Goal: Information Seeking & Learning: Check status

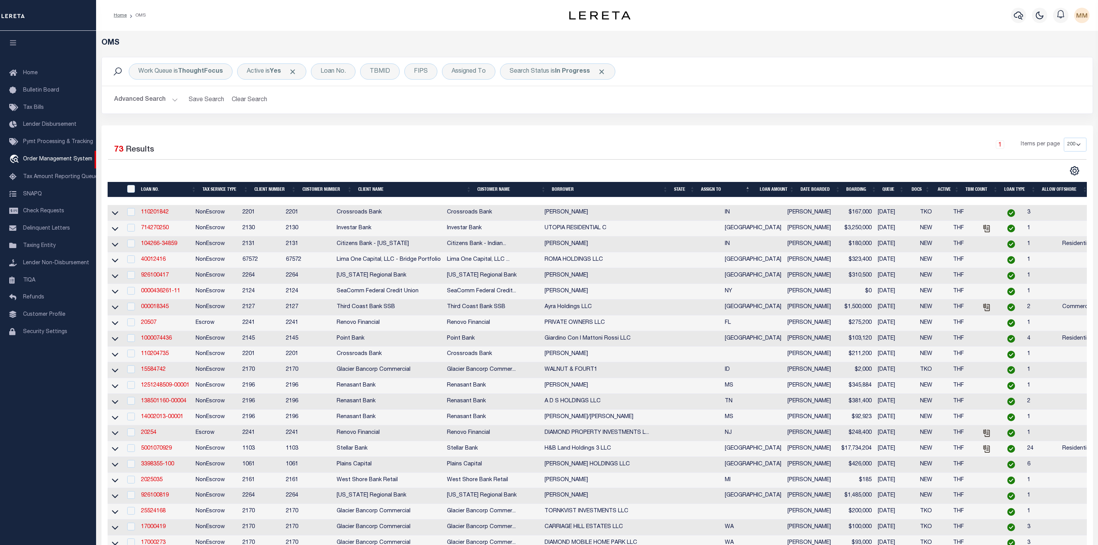
select select "200"
click at [461, 76] on div "Assigned To" at bounding box center [468, 71] width 53 height 16
click at [462, 111] on select "--Unassigned-- [PERSON_NAME] [PERSON_NAME] [PERSON_NAME] [PERSON_NAME], [PERSON…" at bounding box center [508, 109] width 113 height 15
select select "[PERSON_NAME]"
click at [453, 103] on select "--Unassigned-- [PERSON_NAME] [PERSON_NAME] [PERSON_NAME] [PERSON_NAME], [PERSON…" at bounding box center [508, 109] width 113 height 15
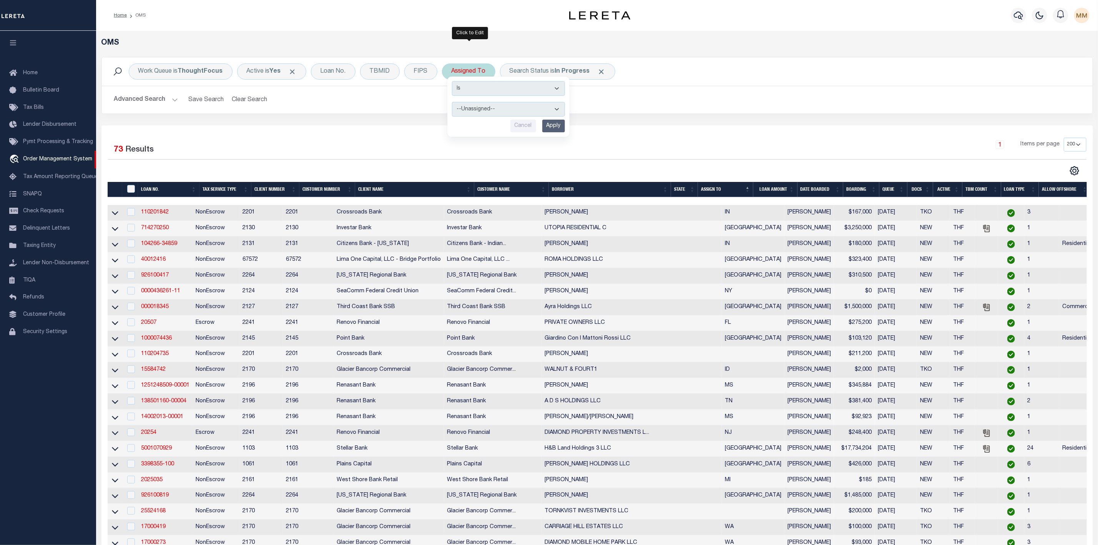
click at [556, 125] on input "Apply" at bounding box center [553, 126] width 23 height 13
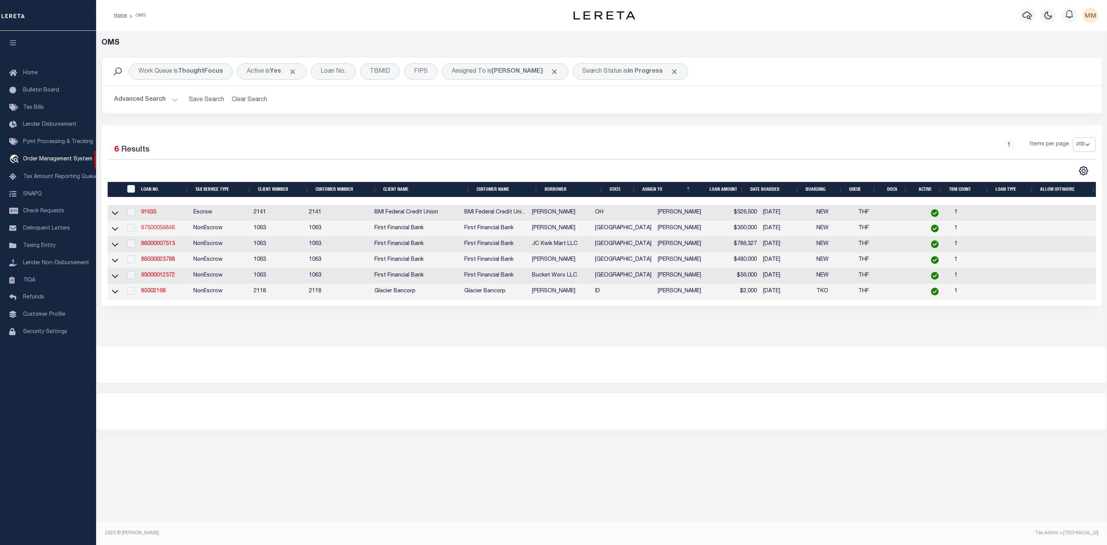
click at [157, 231] on link "87500056848" at bounding box center [158, 227] width 34 height 5
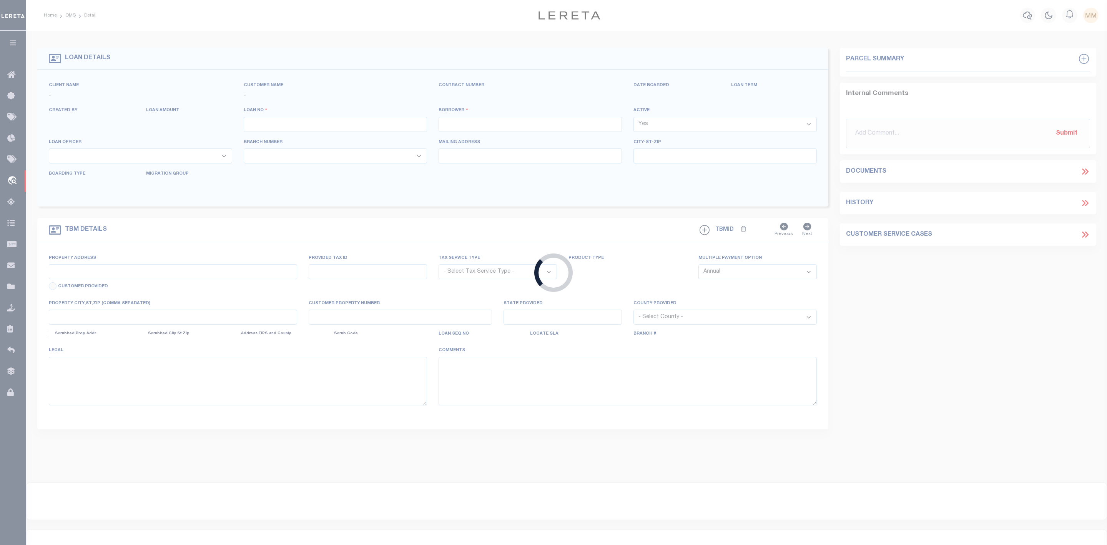
type input "87500056848"
type input "[PERSON_NAME]"
select select
select select "400"
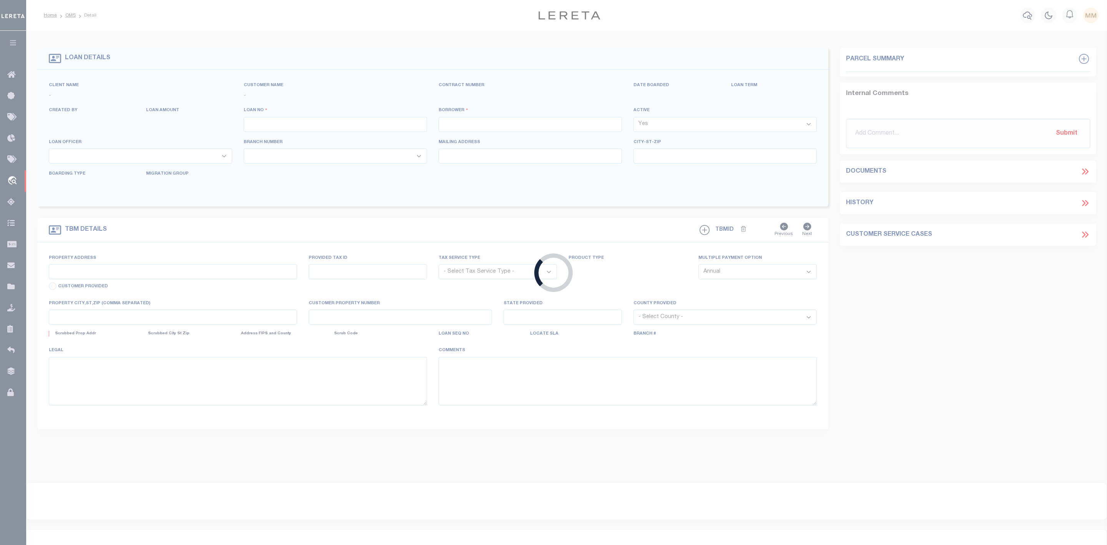
select select "NonEscrow"
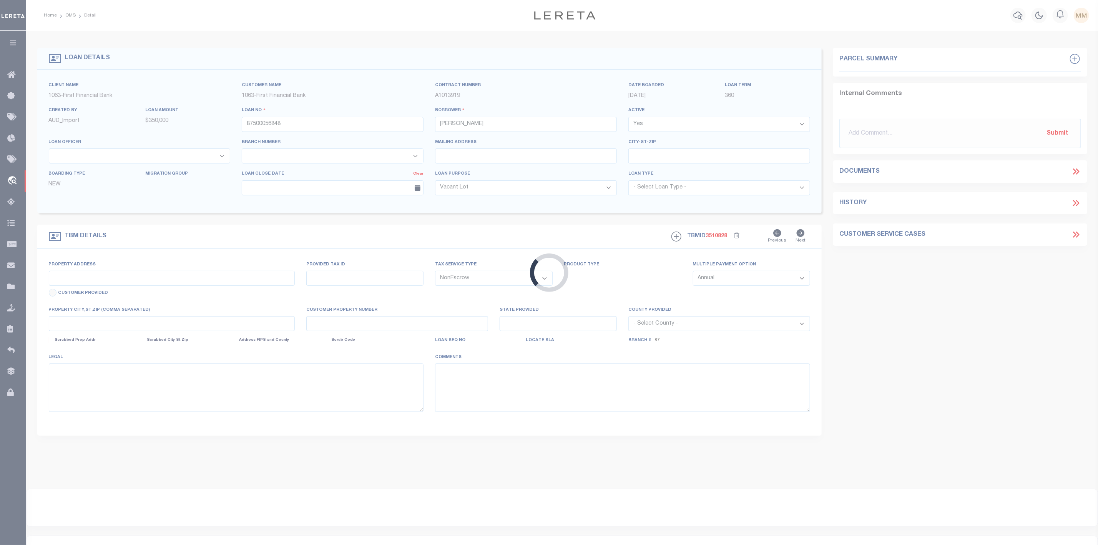
type input "[STREET_ADDRESS][PERSON_NAME]"
select select
type input "CADDO TX 764292716"
type input "[GEOGRAPHIC_DATA]"
select select
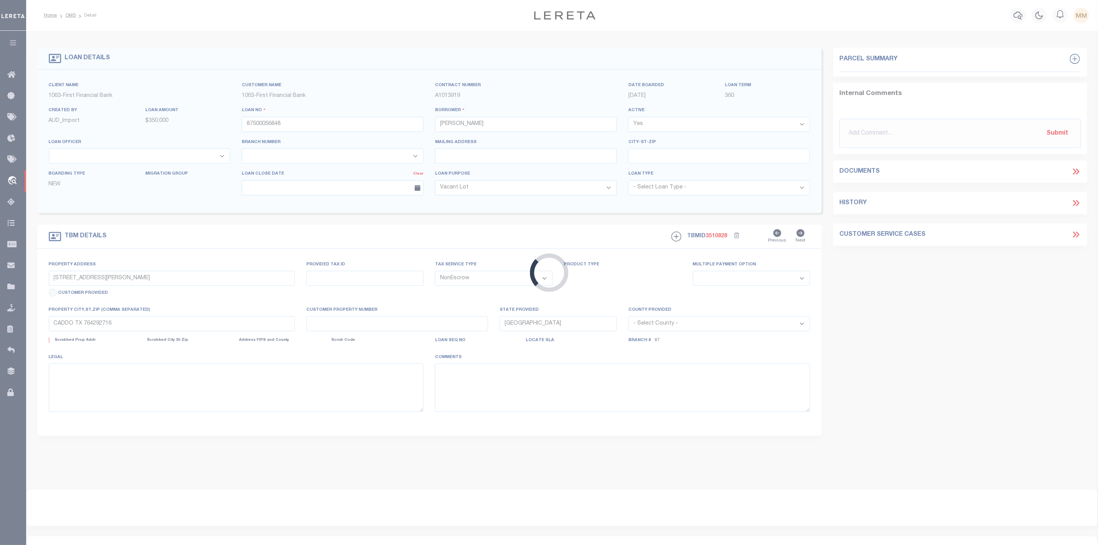
select select "12371"
select select "535"
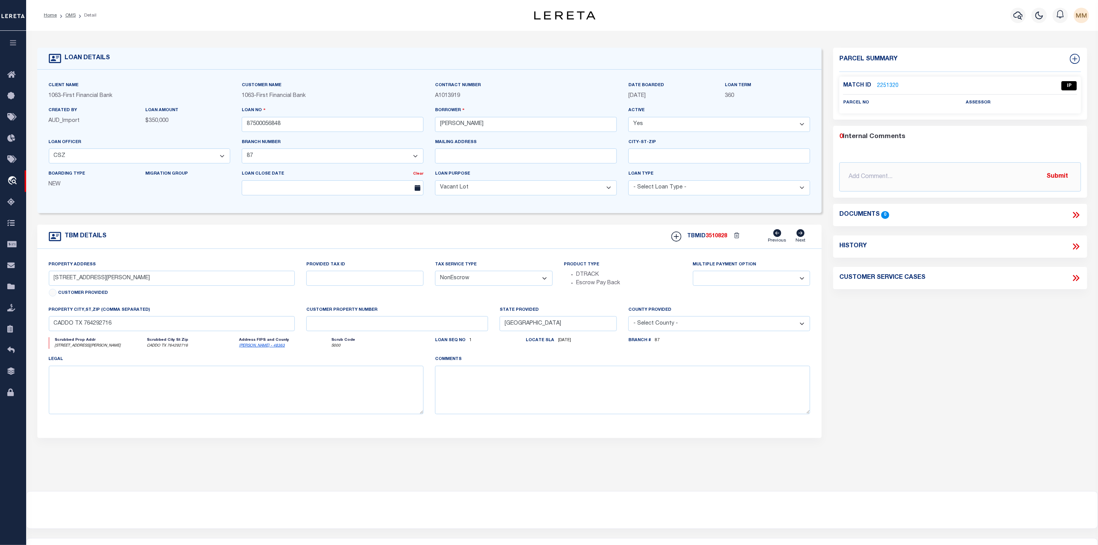
click at [886, 82] on link "2251320" at bounding box center [888, 86] width 22 height 8
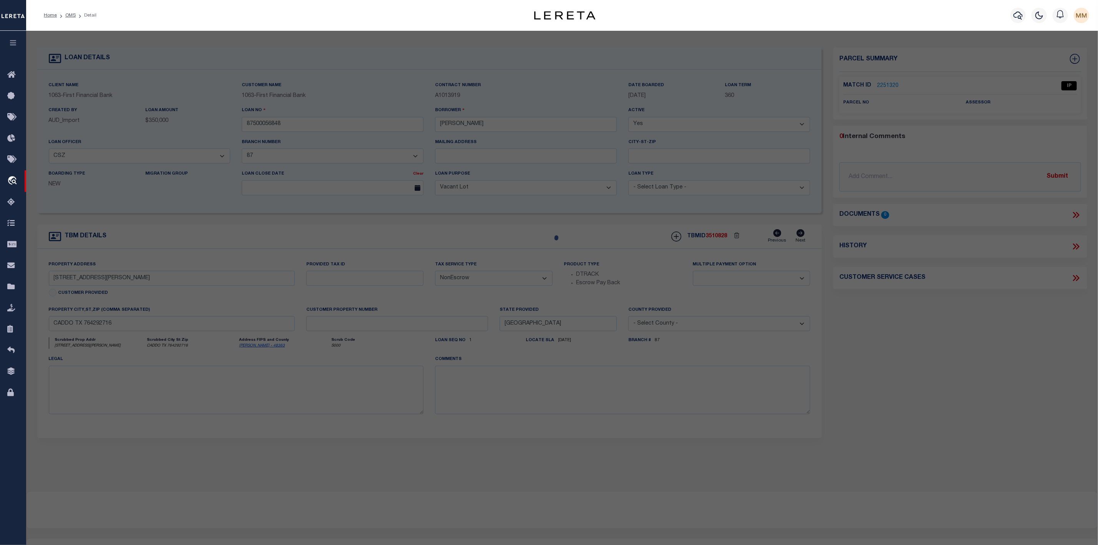
checkbox input "false"
select select "IP"
checkbox input "false"
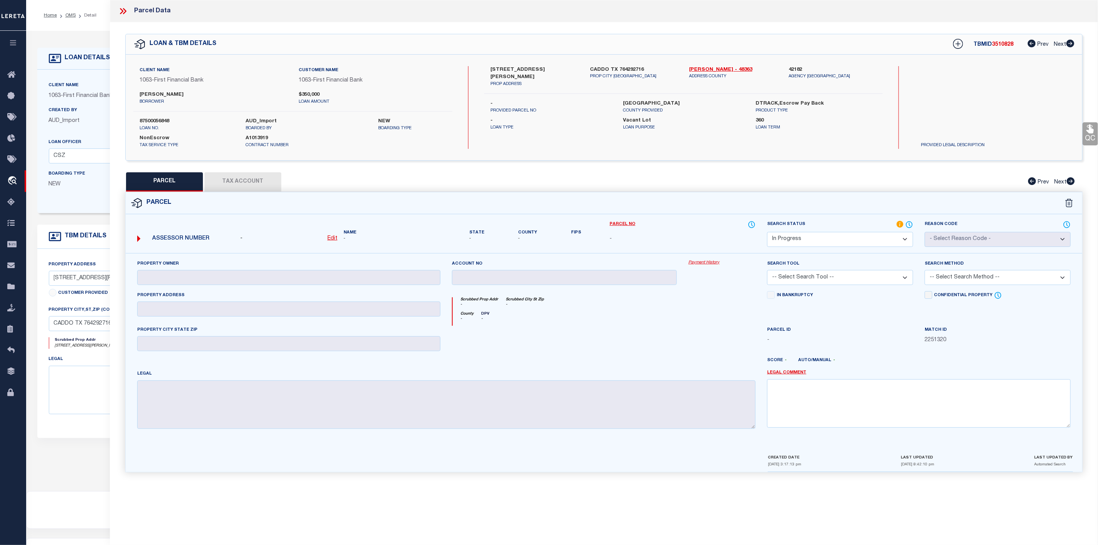
click at [516, 70] on label "[STREET_ADDRESS][PERSON_NAME]" at bounding box center [535, 73] width 88 height 15
copy label "[PERSON_NAME]"
click at [336, 241] on u "Edit" at bounding box center [333, 238] width 10 height 5
select select "IP"
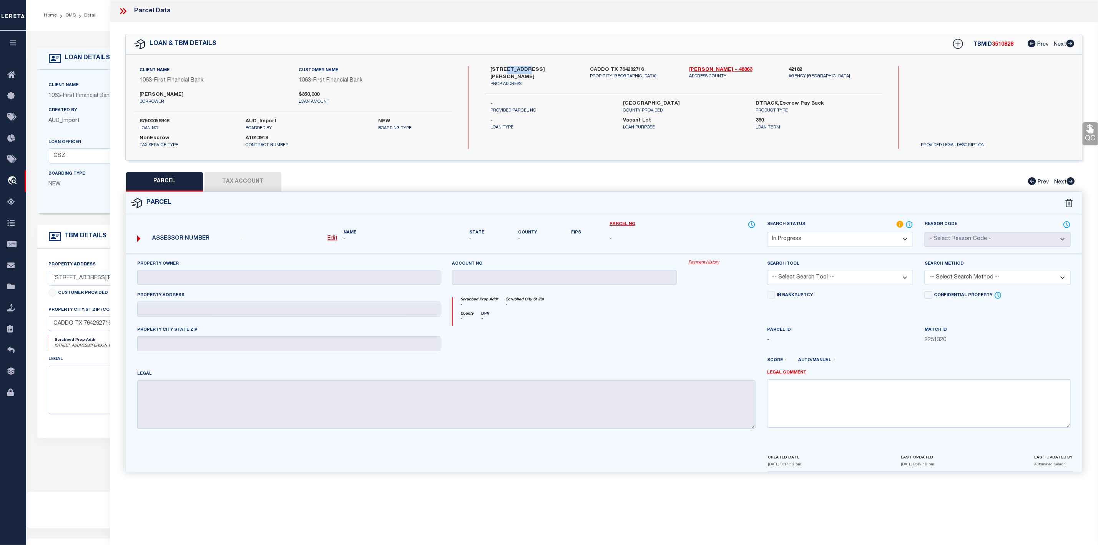
type textarea "-"
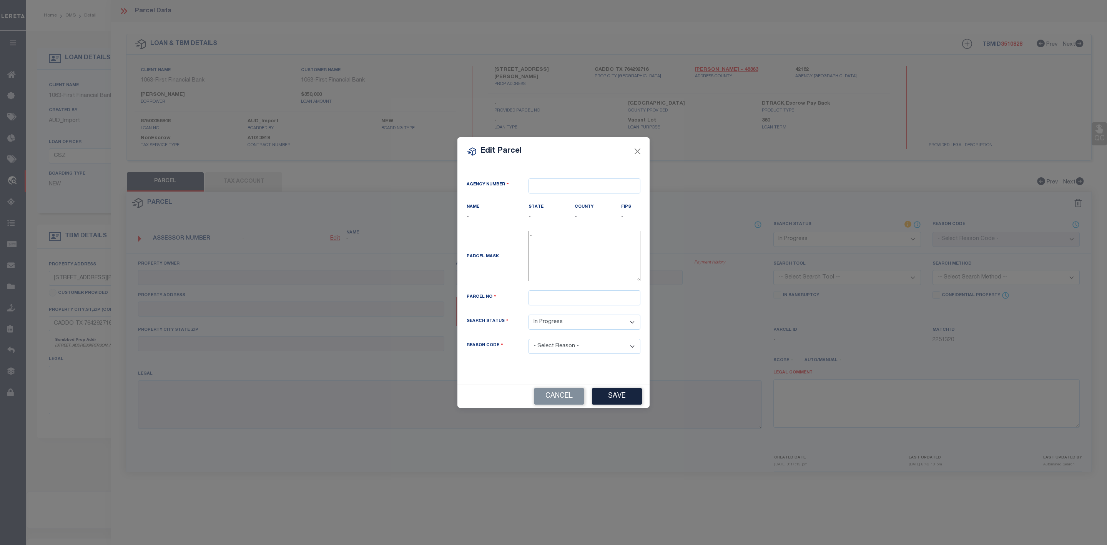
click at [560, 192] on div "Agency Number" at bounding box center [553, 190] width 185 height 24
click at [560, 187] on input "text" at bounding box center [585, 185] width 112 height 15
click at [561, 196] on div "421820000 : [GEOGRAPHIC_DATA]" at bounding box center [587, 198] width 116 height 12
type input "421820000"
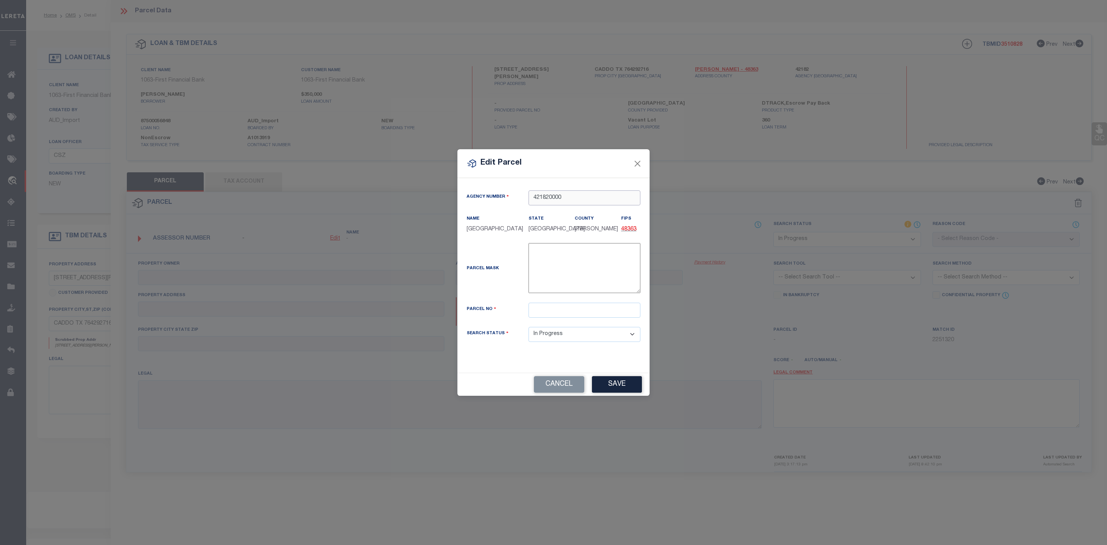
type input "421820000"
click at [555, 313] on input "text" at bounding box center [585, 310] width 112 height 15
paste input "R000022917"
drag, startPoint x: 571, startPoint y: 314, endPoint x: 495, endPoint y: 318, distance: 76.2
click at [495, 318] on div "Parcel No R000022917" at bounding box center [553, 310] width 185 height 15
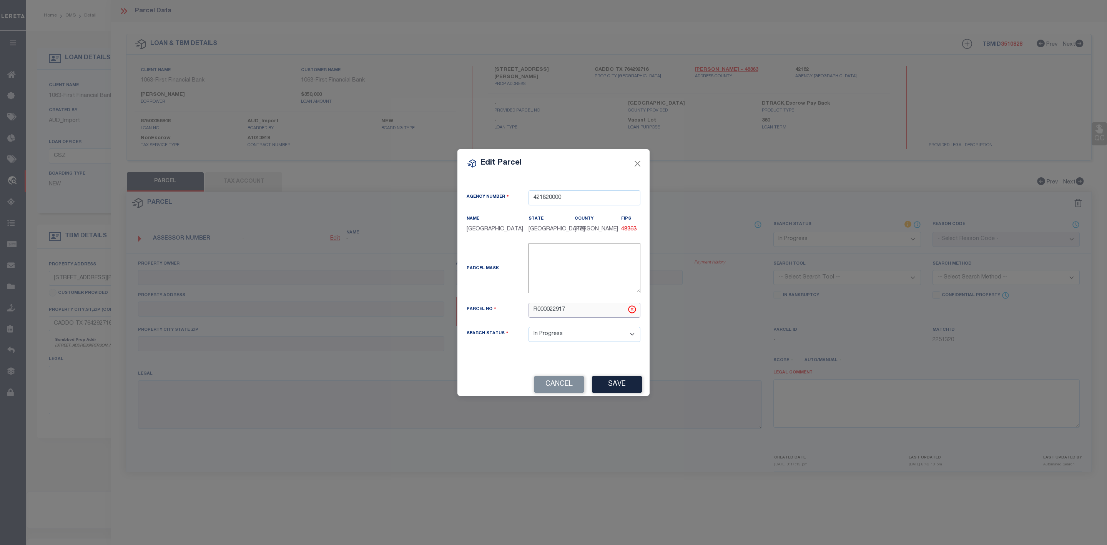
paste input "188840000"
type input "188840000"
click at [625, 389] on button "Save" at bounding box center [617, 384] width 50 height 17
select select "IP"
checkbox input "false"
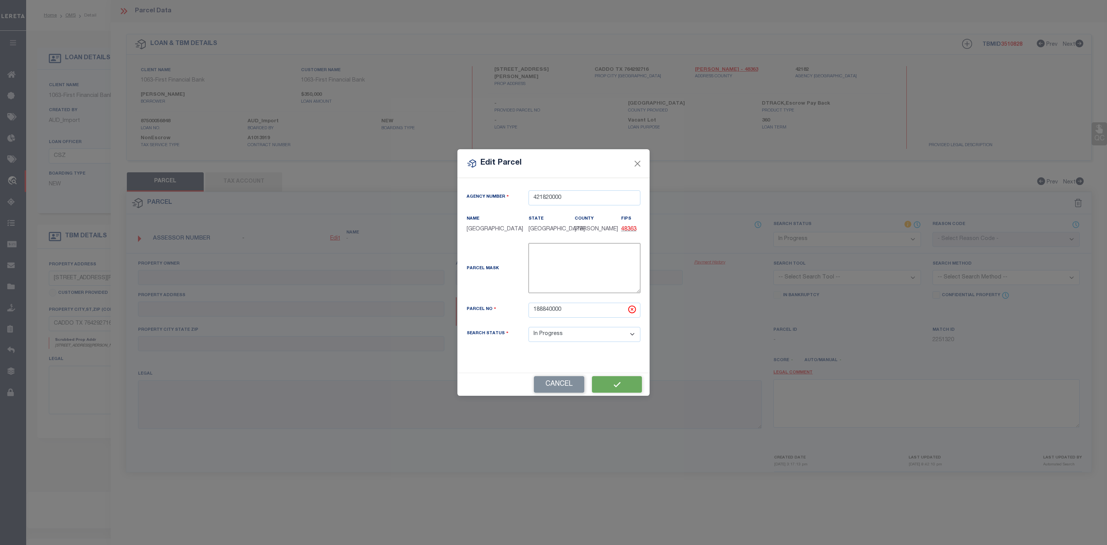
checkbox input "false"
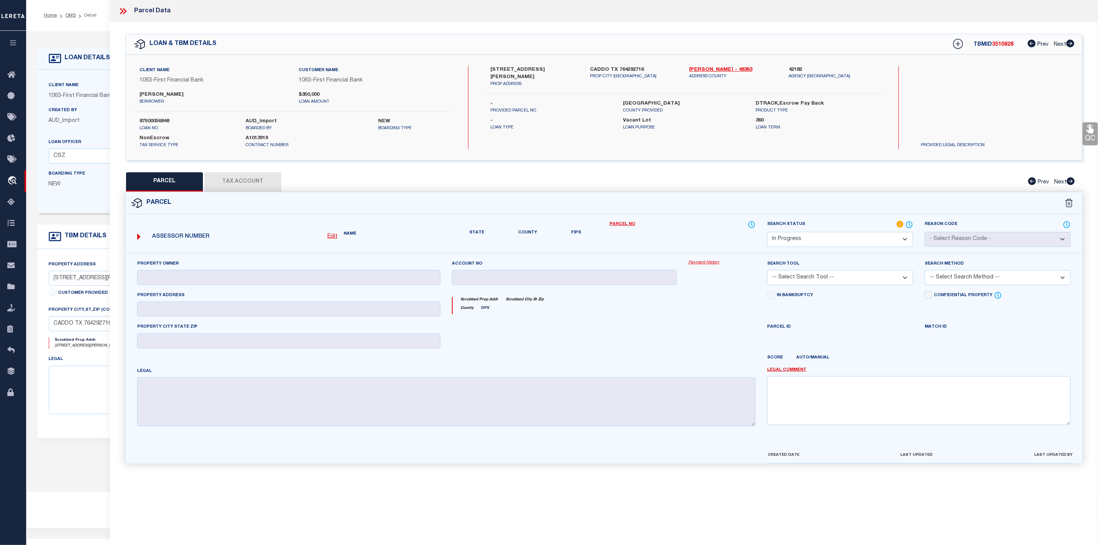
checkbox input "false"
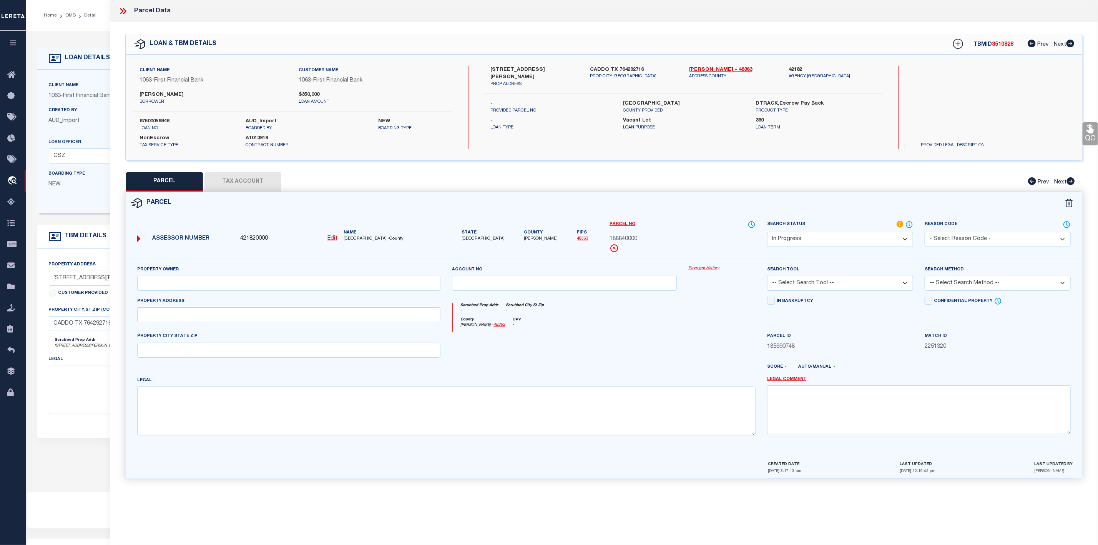
click at [126, 10] on icon at bounding box center [123, 11] width 10 height 10
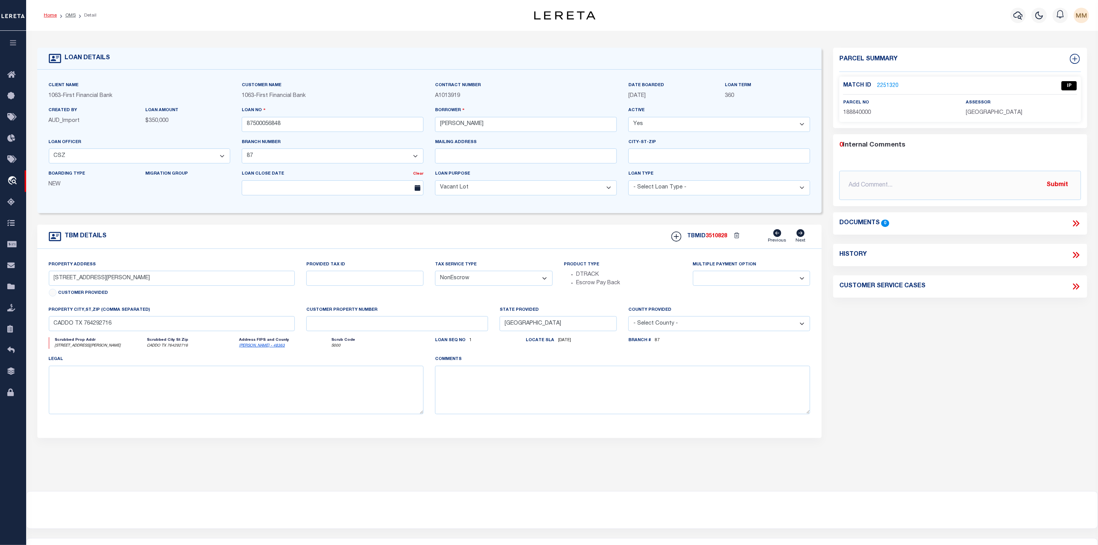
click at [50, 17] on link "Home" at bounding box center [50, 15] width 13 height 5
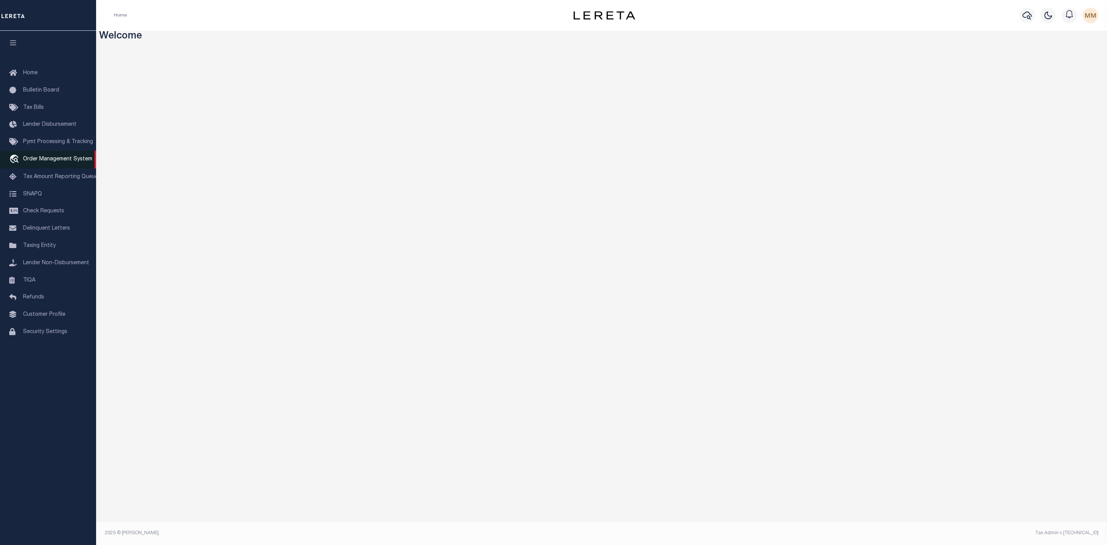
click at [32, 161] on span "Order Management System" at bounding box center [57, 158] width 69 height 5
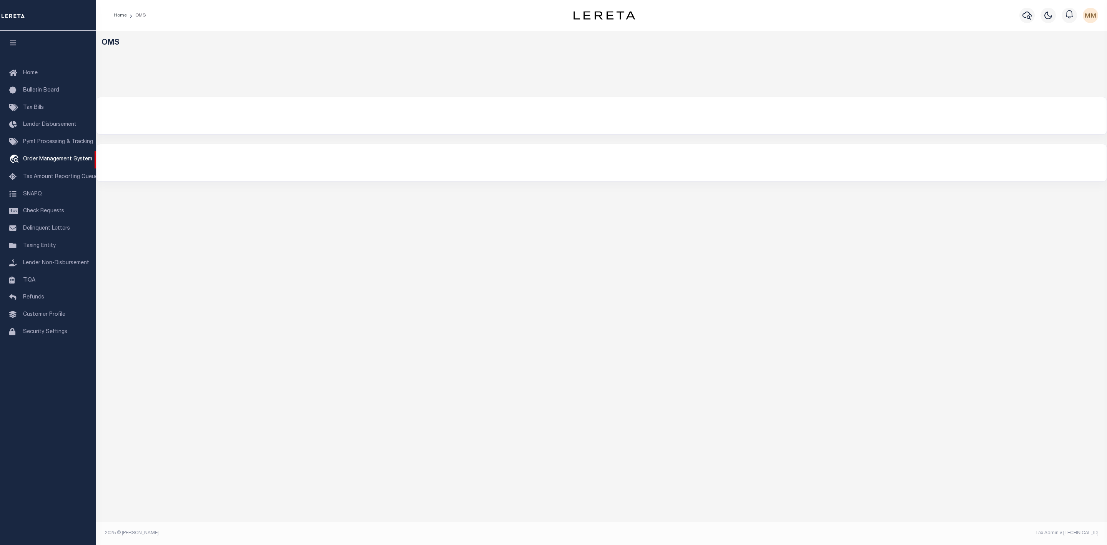
select select "200"
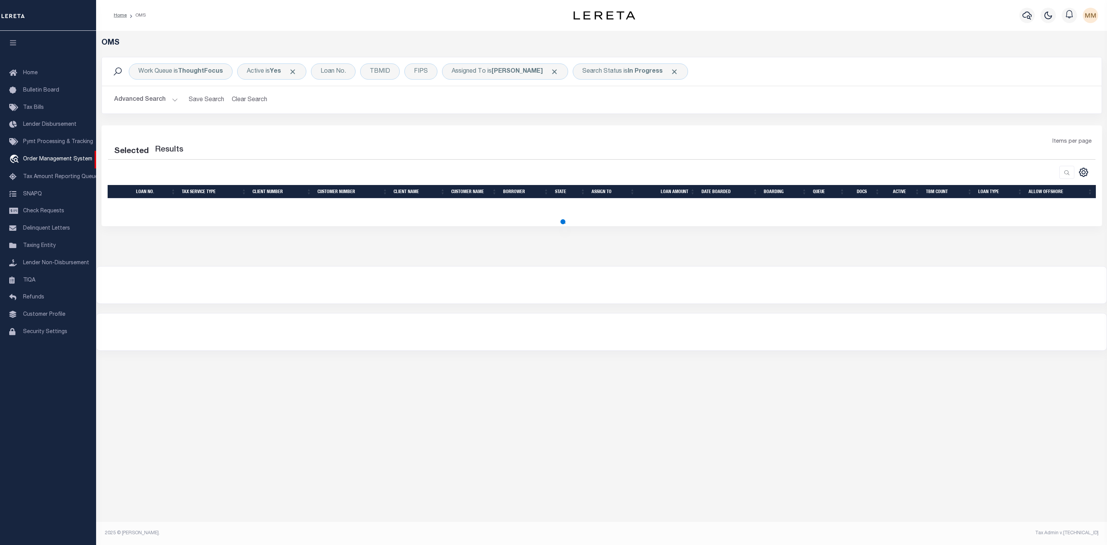
select select "200"
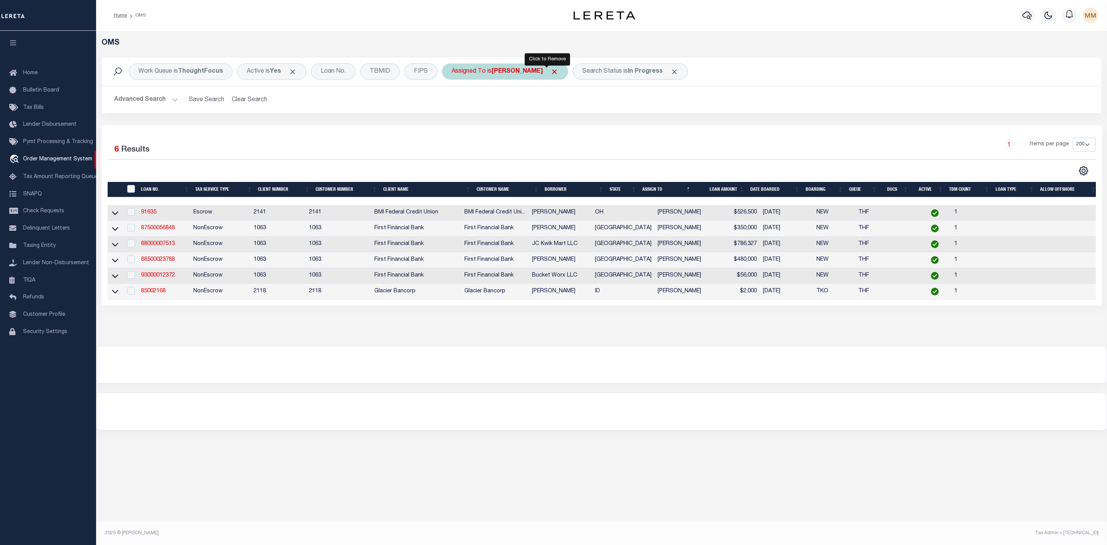
click at [550, 73] on span "Click to Remove" at bounding box center [554, 72] width 8 height 8
click at [606, 75] on span "Click to Remove" at bounding box center [602, 72] width 8 height 8
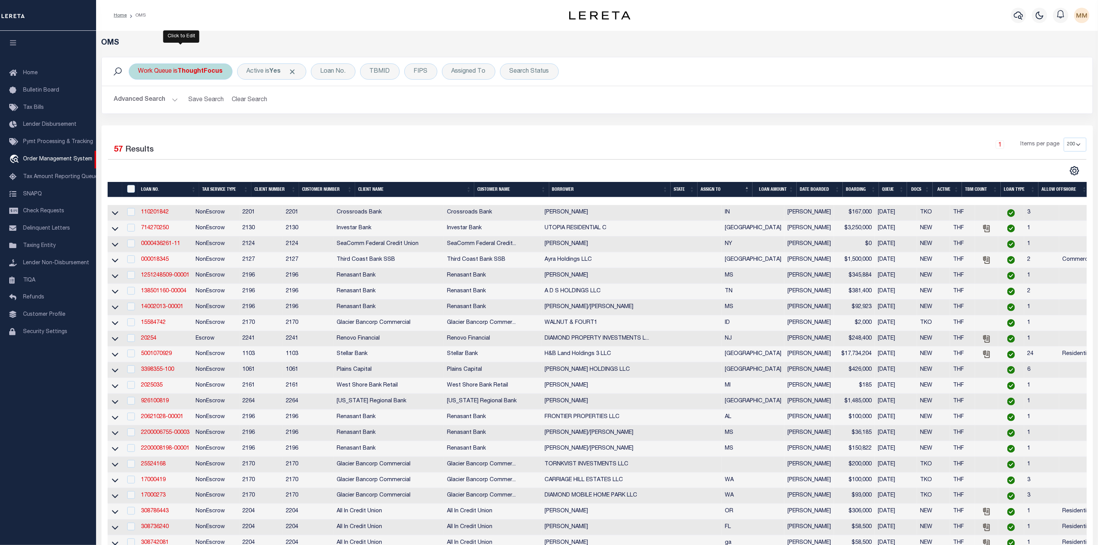
click at [201, 73] on b "ThoughtFocus" at bounding box center [200, 71] width 45 height 6
select select "THF"
click at [191, 116] on select "--ALL-- General ThoughtFocus" at bounding box center [195, 109] width 113 height 15
click at [139, 103] on select "--ALL-- General ThoughtFocus" at bounding box center [195, 109] width 113 height 15
click at [234, 127] on input "Apply" at bounding box center [240, 126] width 23 height 13
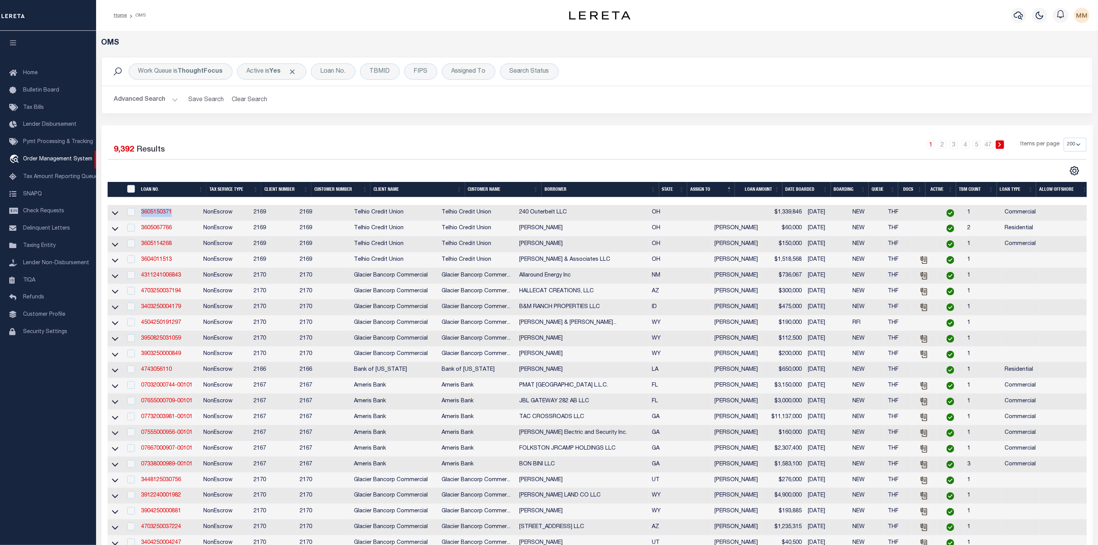
drag, startPoint x: 140, startPoint y: 214, endPoint x: 180, endPoint y: 213, distance: 40.4
click at [180, 213] on td "3605150371" at bounding box center [169, 213] width 62 height 16
checkbox input "true"
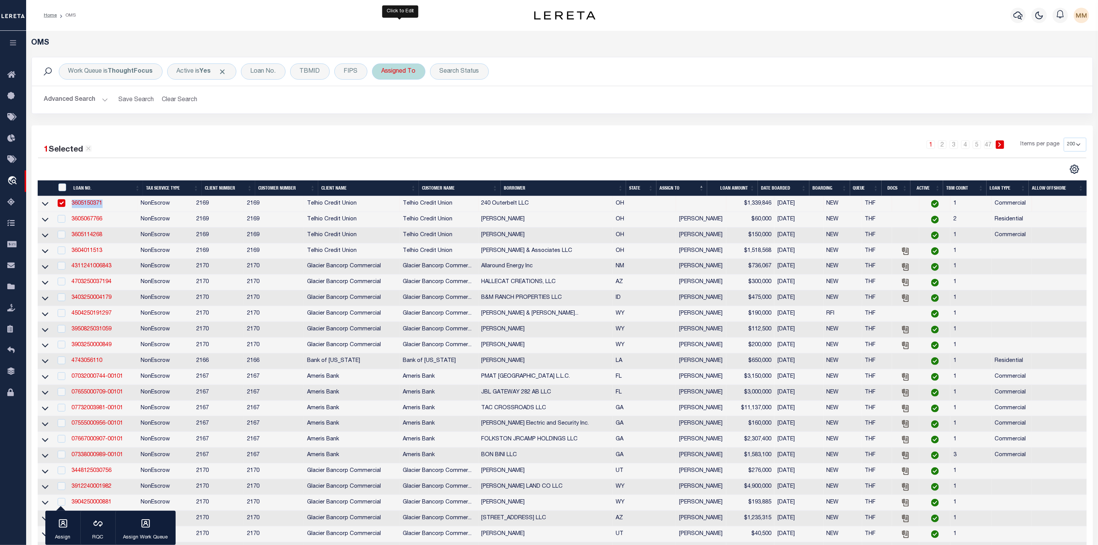
click at [399, 73] on div "Assigned To" at bounding box center [398, 71] width 53 height 16
click at [407, 111] on select "--Unassigned-- [PERSON_NAME] [PERSON_NAME] [PERSON_NAME] [PERSON_NAME], [PERSON…" at bounding box center [438, 109] width 113 height 15
click at [411, 110] on select "--Unassigned-- [PERSON_NAME] [PERSON_NAME] [PERSON_NAME] [PERSON_NAME], [PERSON…" at bounding box center [438, 109] width 113 height 15
click at [411, 112] on select "--Unassigned-- [PERSON_NAME] [PERSON_NAME] [PERSON_NAME] [PERSON_NAME], [PERSON…" at bounding box center [438, 109] width 113 height 15
select select "[PERSON_NAME]"
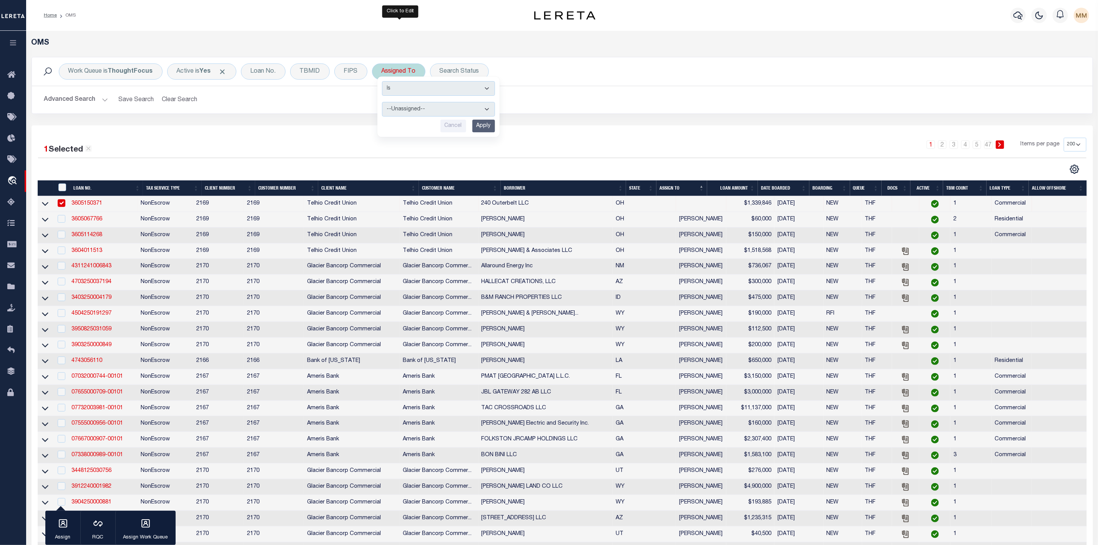
click at [383, 103] on select "--Unassigned-- [PERSON_NAME] [PERSON_NAME] [PERSON_NAME] [PERSON_NAME], [PERSON…" at bounding box center [438, 109] width 113 height 15
click at [489, 126] on input "Apply" at bounding box center [483, 126] width 23 height 13
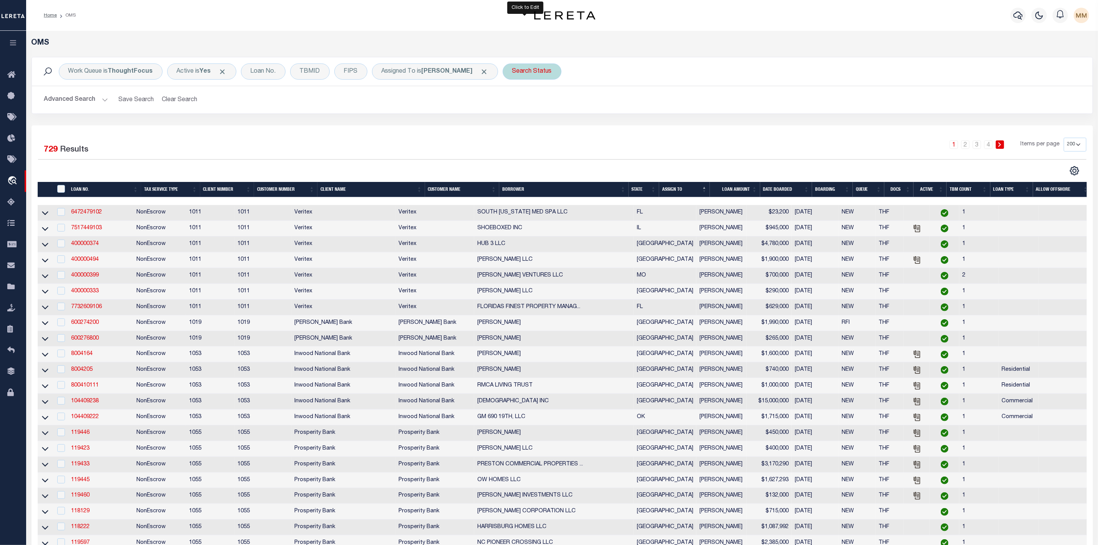
click at [515, 69] on div "Search Status" at bounding box center [532, 71] width 59 height 16
click at [584, 112] on select "Automated Search Bad Parcel Complete Duplicate Parcel High Dollar Reporting In …" at bounding box center [569, 109] width 113 height 15
select select "IP"
click at [513, 103] on select "Automated Search Bad Parcel Complete Duplicate Parcel High Dollar Reporting In …" at bounding box center [569, 109] width 113 height 15
click at [608, 129] on input "Apply" at bounding box center [614, 126] width 23 height 13
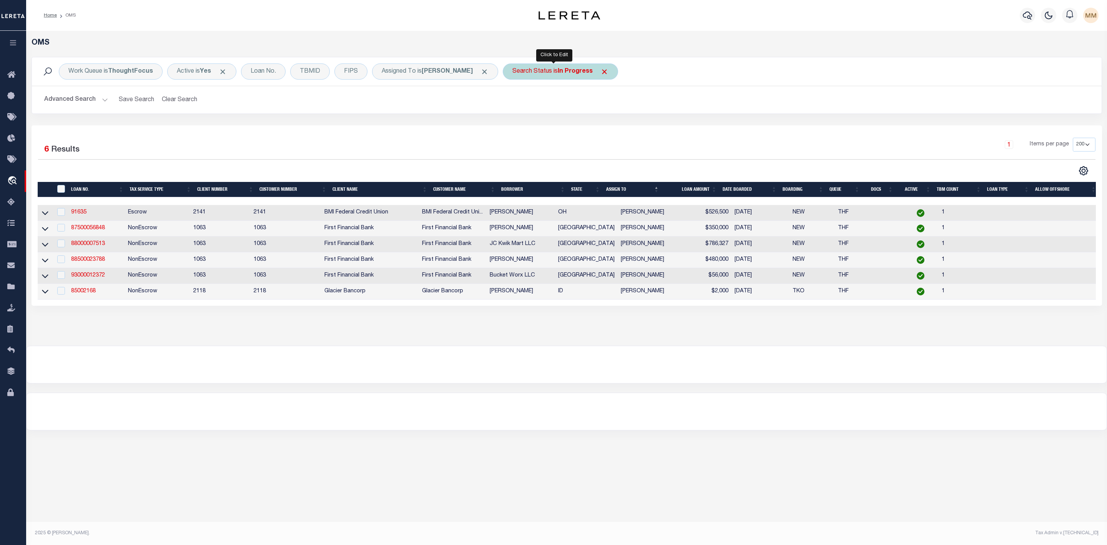
click at [548, 68] on div "Search Status is In Progress" at bounding box center [560, 71] width 115 height 16
click at [542, 107] on select "Automated Search Bad Parcel Complete Duplicate Parcel High Dollar Reporting In …" at bounding box center [569, 109] width 113 height 15
select select "RD"
click at [513, 103] on select "Automated Search Bad Parcel Complete Duplicate Parcel High Dollar Reporting In …" at bounding box center [569, 109] width 113 height 15
click at [613, 128] on input "Apply" at bounding box center [614, 126] width 23 height 13
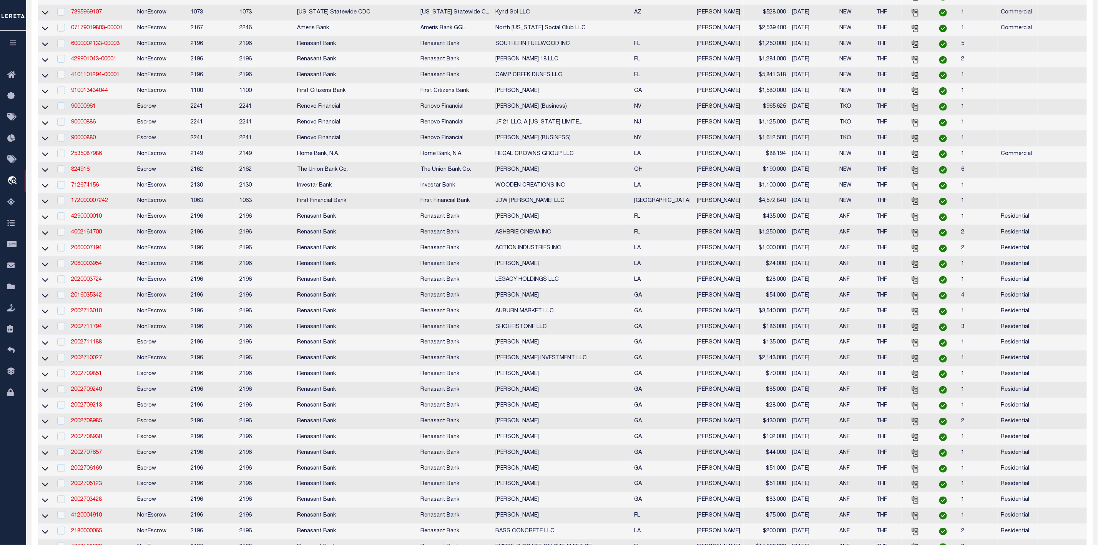
scroll to position [6, 0]
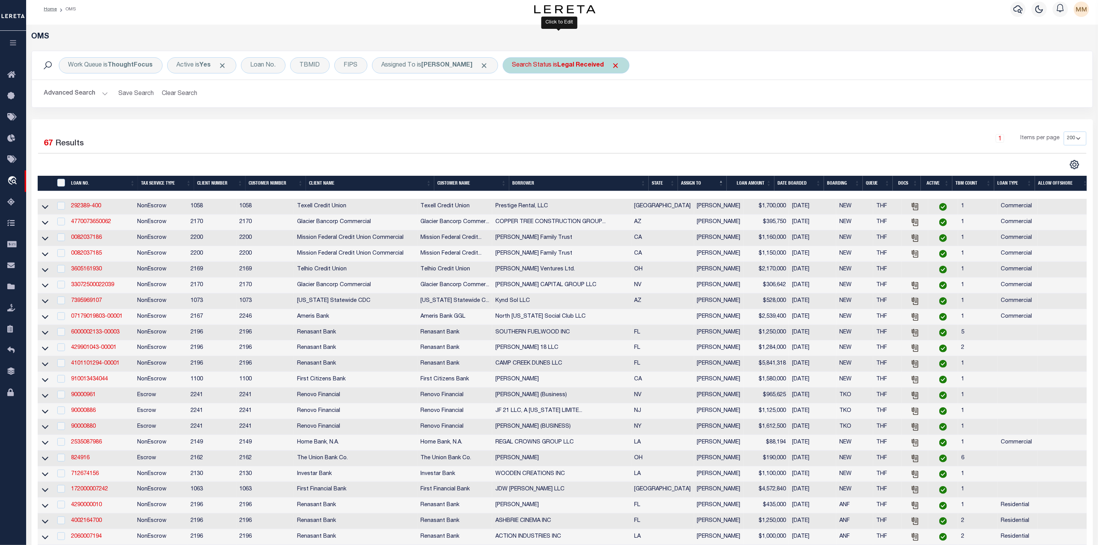
click at [558, 65] on b "Legal Received" at bounding box center [581, 65] width 47 height 6
click at [548, 101] on select "Automated Search Bad Parcel Complete Duplicate Parcel High Dollar Reporting In …" at bounding box center [569, 103] width 113 height 15
select select "IP"
click at [513, 96] on select "Automated Search Bad Parcel Complete Duplicate Parcel High Dollar Reporting In …" at bounding box center [569, 103] width 113 height 15
click at [610, 123] on input "Apply" at bounding box center [614, 119] width 23 height 13
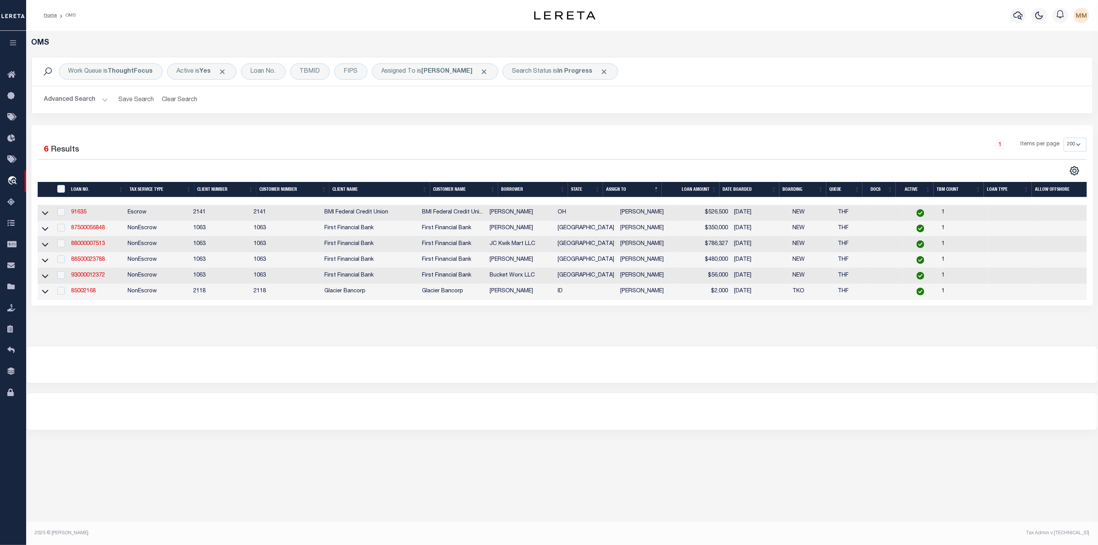
scroll to position [0, 0]
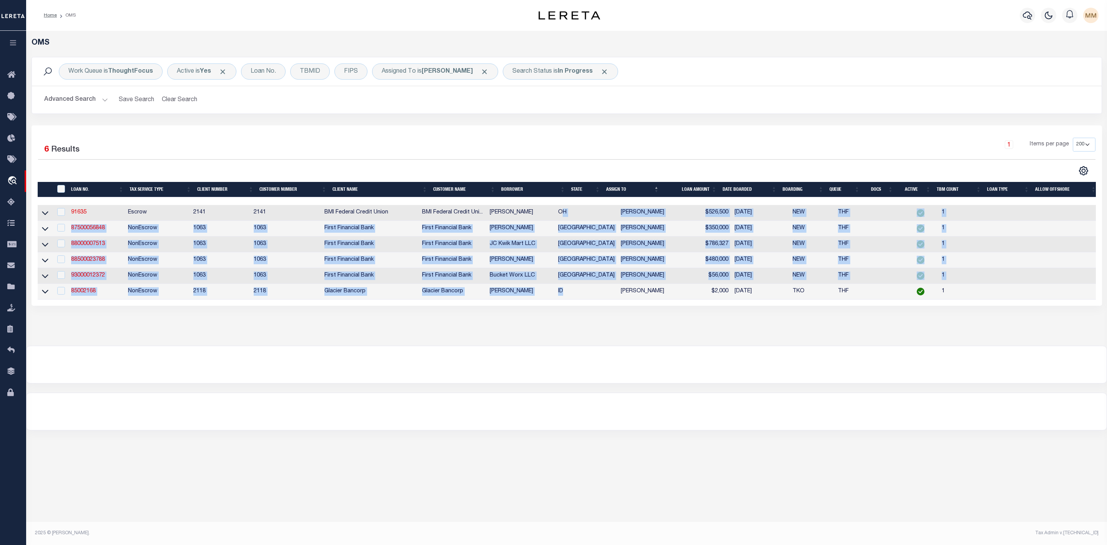
drag, startPoint x: 576, startPoint y: 210, endPoint x: 586, endPoint y: 302, distance: 92.4
click at [586, 299] on div "LOAN NO. Tax Service Type Client Number Customer Number Client Name Customer Na…" at bounding box center [567, 252] width 1058 height 94
click at [578, 283] on td "[GEOGRAPHIC_DATA]" at bounding box center [586, 276] width 63 height 16
checkbox input "true"
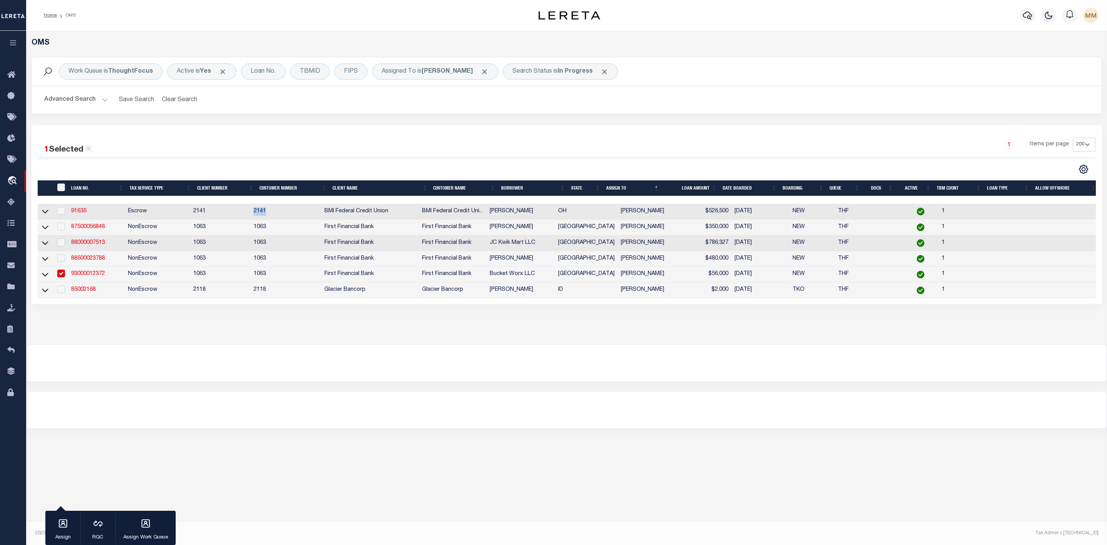
drag, startPoint x: 255, startPoint y: 214, endPoint x: 274, endPoint y: 211, distance: 18.6
click at [274, 211] on tr "91635 Escrow 2141 2141 BMI Federal Credit Union BMI Federal Credit Uni... JACOB…" at bounding box center [569, 212] width 1062 height 16
drag, startPoint x: 693, startPoint y: 209, endPoint x: 714, endPoint y: 217, distance: 22.3
click at [714, 217] on td "$526,500" at bounding box center [703, 212] width 56 height 16
checkbox input "true"
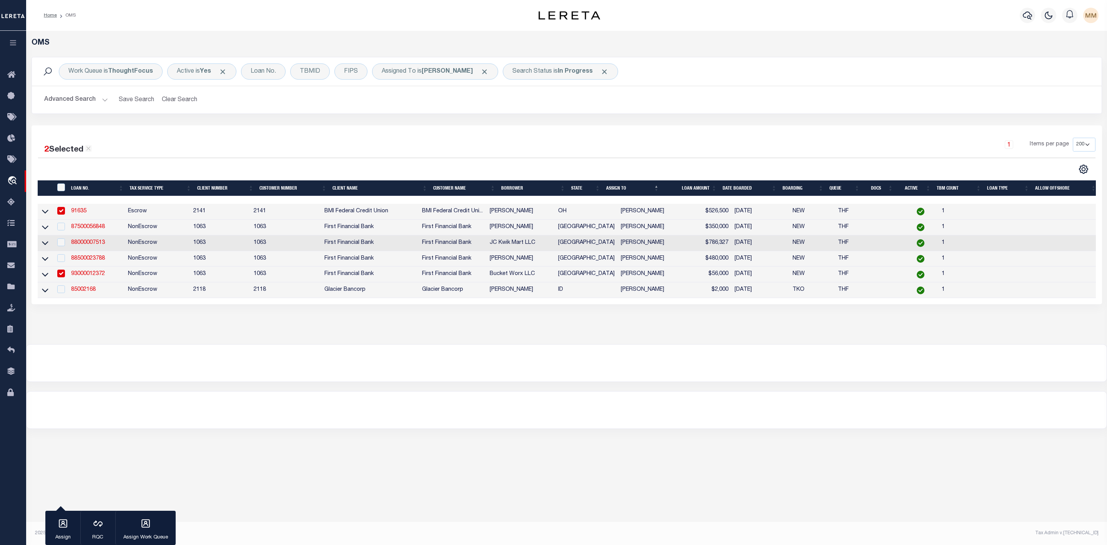
click at [738, 238] on td "[DATE]" at bounding box center [761, 243] width 58 height 16
checkbox input "true"
click at [47, 212] on icon at bounding box center [45, 211] width 7 height 8
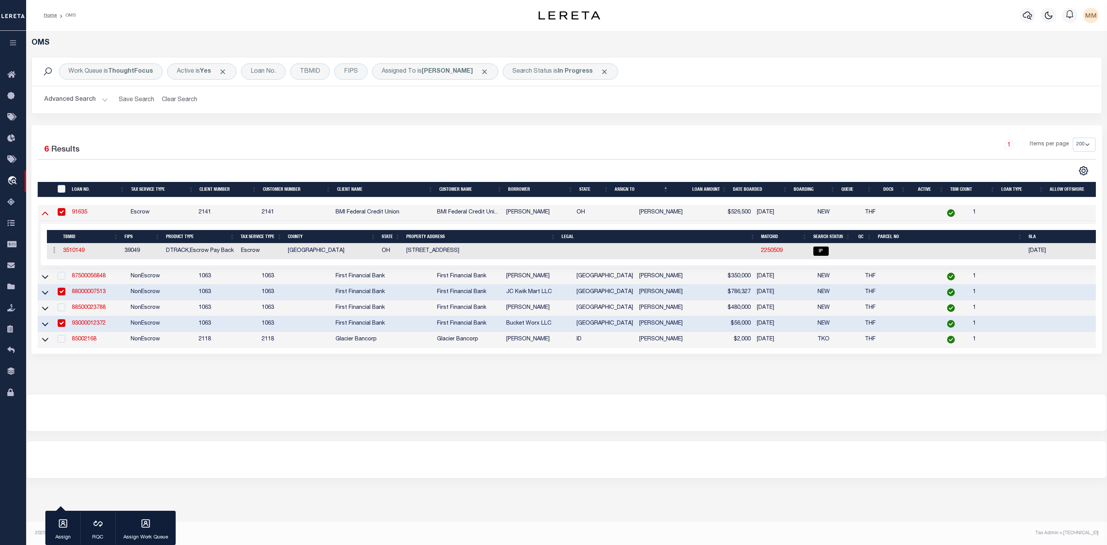
click at [44, 216] on icon at bounding box center [45, 213] width 7 height 8
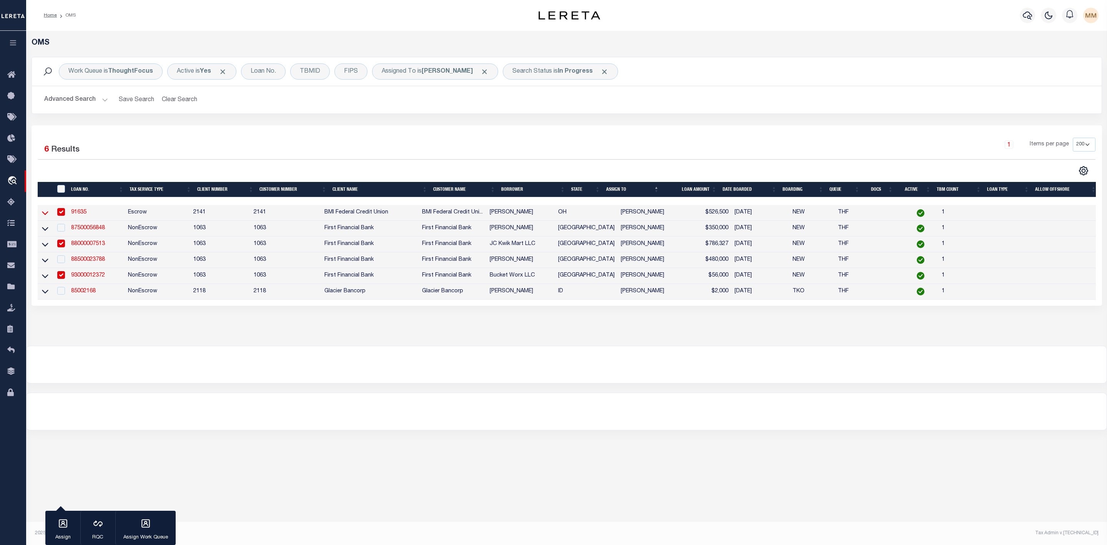
click at [43, 217] on icon at bounding box center [45, 213] width 7 height 8
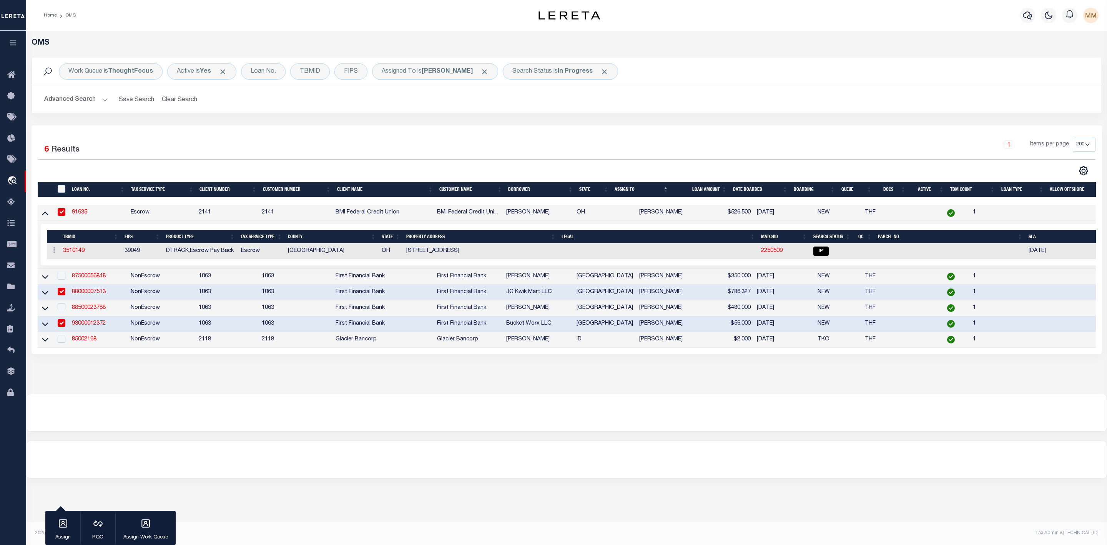
drag, startPoint x: 744, startPoint y: 213, endPoint x: 777, endPoint y: 215, distance: 32.8
click at [777, 215] on td "[DATE]" at bounding box center [784, 213] width 60 height 16
checkbox input "false"
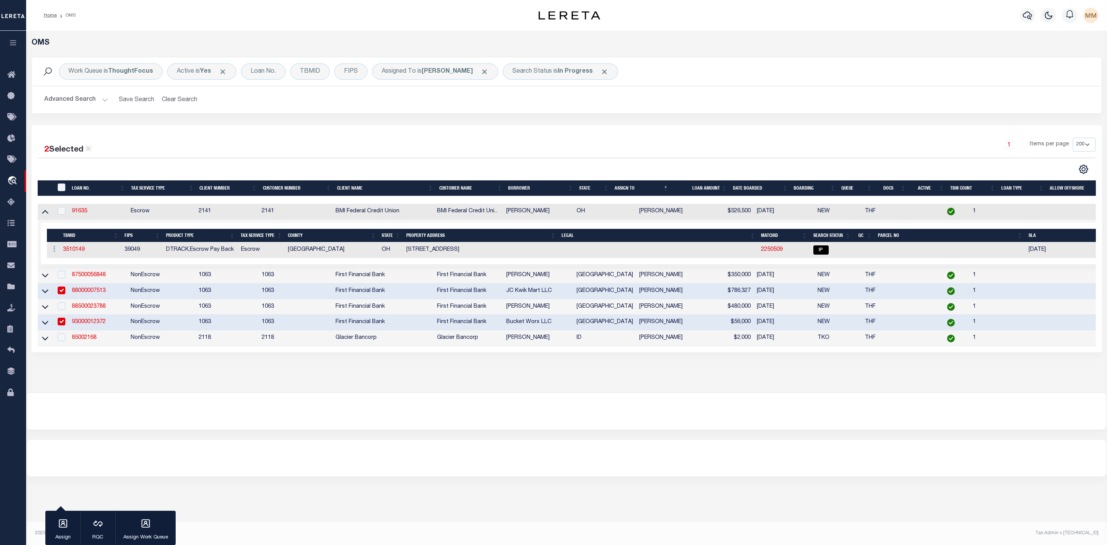
drag, startPoint x: 1026, startPoint y: 251, endPoint x: 1069, endPoint y: 253, distance: 42.7
click at [1069, 253] on td "09/20/2025" at bounding box center [1077, 250] width 102 height 16
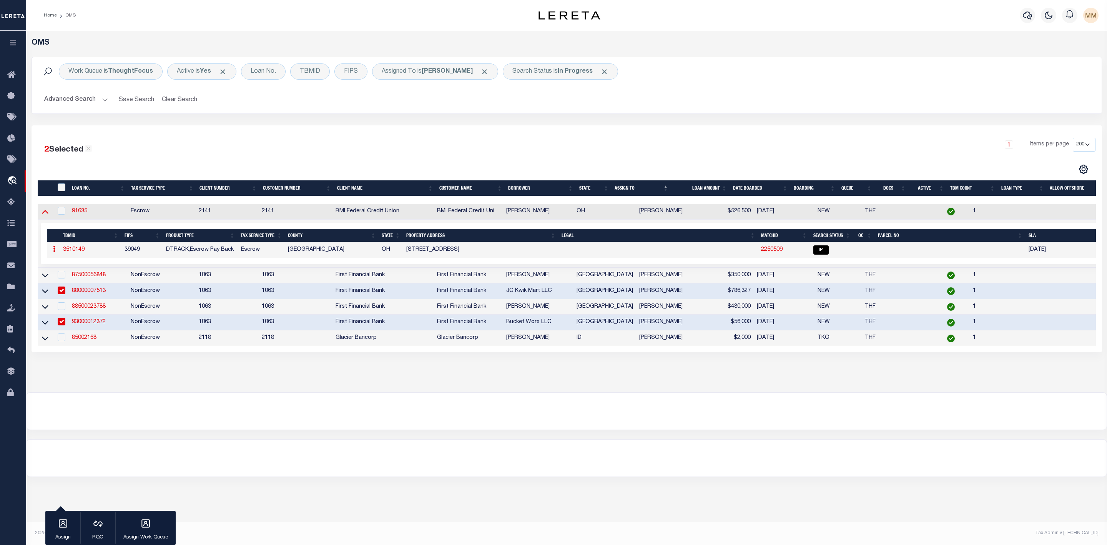
click at [44, 212] on icon at bounding box center [45, 211] width 7 height 8
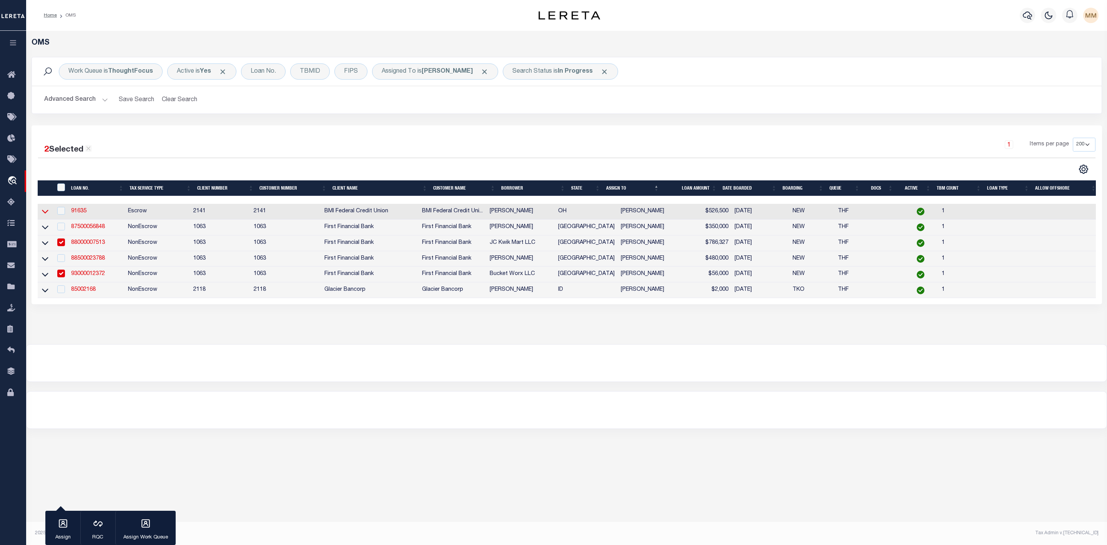
click at [45, 214] on icon at bounding box center [45, 212] width 7 height 4
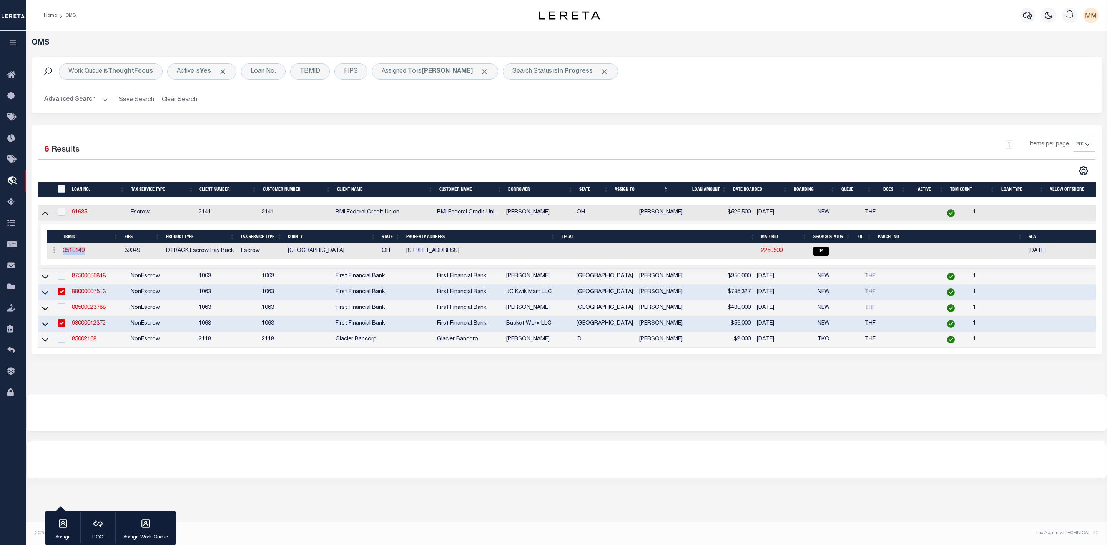
drag, startPoint x: 60, startPoint y: 253, endPoint x: 90, endPoint y: 253, distance: 29.6
click at [90, 253] on td "3510149" at bounding box center [91, 251] width 62 height 16
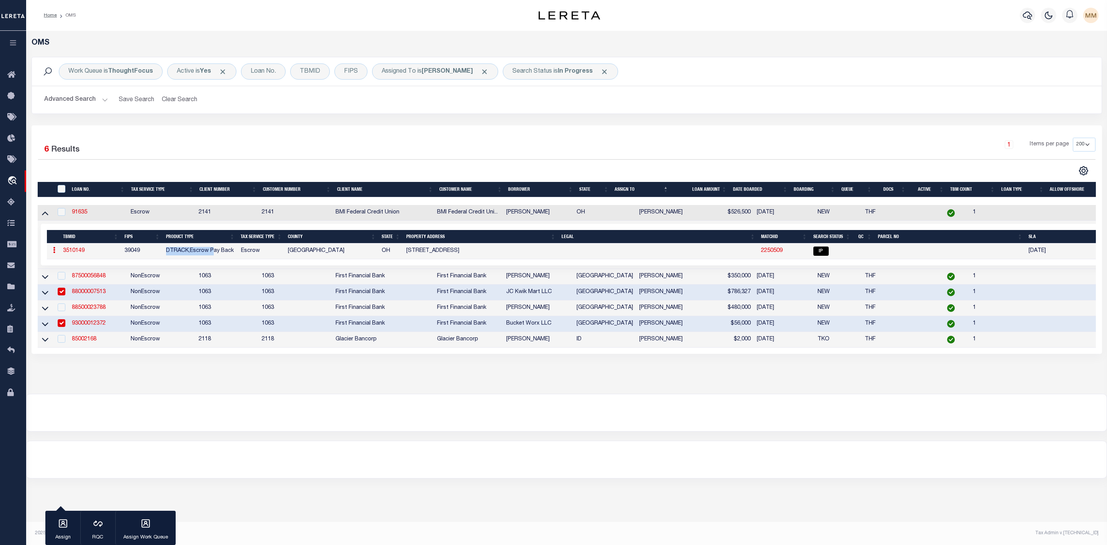
drag, startPoint x: 160, startPoint y: 253, endPoint x: 213, endPoint y: 255, distance: 53.1
click at [213, 255] on tr "ACTIONS Add Parcel Delete TBM 3510149 39049 DTRACK,Escrow Pay Back Escrow FRANK…" at bounding box center [587, 251] width 1081 height 16
drag, startPoint x: 233, startPoint y: 252, endPoint x: 251, endPoint y: 255, distance: 18.7
click at [251, 255] on tr "ACTIONS Add Parcel Delete TBM 3510149 39049 DTRACK,Escrow Pay Back Escrow FRANK…" at bounding box center [587, 251] width 1081 height 16
drag, startPoint x: 290, startPoint y: 251, endPoint x: 351, endPoint y: 255, distance: 60.8
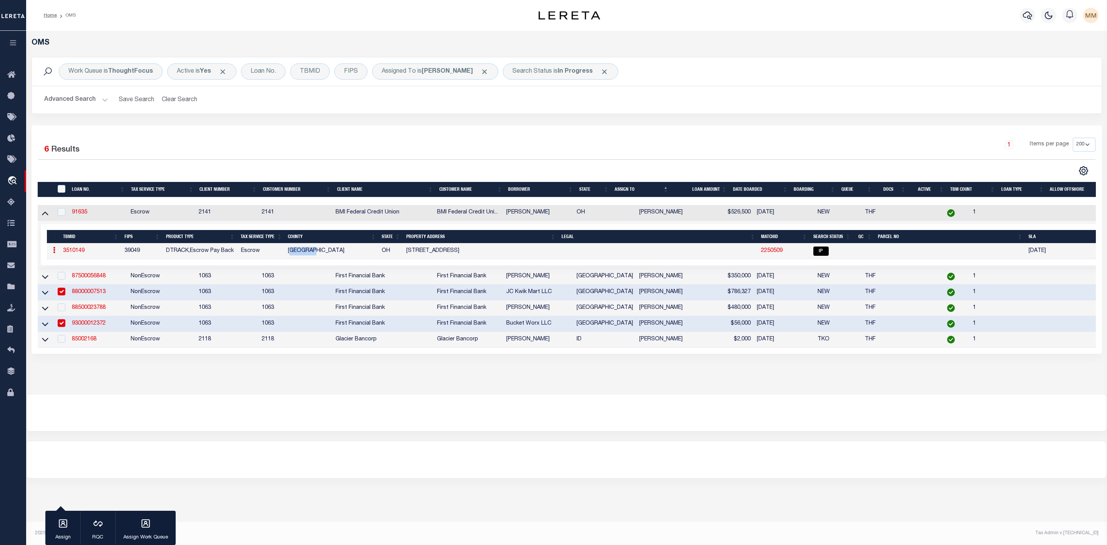
click at [317, 258] on td "FRANKLIN COUNTY" at bounding box center [332, 251] width 94 height 16
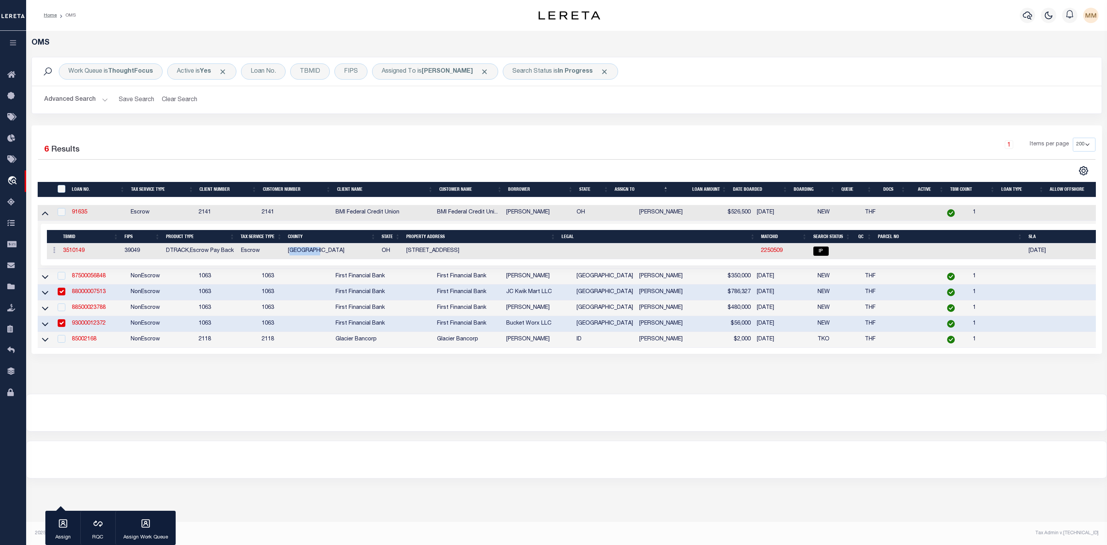
drag, startPoint x: 409, startPoint y: 251, endPoint x: 495, endPoint y: 256, distance: 85.5
click at [495, 256] on td "187 E DUBLIN GRANVILLE RD" at bounding box center [480, 251] width 155 height 16
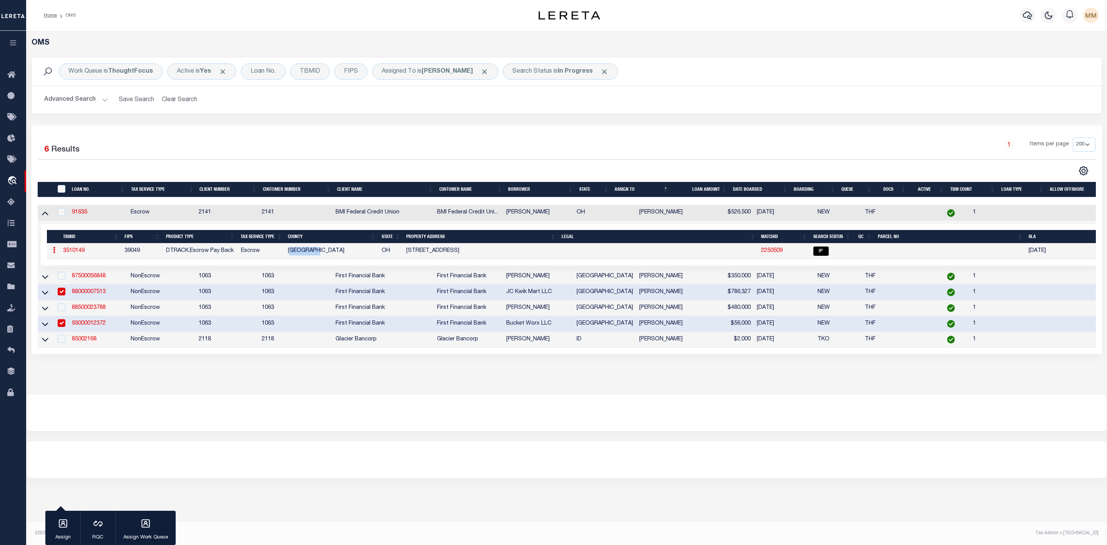
drag, startPoint x: 1023, startPoint y: 249, endPoint x: 1062, endPoint y: 251, distance: 39.3
click at [1062, 251] on tr "ACTIONS Add Parcel Delete TBM 3510149 39049 DTRACK,Escrow Pay Back Escrow FRANK…" at bounding box center [587, 251] width 1081 height 16
click at [1041, 255] on td "09/20/2025" at bounding box center [1077, 251] width 102 height 16
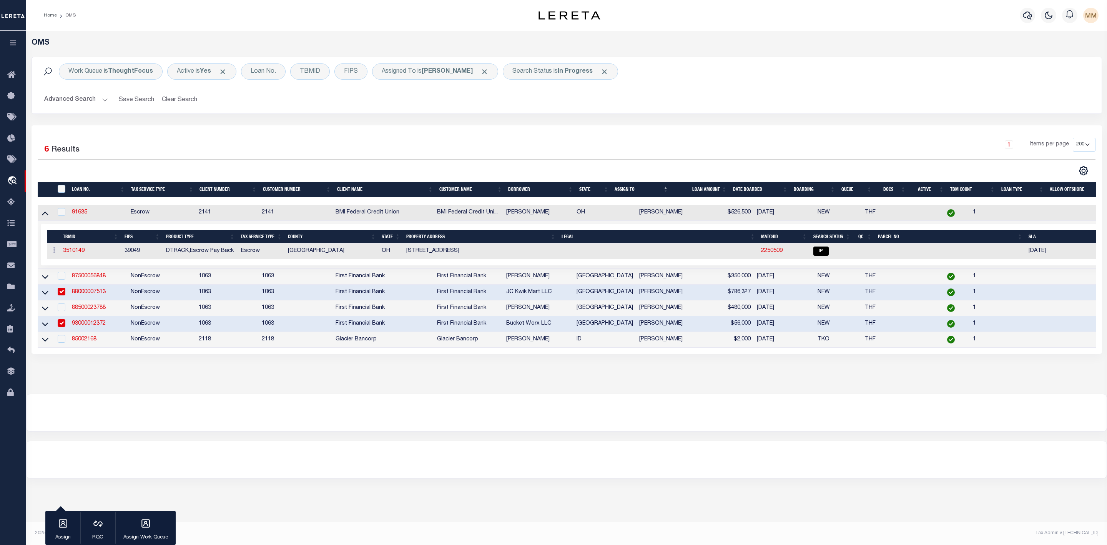
click at [1041, 255] on td "09/20/2025" at bounding box center [1077, 251] width 102 height 16
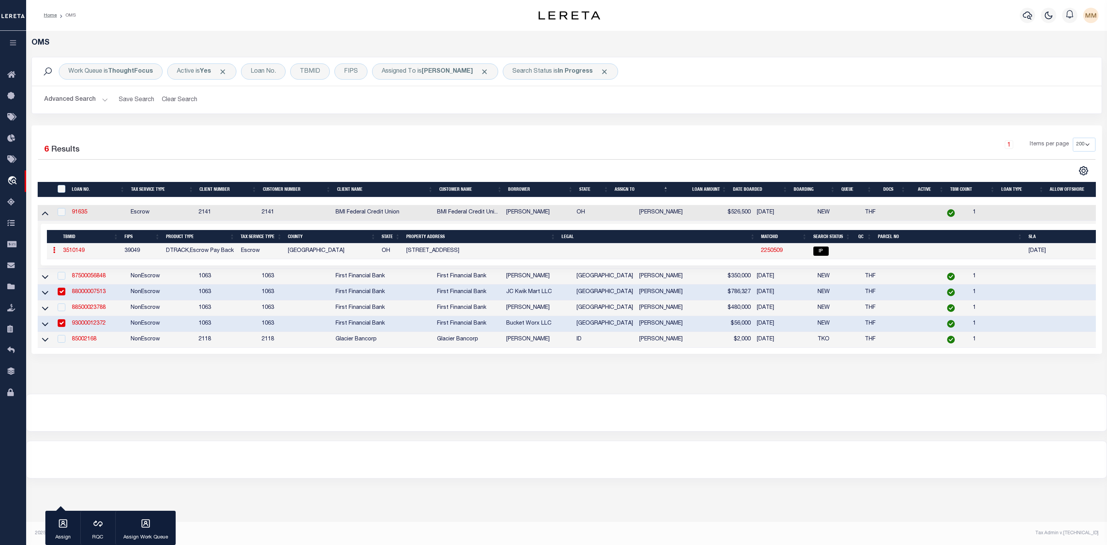
drag, startPoint x: 1028, startPoint y: 255, endPoint x: 1063, endPoint y: 255, distance: 35.8
click at [1063, 255] on td "09/20/2025" at bounding box center [1077, 251] width 102 height 16
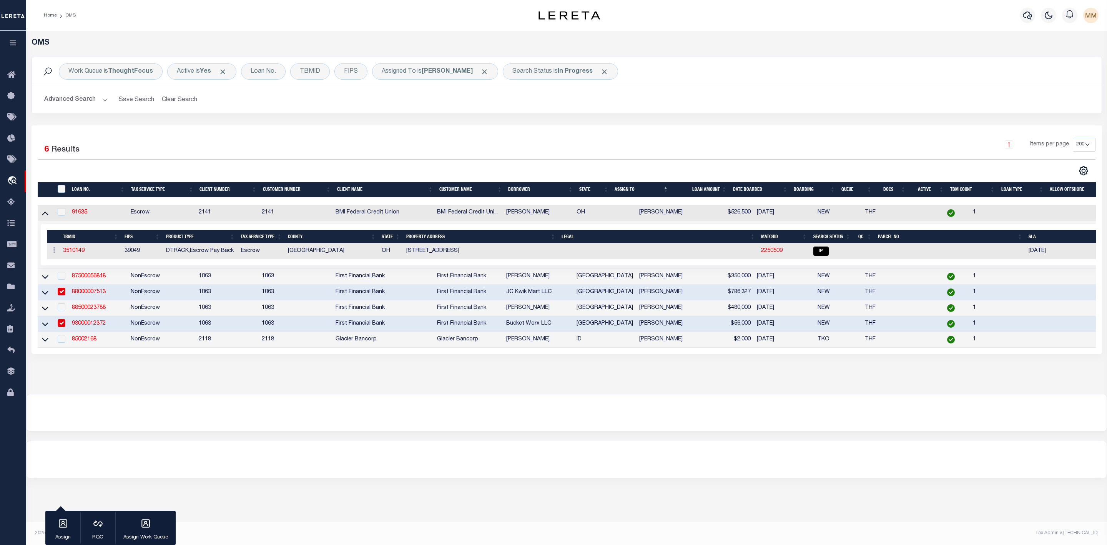
click at [1032, 254] on td "09/20/2025" at bounding box center [1077, 251] width 102 height 16
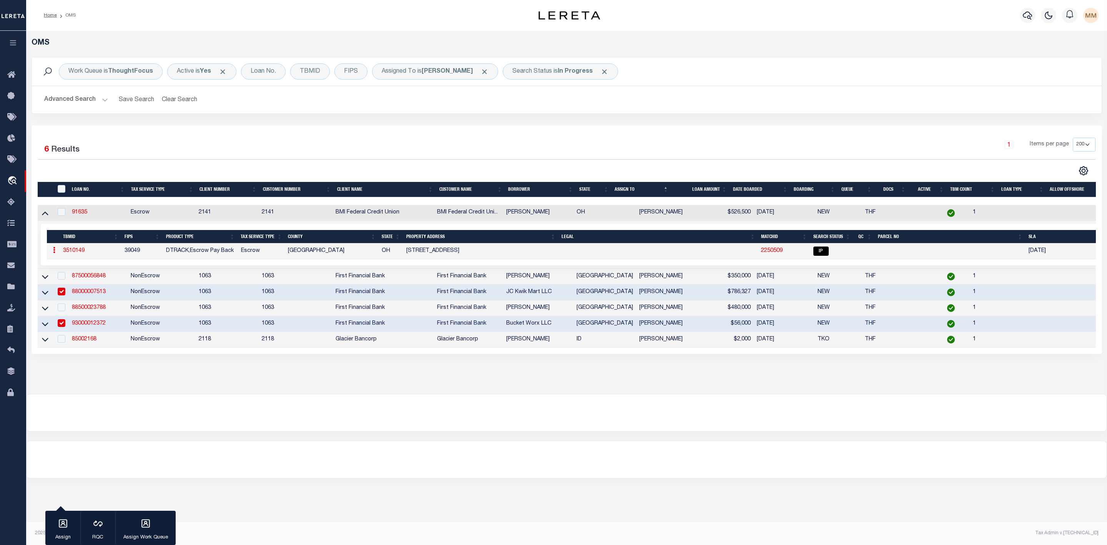
click at [768, 431] on div at bounding box center [566, 413] width 1081 height 38
click at [85, 211] on link "91635" at bounding box center [79, 212] width 15 height 5
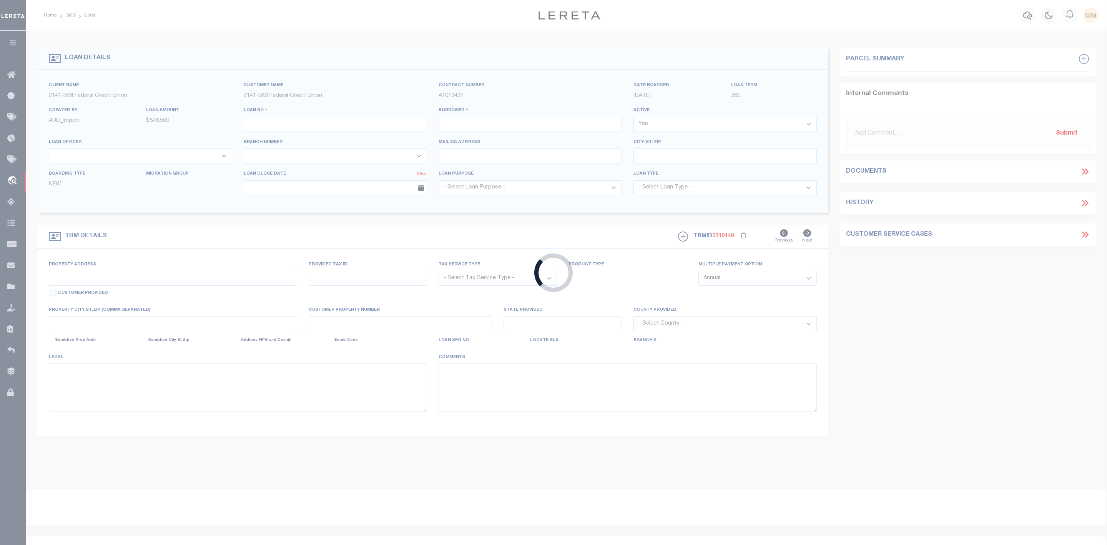
type input "91635"
type input "[PERSON_NAME]"
select select
select select "100"
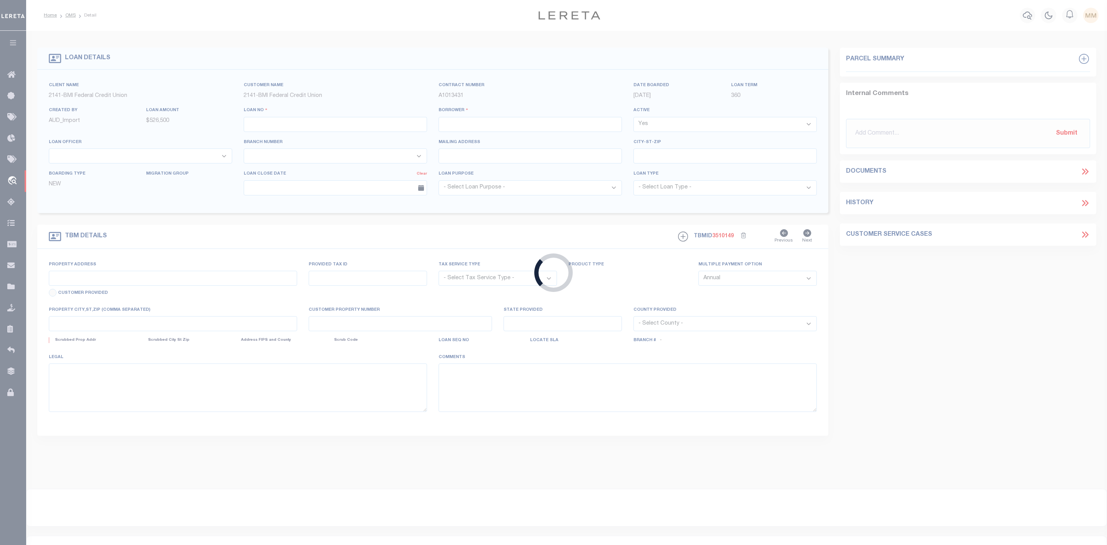
select select "Escrow"
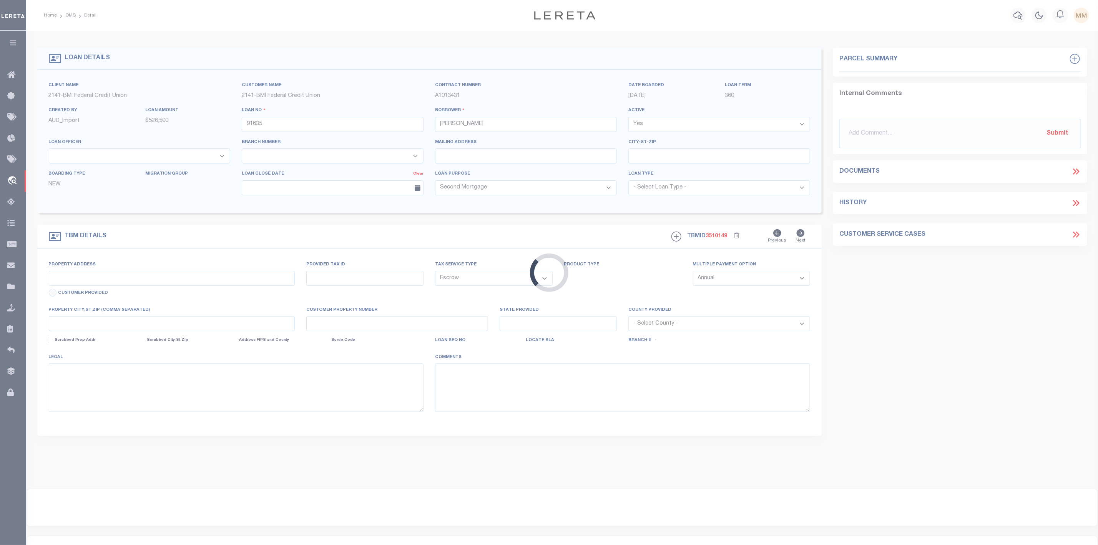
type input "187 EAST DUBLIN GRANVILLE RD"
type input "100-000478-00"
select select
type input "WORTHINGTON OH 43085"
type input "OH"
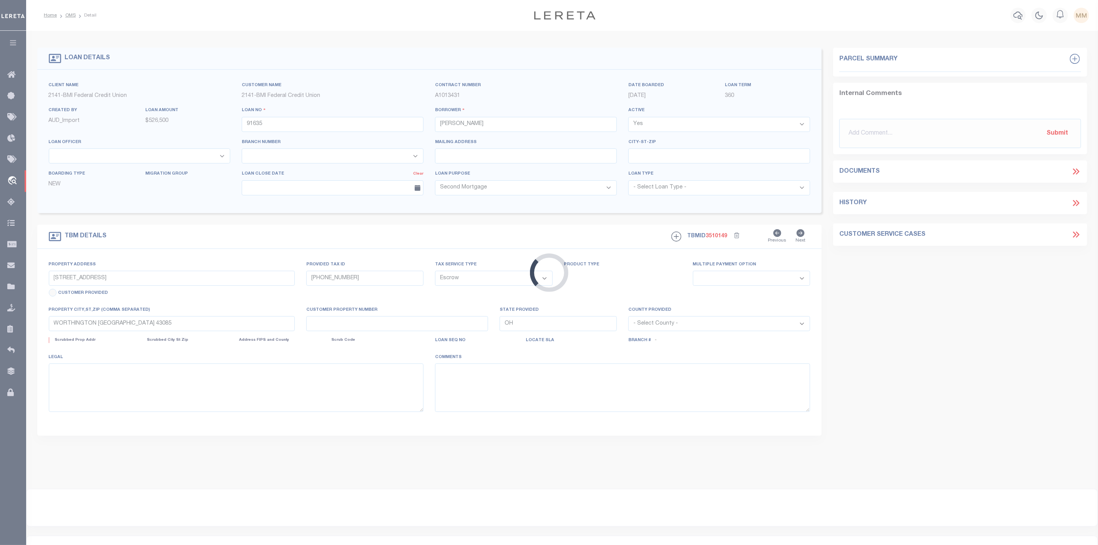
select select
select select "3700"
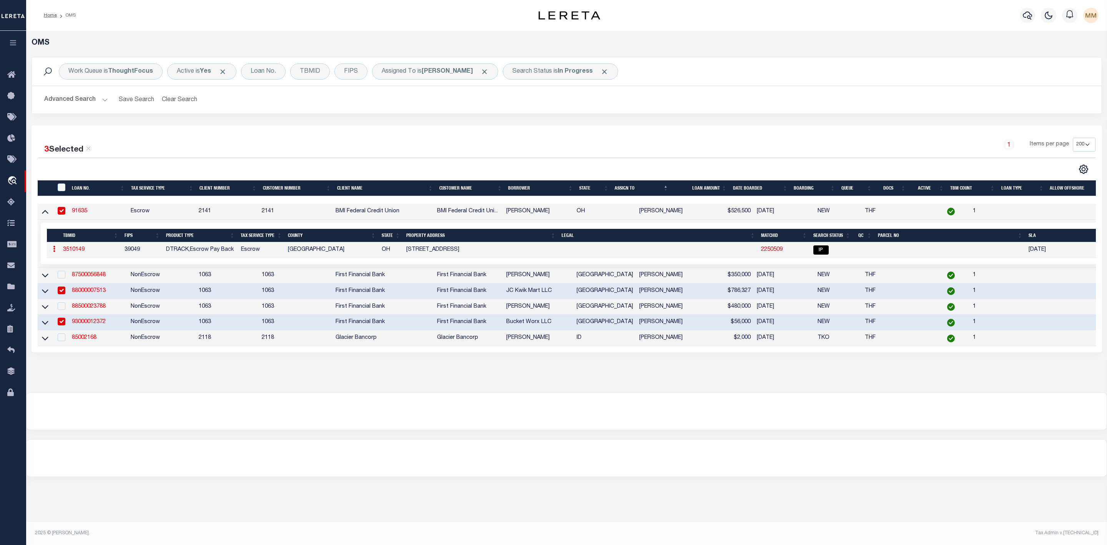
click at [77, 211] on link "91635" at bounding box center [79, 210] width 15 height 5
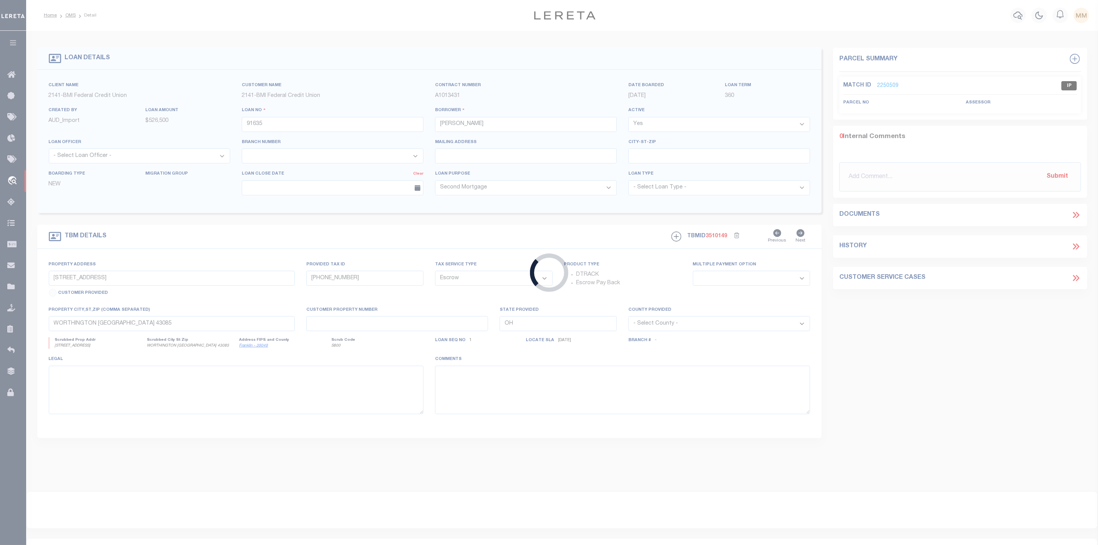
select select
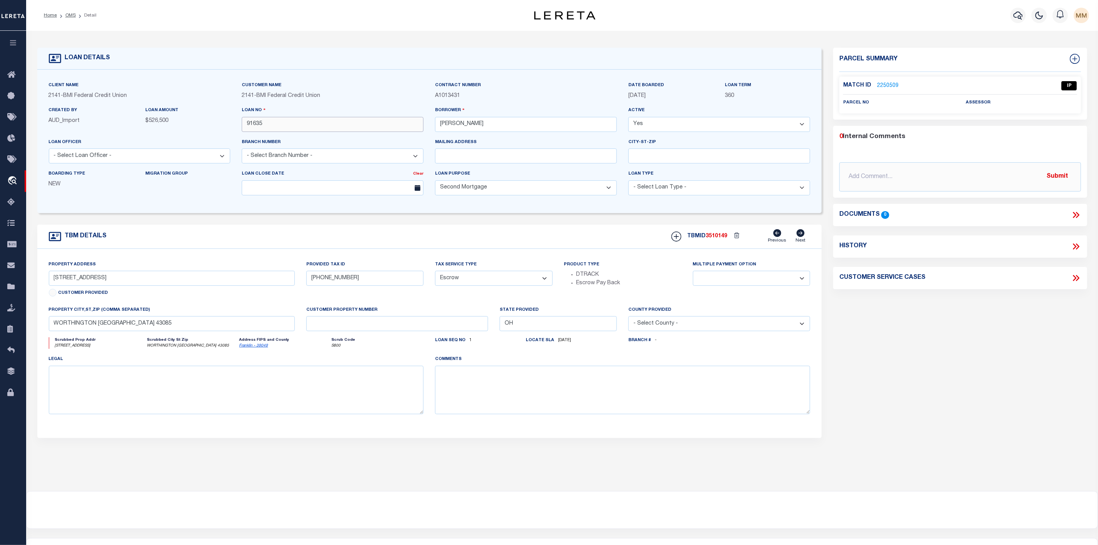
drag, startPoint x: 273, startPoint y: 127, endPoint x: 237, endPoint y: 128, distance: 36.5
click at [237, 128] on div "Loan No 91635" at bounding box center [332, 122] width 193 height 32
drag, startPoint x: 536, startPoint y: 127, endPoint x: 434, endPoint y: 133, distance: 102.8
click at [434, 133] on div "Borrower JACOB SCOTT MAUS" at bounding box center [525, 122] width 193 height 32
drag, startPoint x: 50, startPoint y: 278, endPoint x: 146, endPoint y: 287, distance: 96.5
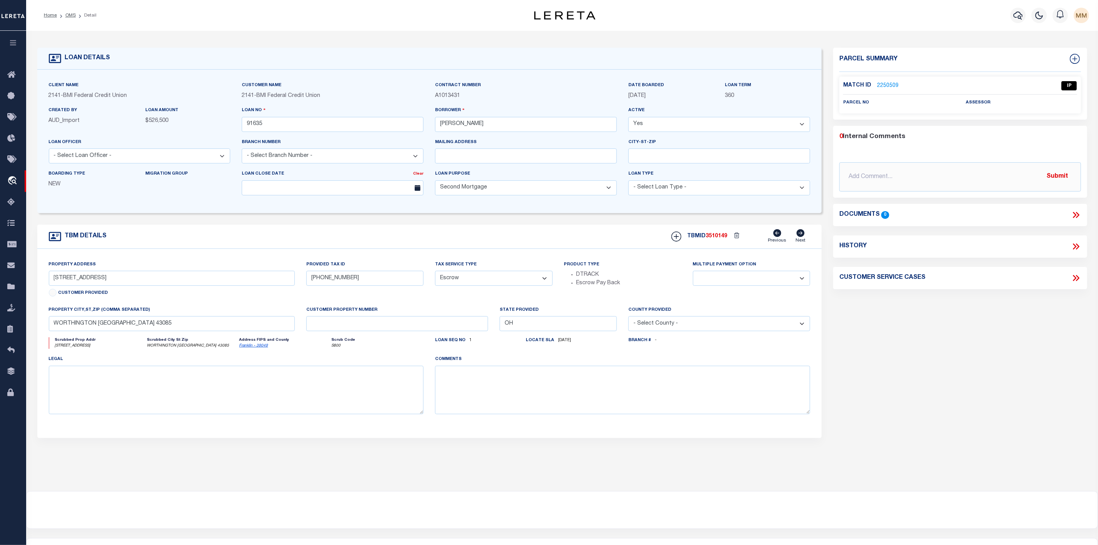
click at [146, 287] on div "Home OMS Detail" at bounding box center [549, 292] width 1098 height 585
drag, startPoint x: 304, startPoint y: 284, endPoint x: 364, endPoint y: 284, distance: 59.2
click at [364, 284] on div "Provided Tax ID 100-000478-00" at bounding box center [365, 282] width 129 height 45
drag, startPoint x: 364, startPoint y: 283, endPoint x: 304, endPoint y: 283, distance: 60.0
click at [304, 283] on div "Provided Tax ID 100-000478-00" at bounding box center [365, 282] width 129 height 45
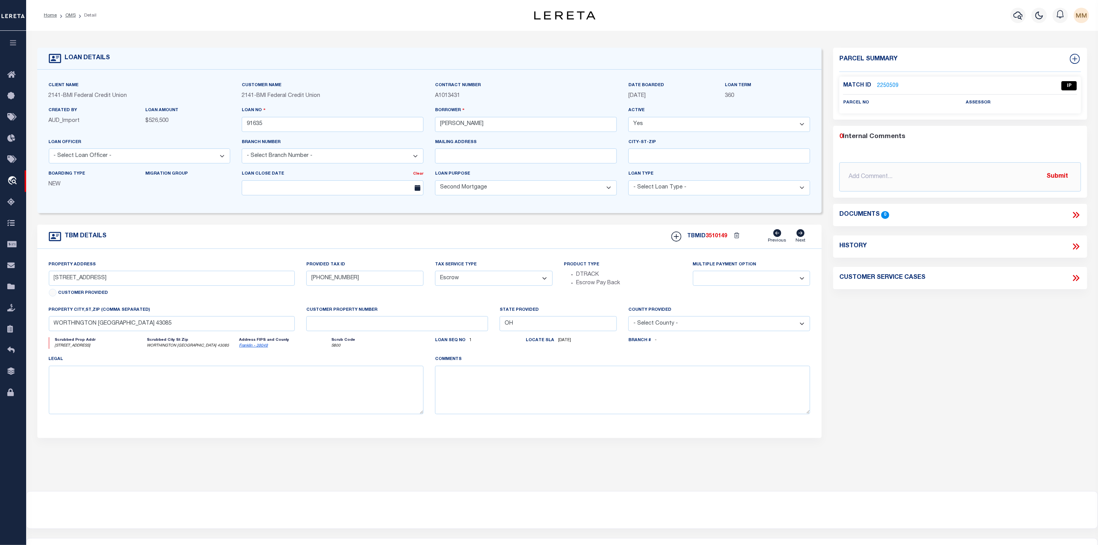
click at [884, 85] on link "2250509" at bounding box center [888, 86] width 22 height 8
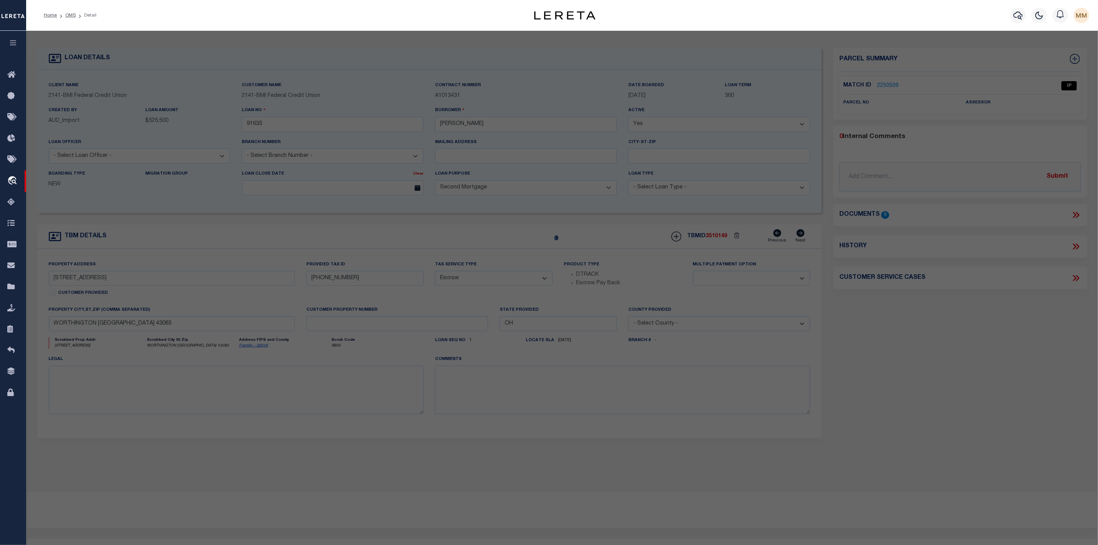
checkbox input "false"
select select "IP"
checkbox input "false"
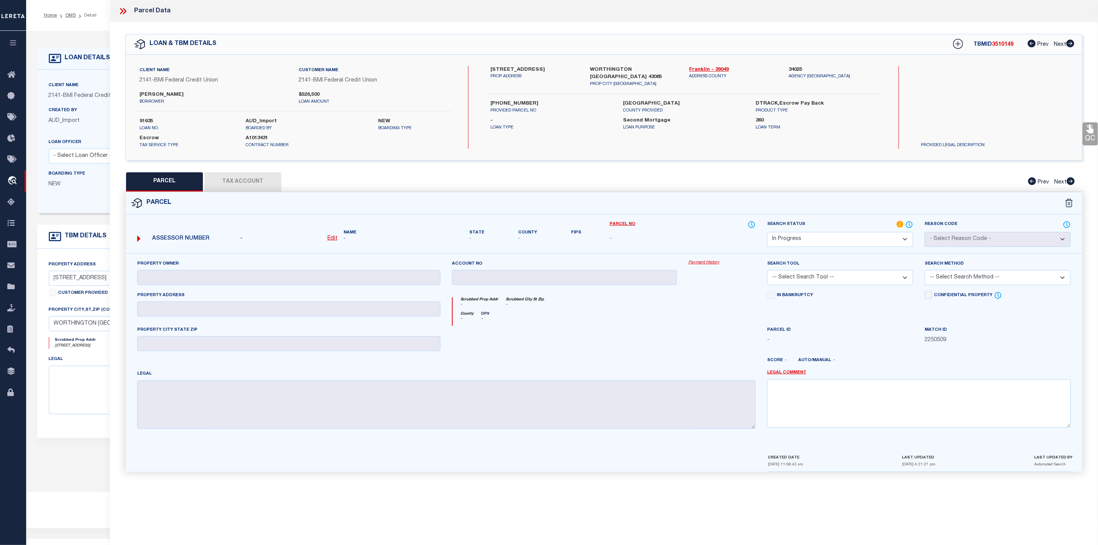
drag, startPoint x: 491, startPoint y: 68, endPoint x: 575, endPoint y: 71, distance: 84.2
click at [575, 71] on label "187 EAST DUBLIN GRANVILLE RD" at bounding box center [535, 70] width 88 height 8
click at [549, 100] on label "100-000478-00" at bounding box center [551, 104] width 121 height 8
drag, startPoint x: 590, startPoint y: 68, endPoint x: 636, endPoint y: 71, distance: 45.4
click at [636, 71] on label "WORTHINGTON OH 43085" at bounding box center [634, 73] width 88 height 15
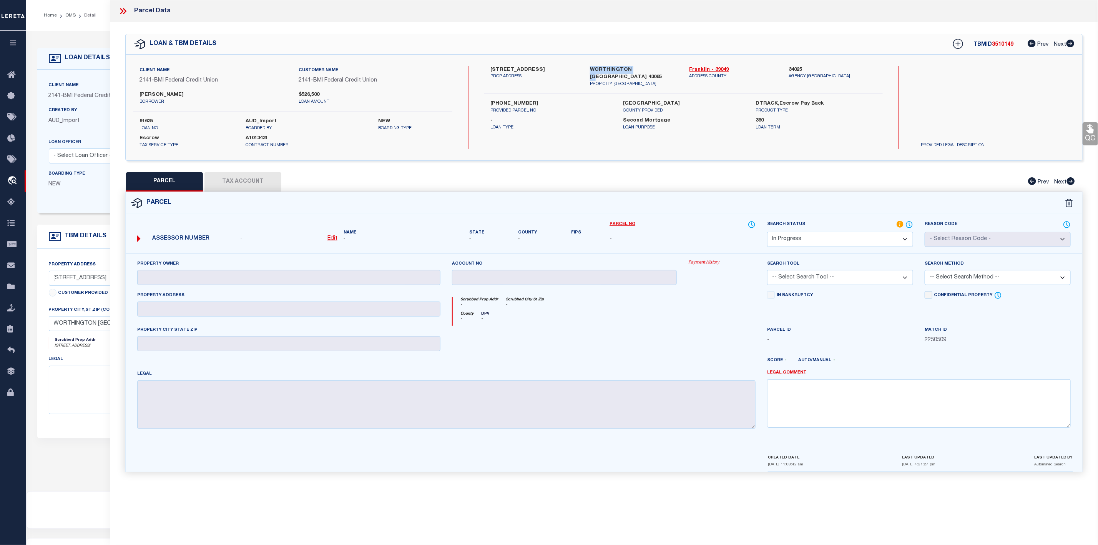
copy label "WORTHINGTON OH"
click at [704, 70] on link "Franklin - 39049" at bounding box center [734, 70] width 88 height 8
drag, startPoint x: 489, startPoint y: 95, endPoint x: 539, endPoint y: 95, distance: 49.6
click at [539, 100] on div "100-000478-00 PROVIDED PARCEL NO" at bounding box center [551, 107] width 133 height 14
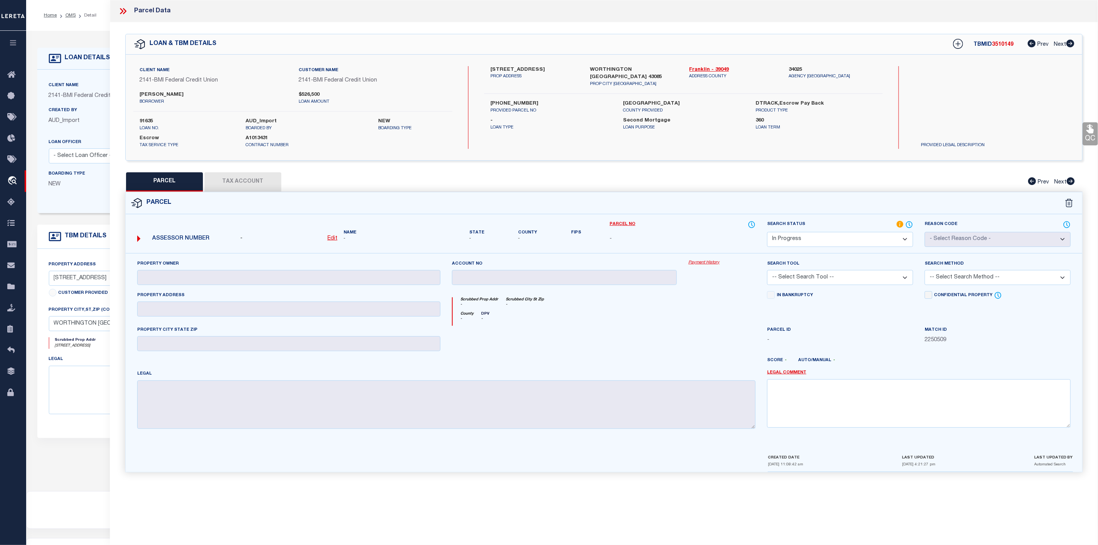
click at [547, 139] on div "187 EAST DUBLIN GRANVILLE RD PROP ADDRESS WORTHINGTON OH 43085 PROP CITY ST ZIP…" at bounding box center [683, 107] width 399 height 83
drag, startPoint x: 487, startPoint y: 99, endPoint x: 546, endPoint y: 98, distance: 58.8
click at [546, 100] on div "100-000478-00 PROVIDED PARCEL NO" at bounding box center [551, 107] width 133 height 14
click at [540, 117] on label "-" at bounding box center [551, 121] width 121 height 8
drag, startPoint x: 489, startPoint y: 96, endPoint x: 532, endPoint y: 97, distance: 42.3
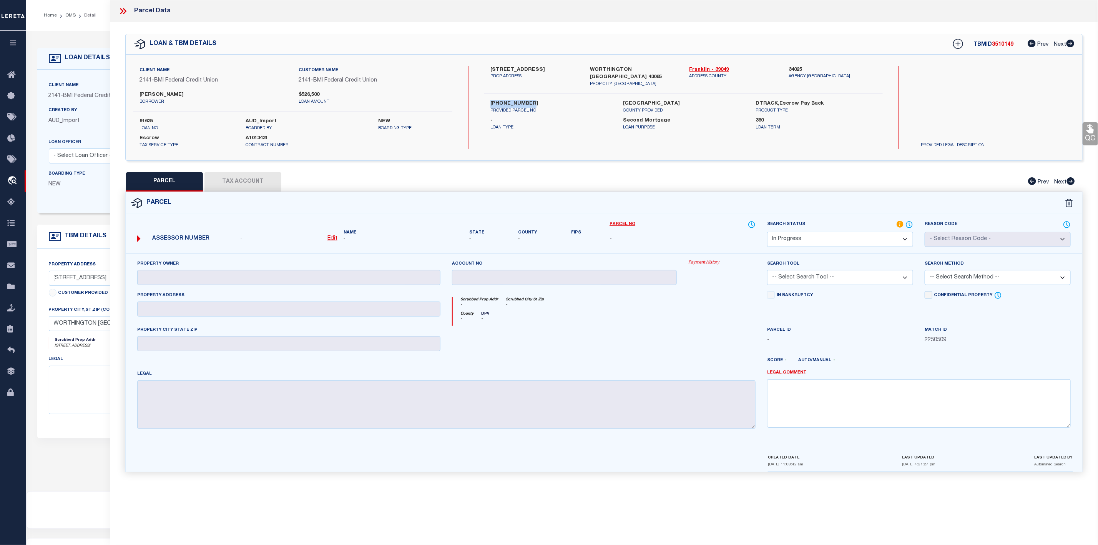
click at [532, 100] on div "100-000478-00 PROVIDED PARCEL NO" at bounding box center [551, 107] width 133 height 14
click at [123, 12] on icon at bounding box center [121, 11] width 3 height 6
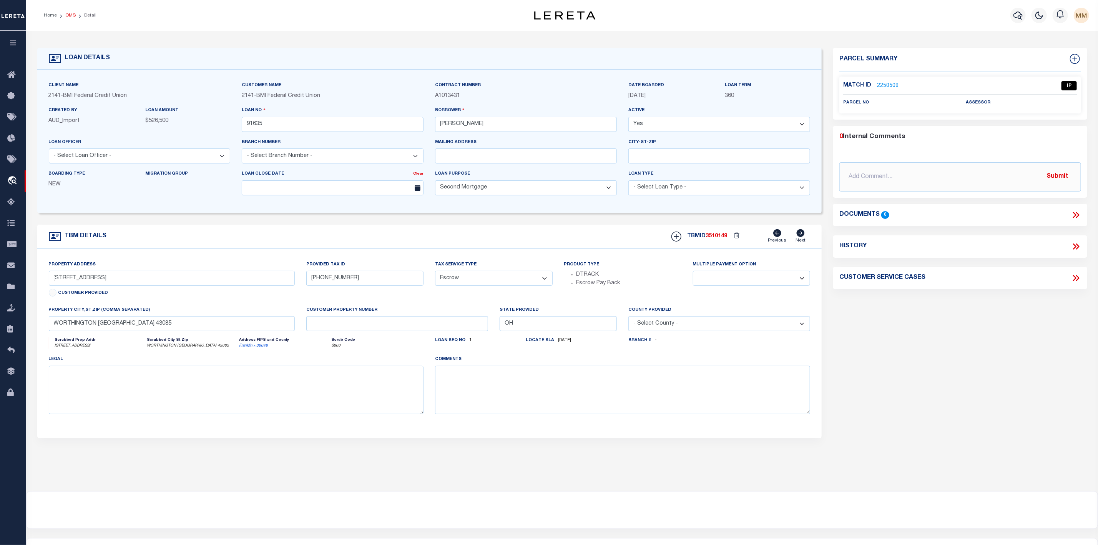
click at [70, 15] on link "OMS" at bounding box center [70, 15] width 10 height 5
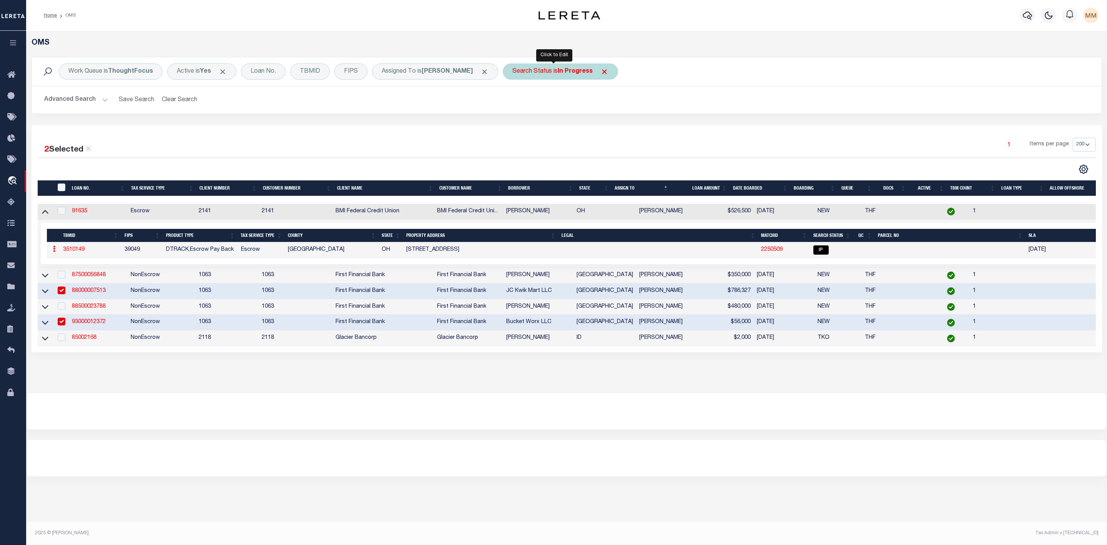
click at [569, 67] on div "Search Status is In Progress" at bounding box center [560, 71] width 115 height 16
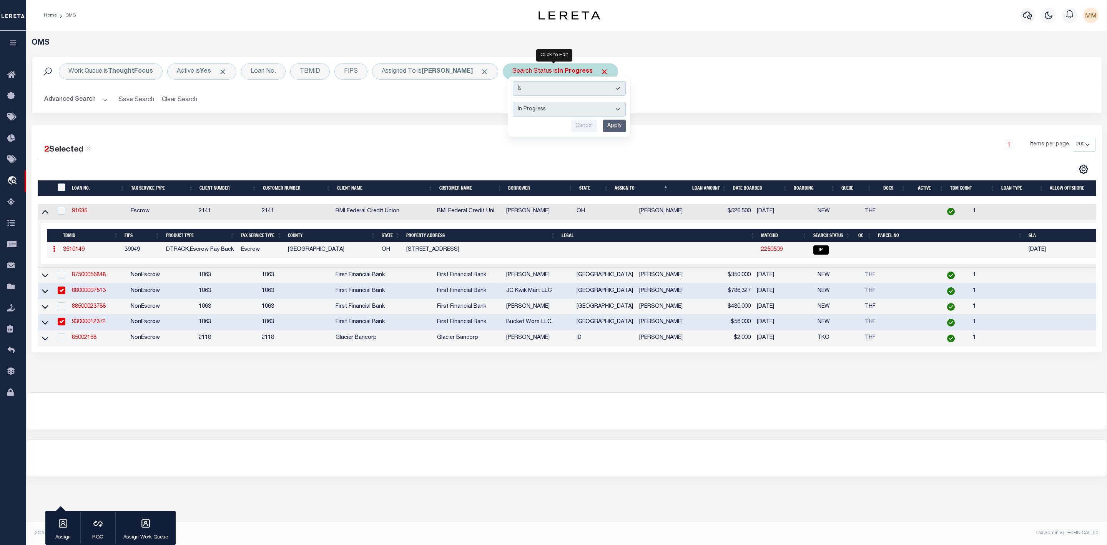
click at [548, 113] on select "Automated Search Bad Parcel Complete Duplicate Parcel High Dollar Reporting In …" at bounding box center [569, 109] width 113 height 15
select select "RD"
click at [513, 103] on select "Automated Search Bad Parcel Complete Duplicate Parcel High Dollar Reporting In …" at bounding box center [569, 109] width 113 height 15
click at [603, 128] on input "Apply" at bounding box center [614, 126] width 23 height 13
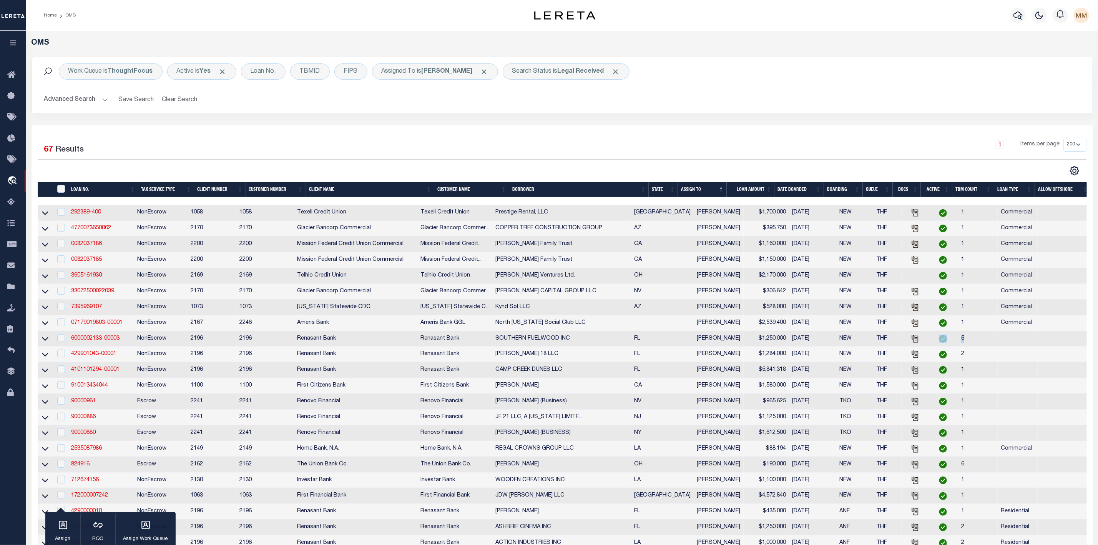
drag, startPoint x: 963, startPoint y: 342, endPoint x: 946, endPoint y: 343, distance: 16.9
click at [946, 343] on tr "6000002133-00003 NonEscrow 2196 2196 Renasant Bank Renasant Bank SOUTHERN FUELW…" at bounding box center [565, 339] width 1054 height 16
drag, startPoint x: 970, startPoint y: 357, endPoint x: 956, endPoint y: 359, distance: 14.0
click at [958, 359] on td "2" at bounding box center [978, 354] width 40 height 16
checkbox input "true"
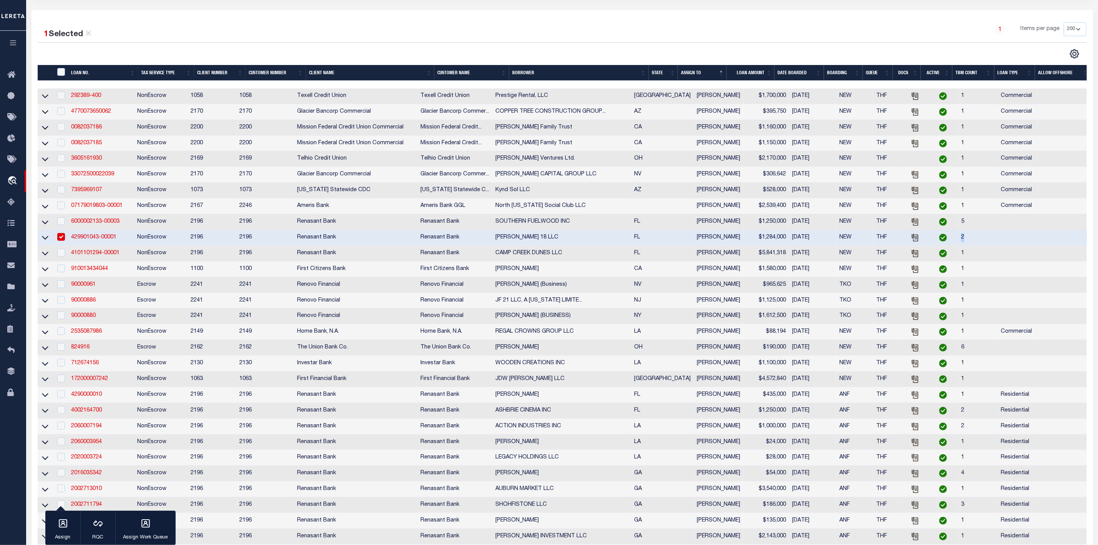
scroll to position [173, 0]
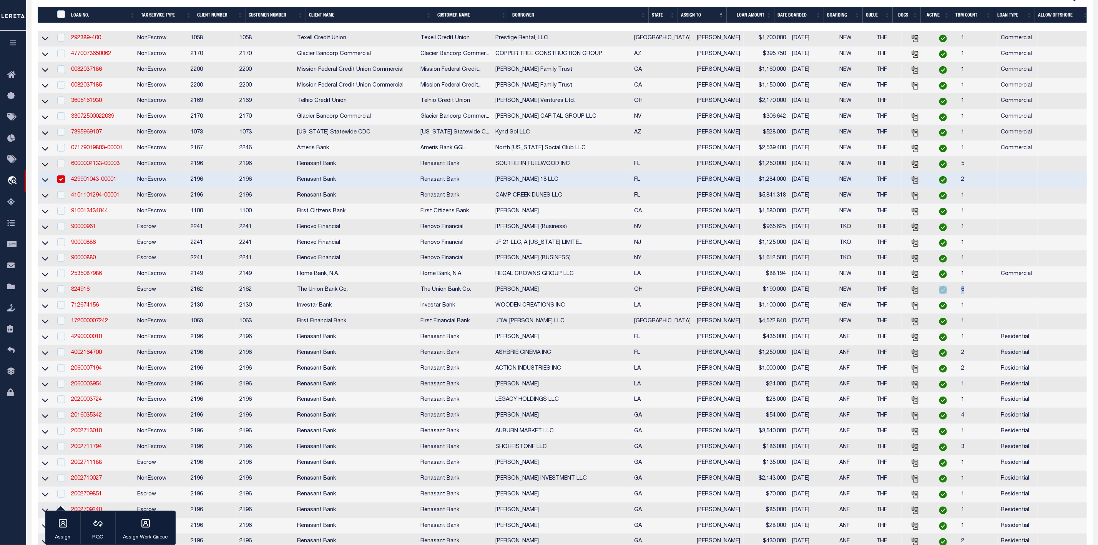
drag, startPoint x: 963, startPoint y: 296, endPoint x: 948, endPoint y: 300, distance: 15.1
click at [948, 298] on tr "824916 Escrow 2162 2162 The Union Bank Co. The Union Bank Co. GERALD LEE MEYER …" at bounding box center [565, 290] width 1054 height 16
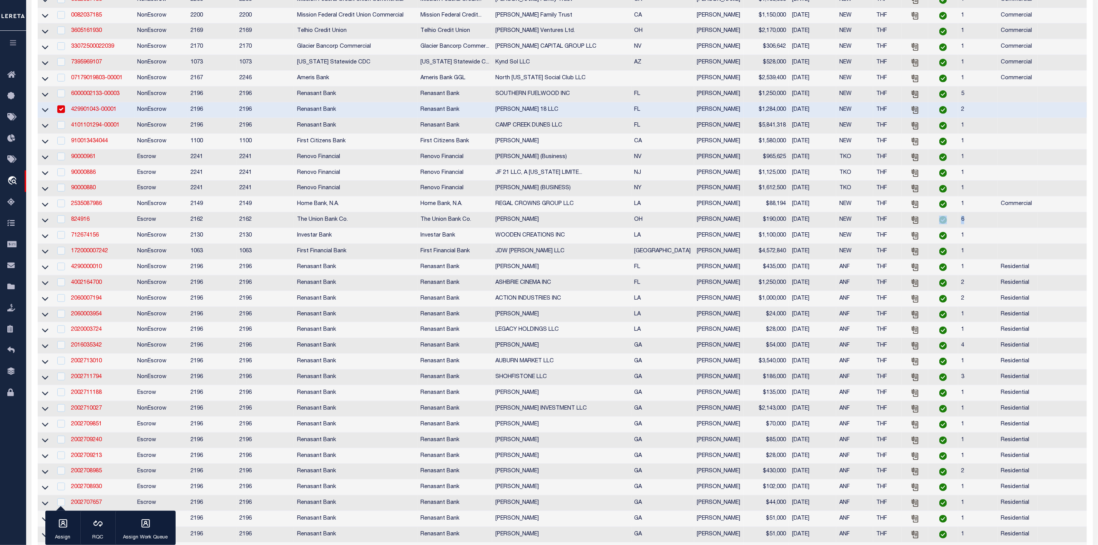
scroll to position [0, 0]
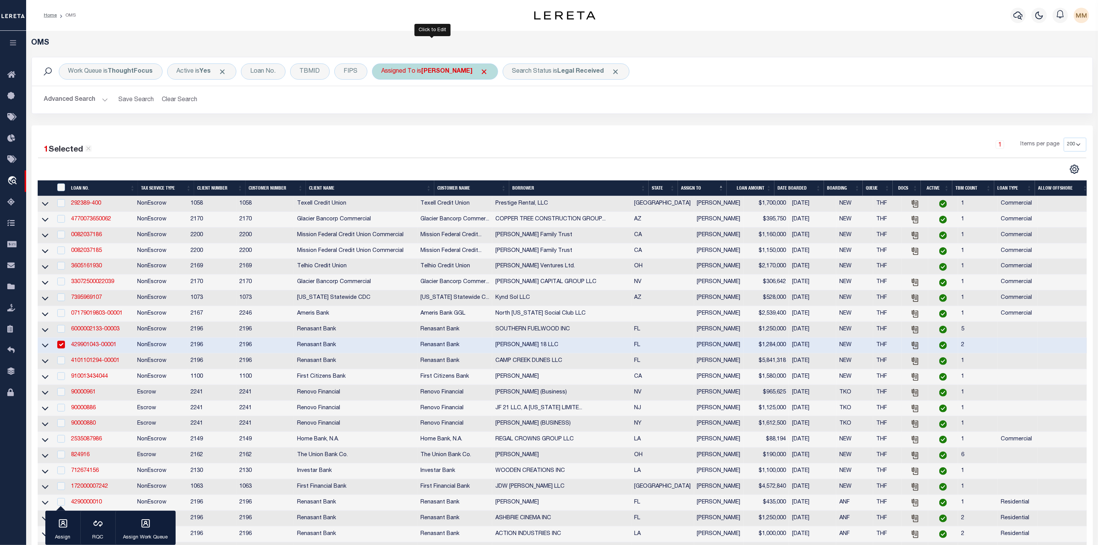
click at [427, 74] on b "[PERSON_NAME]" at bounding box center [447, 71] width 51 height 6
click at [413, 110] on select "--Unassigned-- [PERSON_NAME] [PERSON_NAME] [PERSON_NAME] [PERSON_NAME], [PERSON…" at bounding box center [438, 109] width 113 height 15
select select "[PERSON_NAME]"
click at [383, 103] on select "--Unassigned-- [PERSON_NAME] [PERSON_NAME] [PERSON_NAME] [PERSON_NAME], [PERSON…" at bounding box center [438, 109] width 113 height 15
click at [481, 123] on input "Apply" at bounding box center [483, 126] width 23 height 13
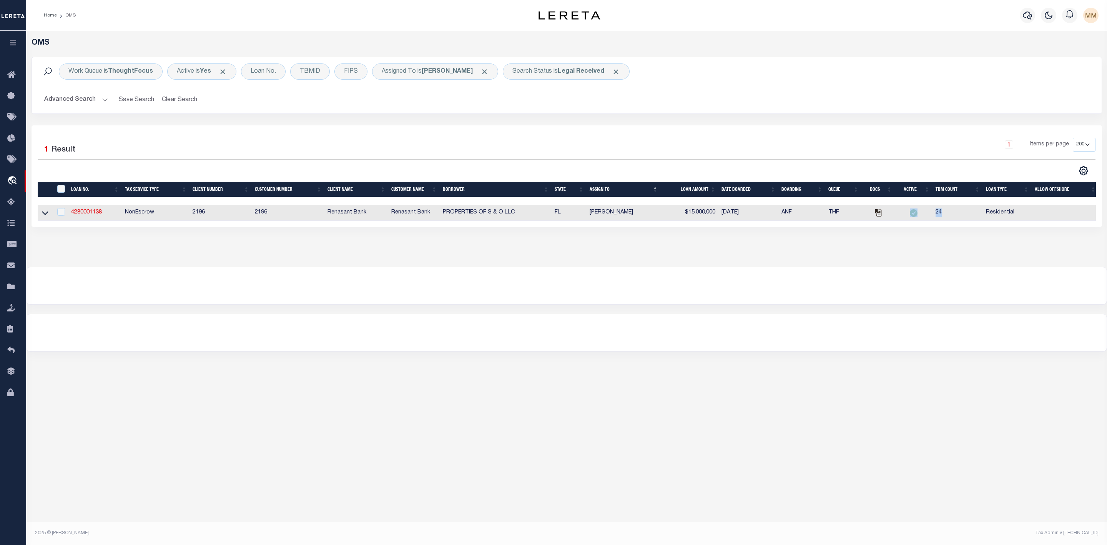
drag, startPoint x: 946, startPoint y: 215, endPoint x: 928, endPoint y: 216, distance: 18.1
click at [928, 216] on tr "4280001138 NonEscrow 2196 2196 Renasant Bank Renasant Bank PROPERTIES OF S & O …" at bounding box center [568, 213] width 1061 height 16
click at [75, 214] on link "4280001138" at bounding box center [86, 212] width 31 height 5
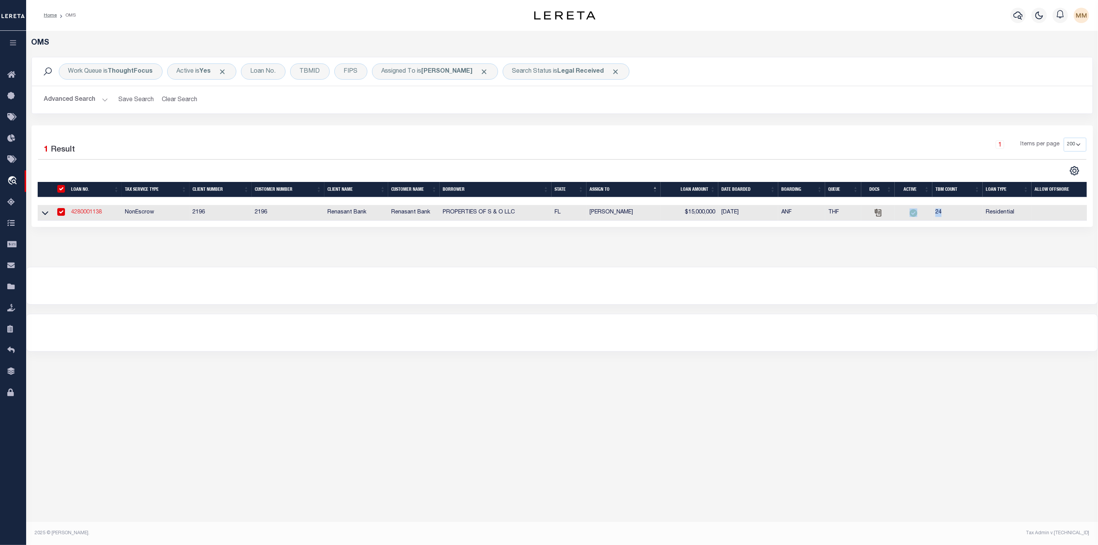
type input "4280001138"
type input "PROPERTIES OF S & O LLC"
select select
select select "10"
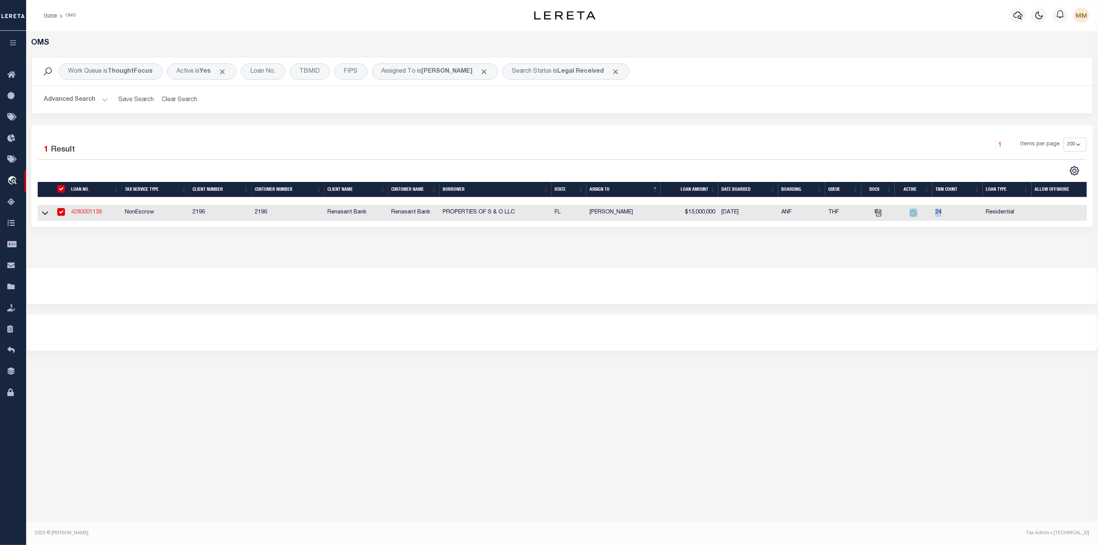
select select
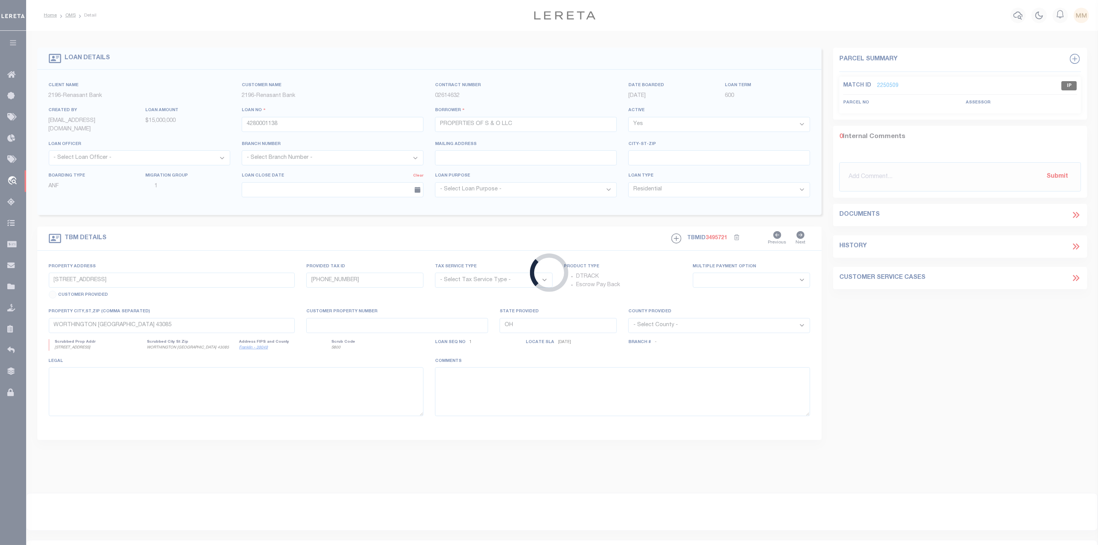
type input "106 S 3RD ST"
radio input "true"
select select "NonEscrow"
select select
type input "IMMOKALEE FL 34142"
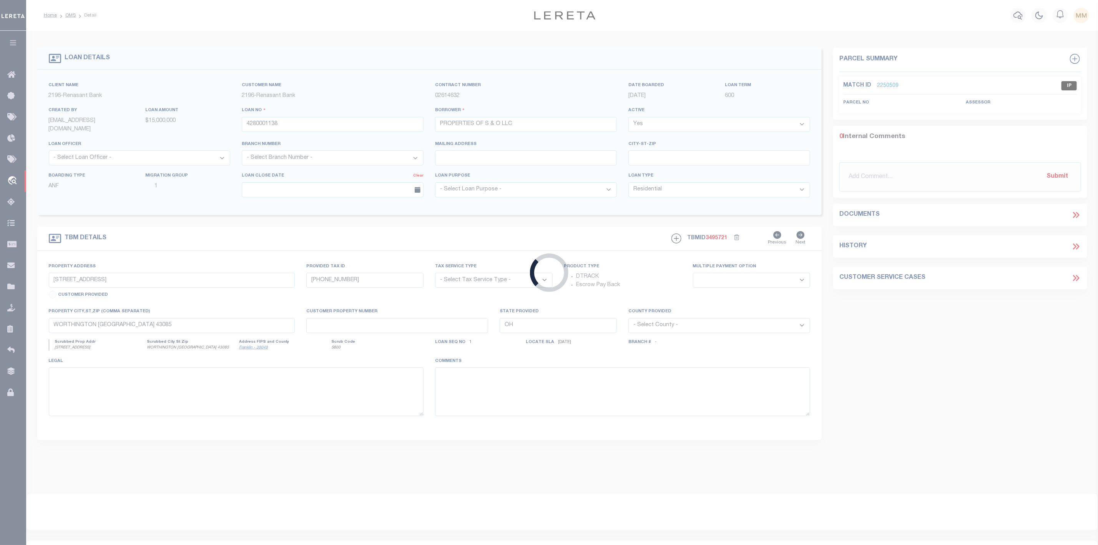
type input "4280001138"
type input "FL"
type textarea "PARCEL: 30-44-26-00-00001.05501"
select select "4983"
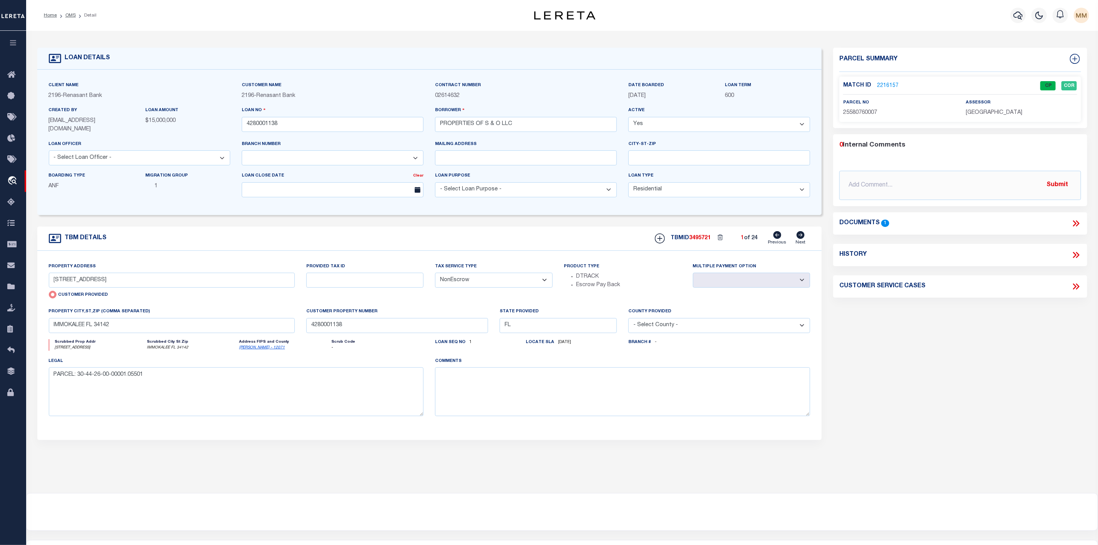
click at [888, 85] on link "2216157" at bounding box center [888, 86] width 22 height 8
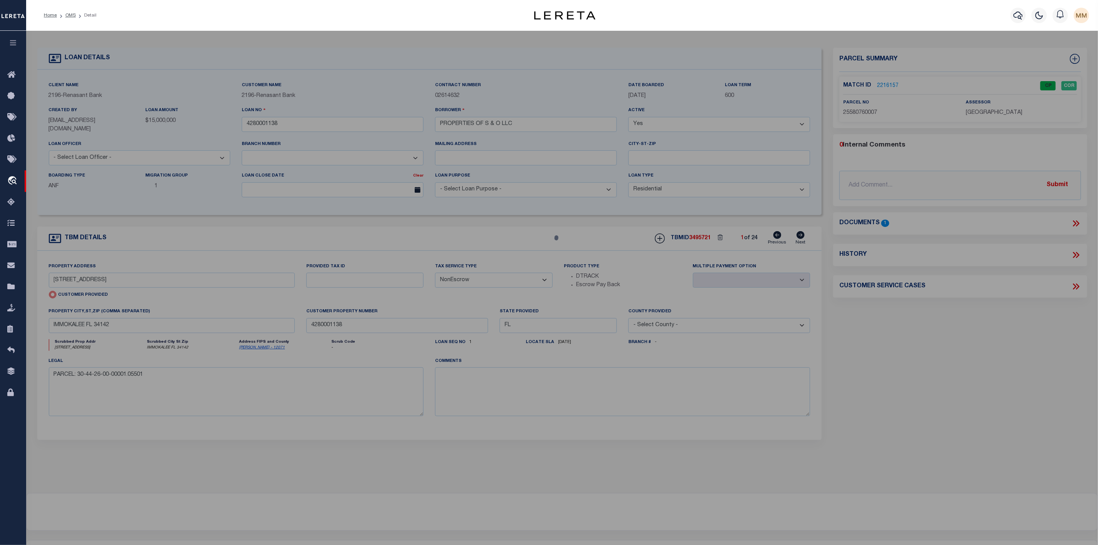
select select "AS"
checkbox input "false"
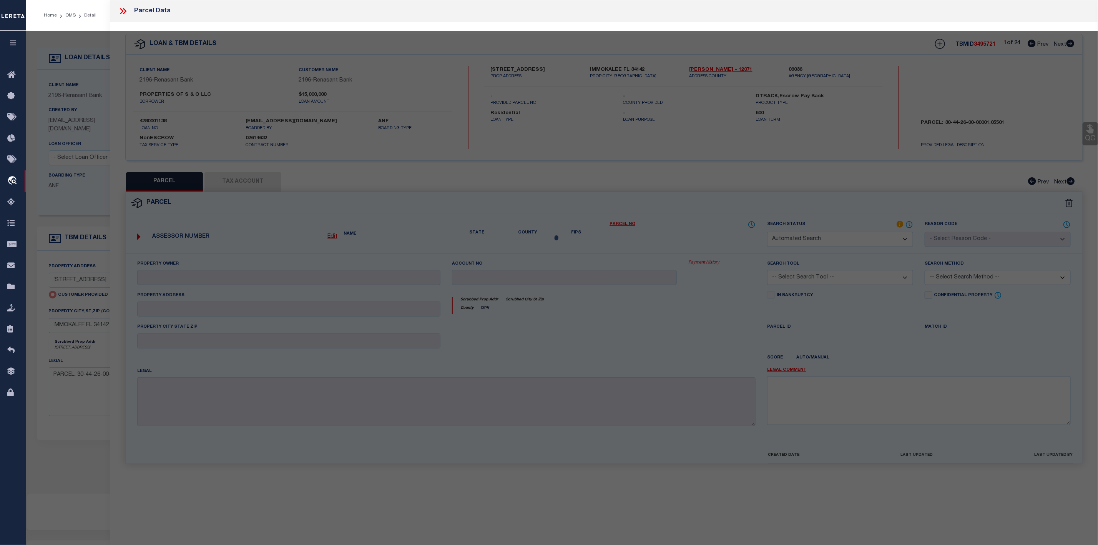
select select "CP"
type input "PROPERTIES OF S & O INC"
select select "AGW"
select select "LEG"
type input "106 S 3RD ST"
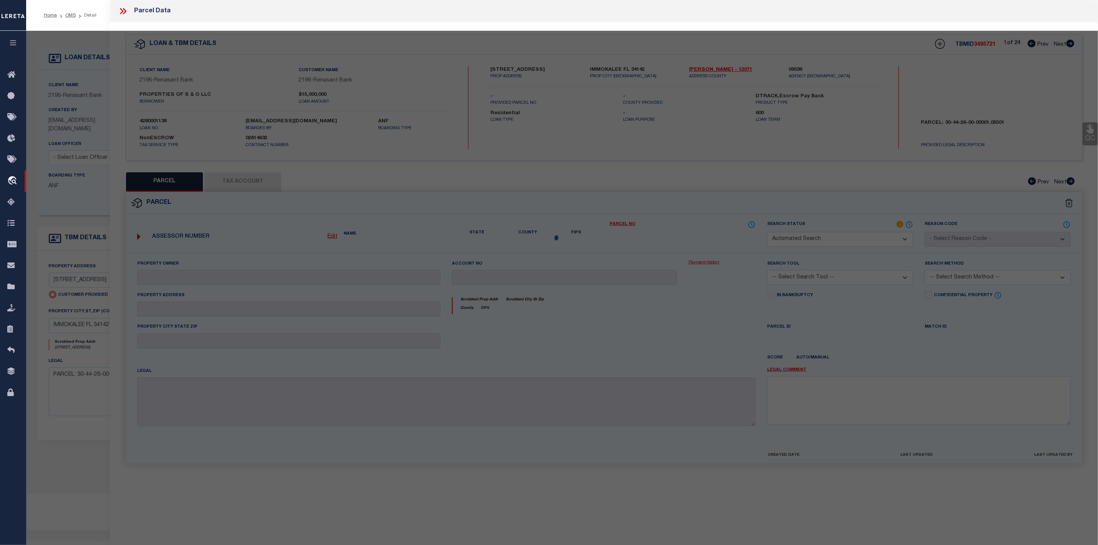
type input "IMMOKALEE FL 34142"
type textarea "CARSONS BLK 2 LOTS 6-17"
type textarea "Document uploaded that satisfies a legal requirement, changing from ND to RD"
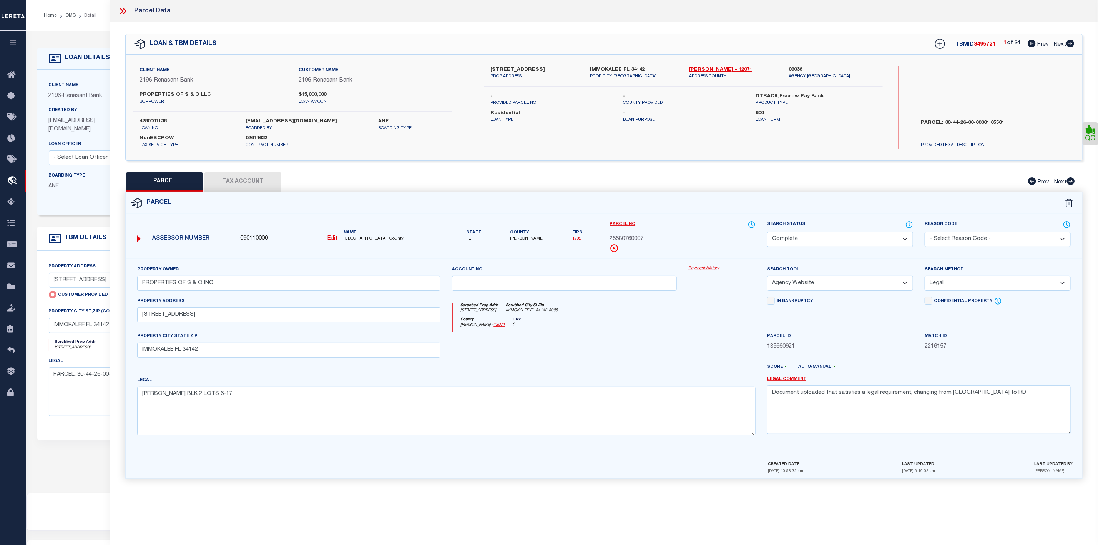
click at [1069, 45] on icon at bounding box center [1071, 44] width 8 height 8
select select "AS"
select select
checkbox input "false"
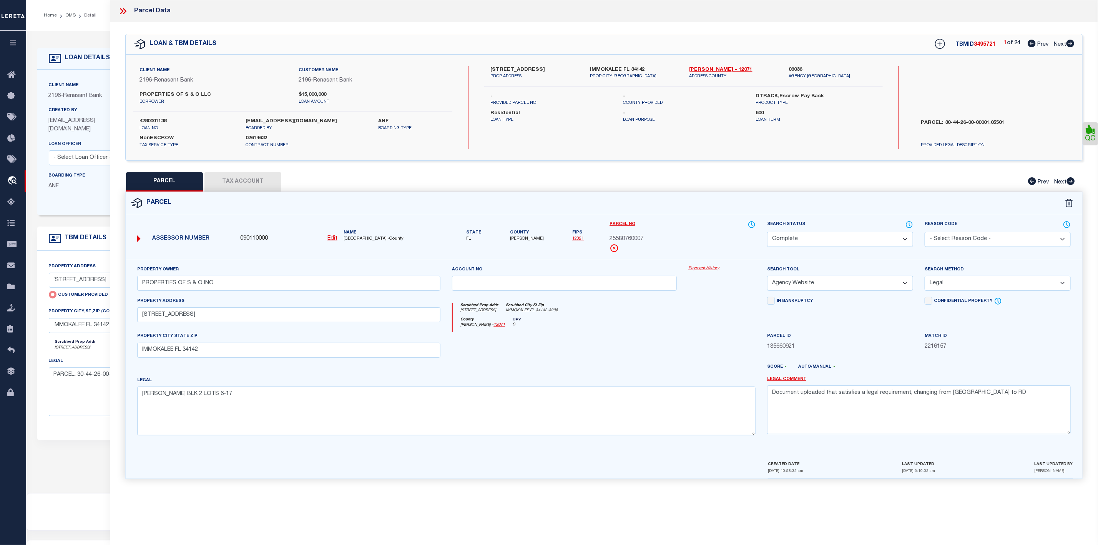
checkbox input "false"
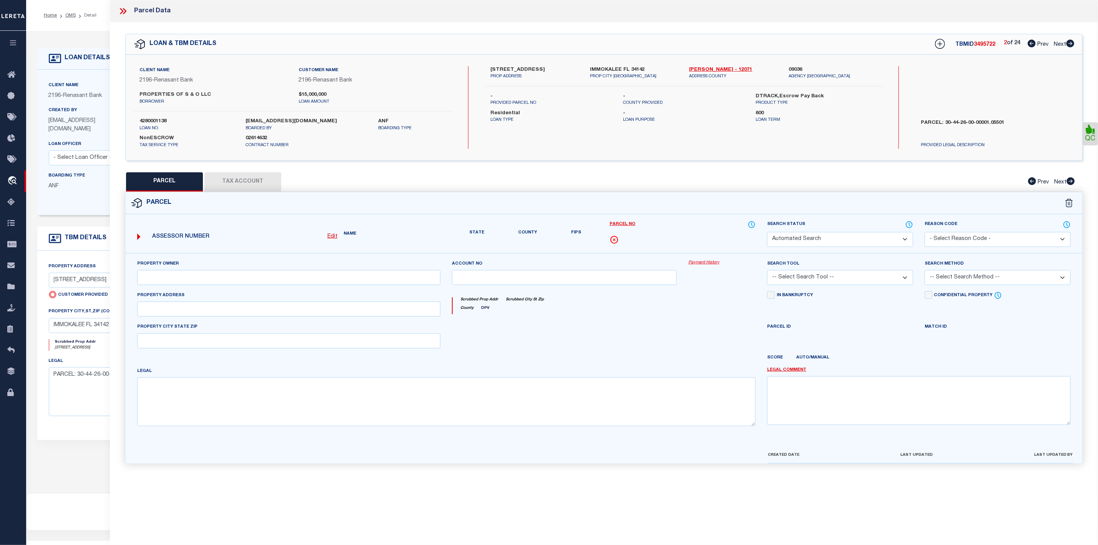
select select "CP"
type input "PROPERTIES OF S & O LLC"
select select "AGW"
select select "LEG"
type input "217 N 15TH ST"
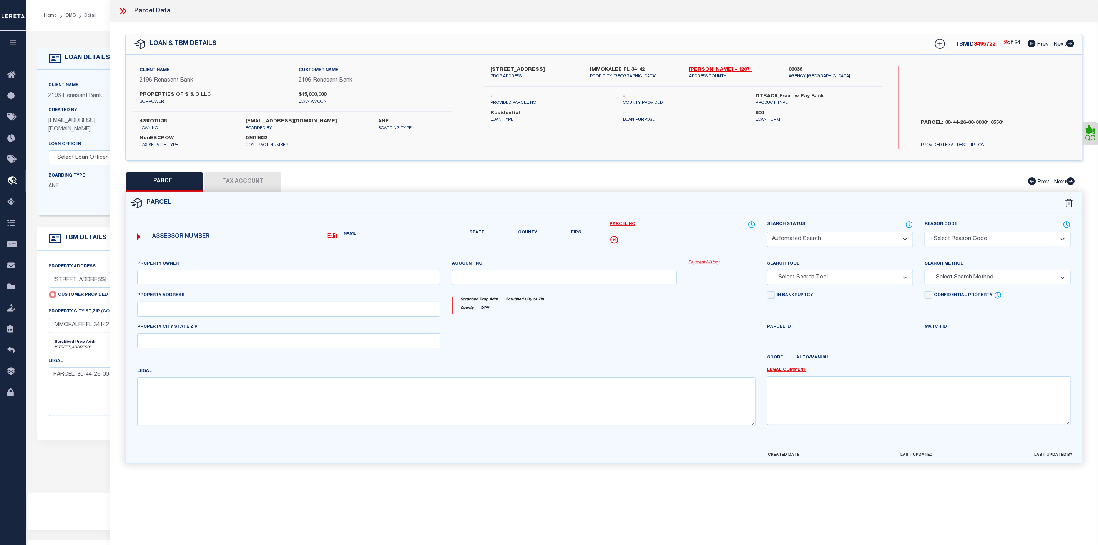
type input "IMMOKALEE FL 34142"
type textarea "5 47 29 N 132FT OF E1/2 OF NE1/4 OF SE1/4 OF NE1/4, LESS N 30FT FOR R/W .73 AC …"
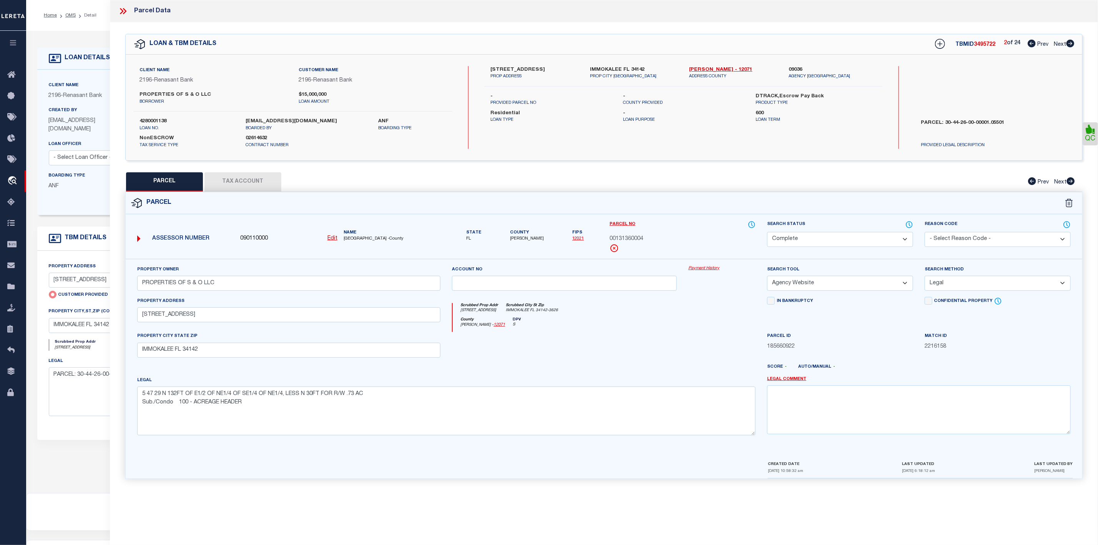
click at [1069, 45] on icon at bounding box center [1071, 44] width 8 height 8
select select "AS"
select select
checkbox input "false"
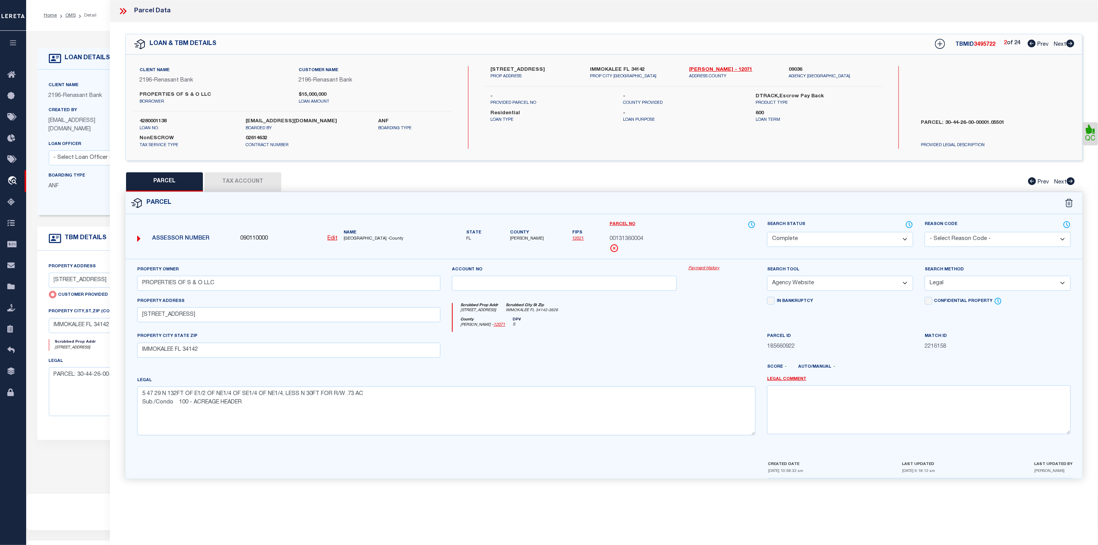
checkbox input "false"
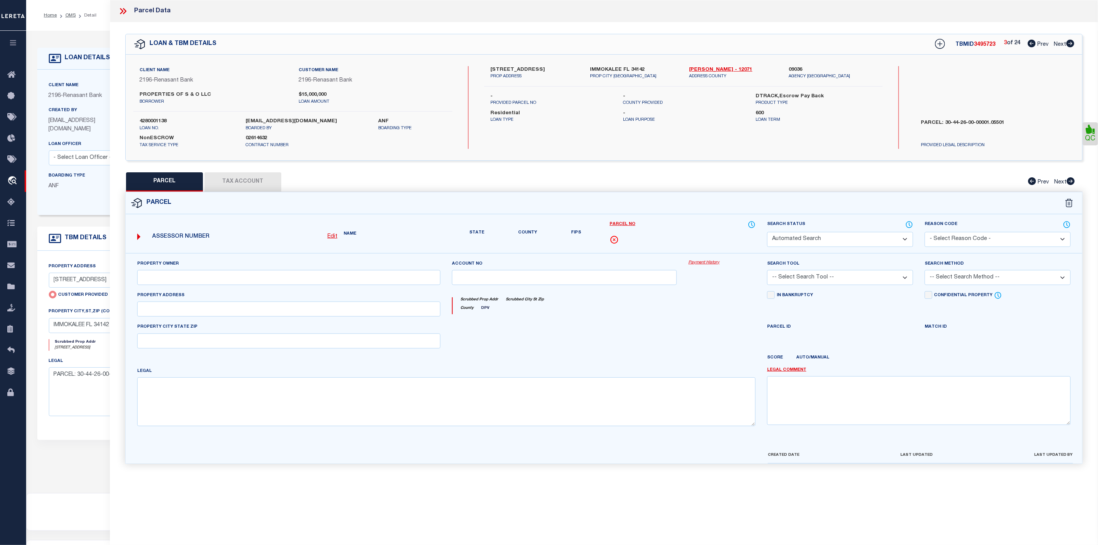
select select "RD"
type input "601 W MAIN ST"
checkbox input "false"
type input "IMMOKALEE FL 34142"
type textarea "Document uploaded that satisfies a legal requirement, changing from ND to RD"
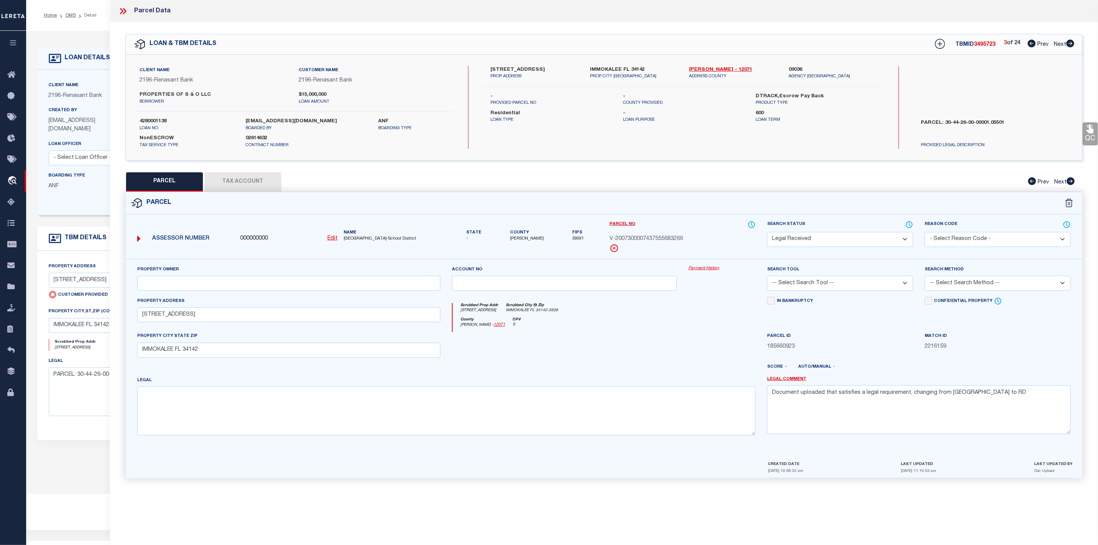
click at [1069, 45] on icon at bounding box center [1071, 44] width 8 height 8
select select "AS"
checkbox input "false"
select select "CP"
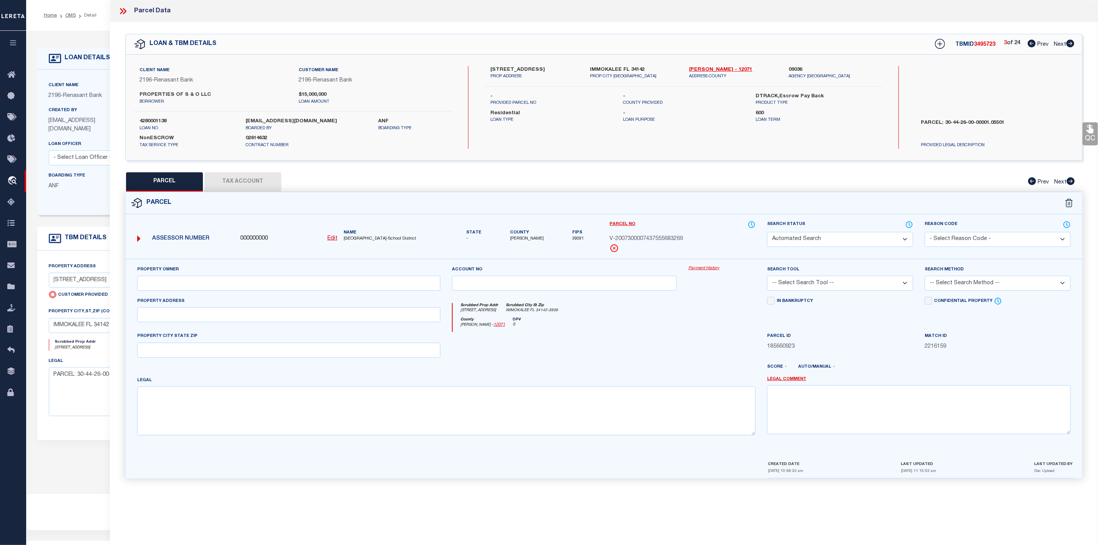
type input "PROPERTIES OF S & O INC"
select select "AGW"
select select "LEG"
type input "1015 N SR 29"
type input "LABELLE FL 33935"
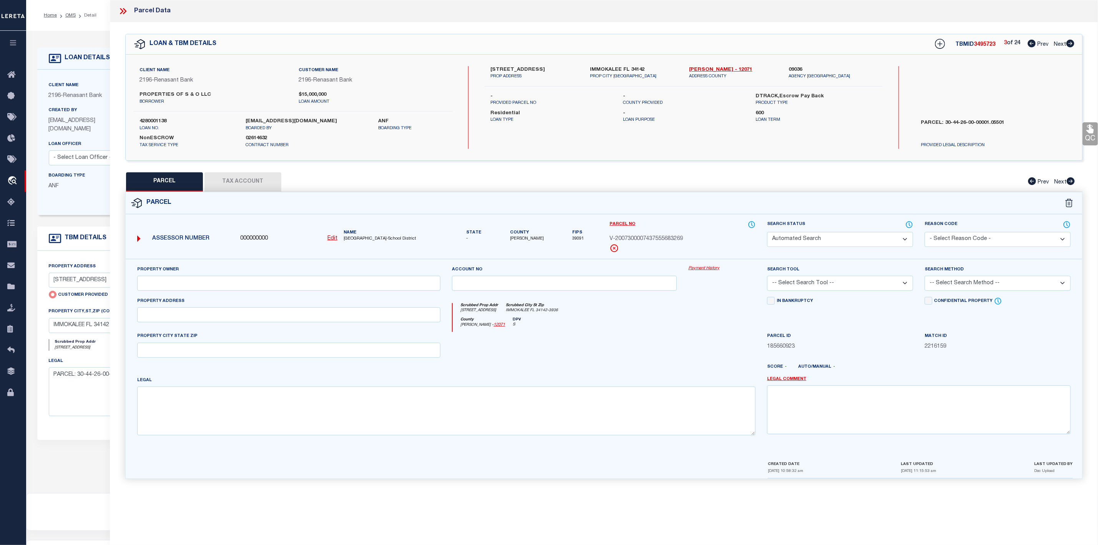
type textarea "BEG 256 FT E OF SW COR OF SE 1/4 OF NE 1/4-N 209 FT-E 207 FT-S ALG W LINE RWY 2…"
click at [1033, 45] on icon at bounding box center [1032, 44] width 8 height 8
select select "AS"
select select
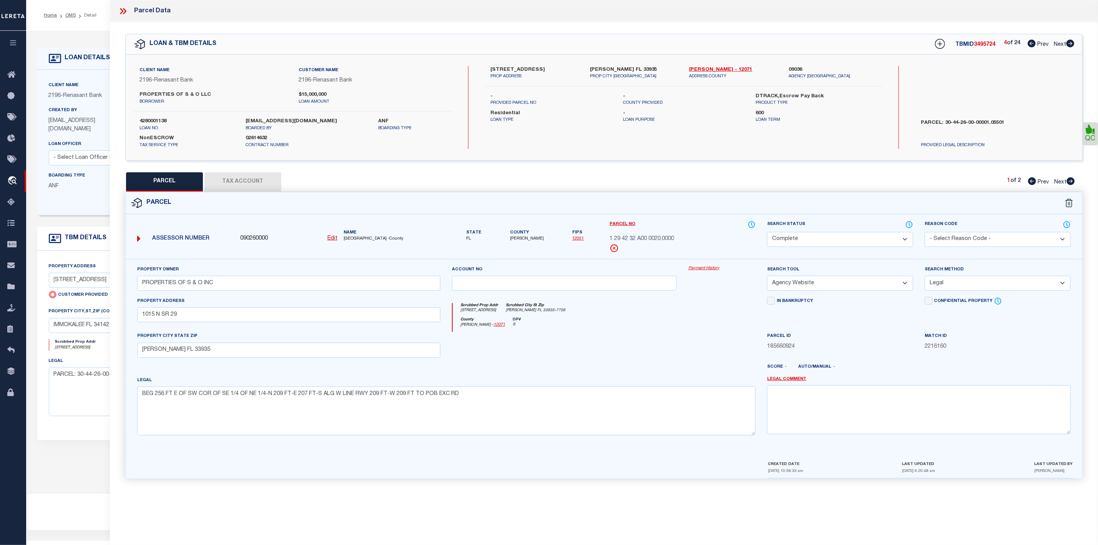
checkbox input "false"
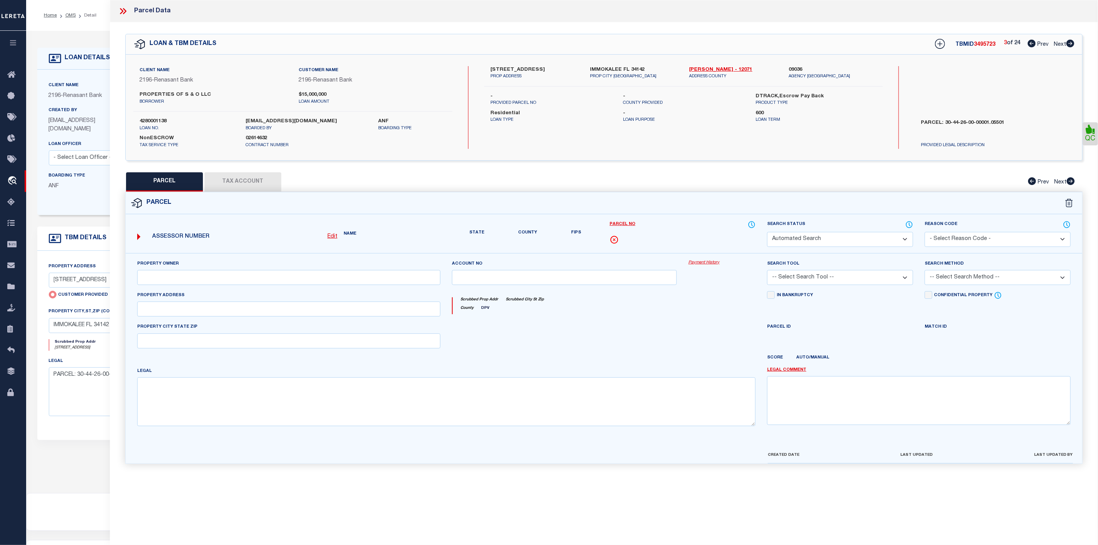
select select "RD"
type input "601 W MAIN ST"
checkbox input "false"
type input "IMMOKALEE FL 34142"
type textarea "Document uploaded that satisfies a legal requirement, changing from ND to RD"
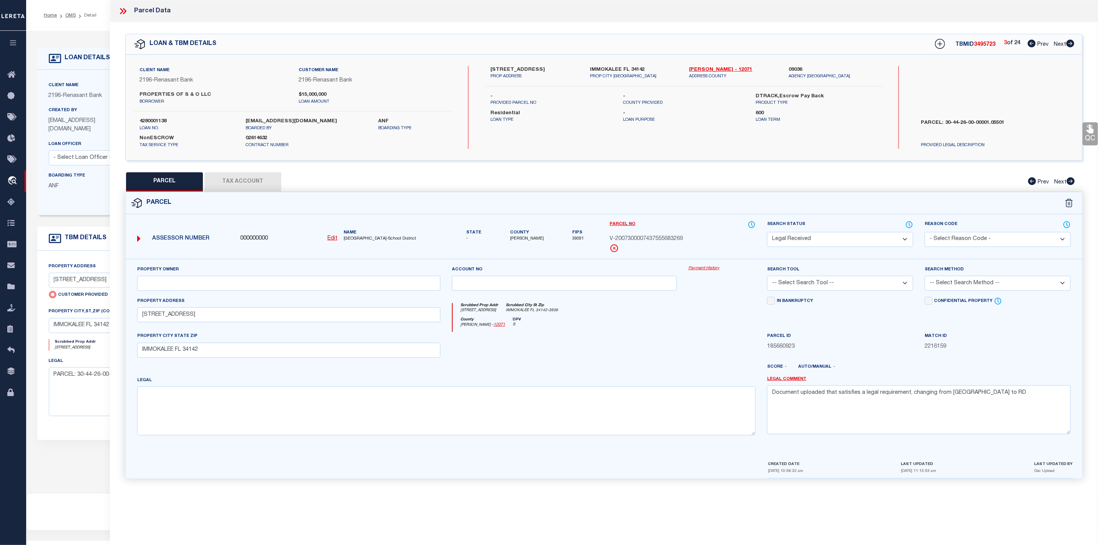
click at [1033, 45] on icon at bounding box center [1032, 44] width 8 height 8
select select "AS"
checkbox input "false"
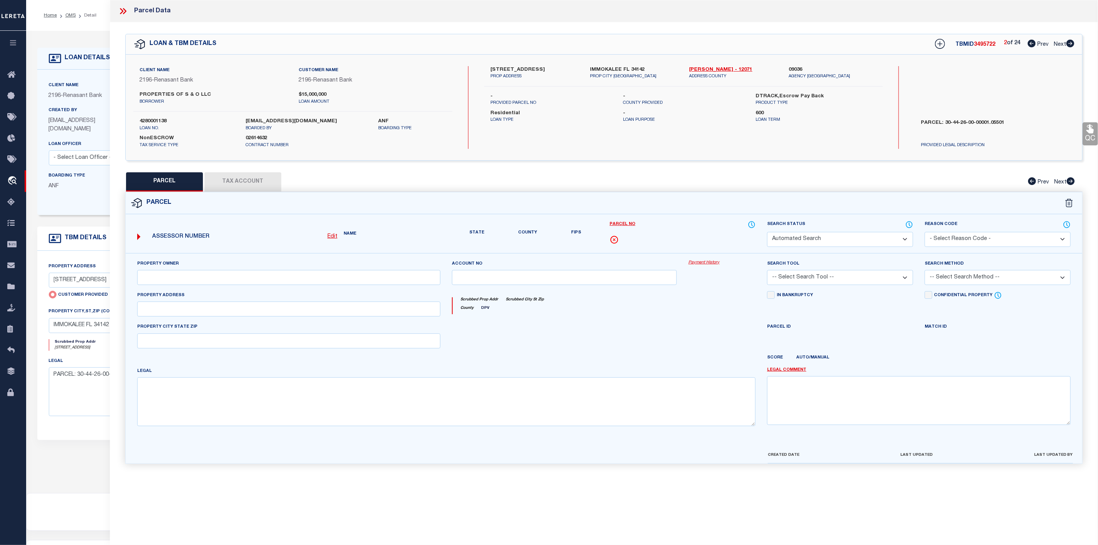
select select "CP"
type input "PROPERTIES OF S & O LLC"
select select "AGW"
select select "LEG"
type input "217 N 15TH ST"
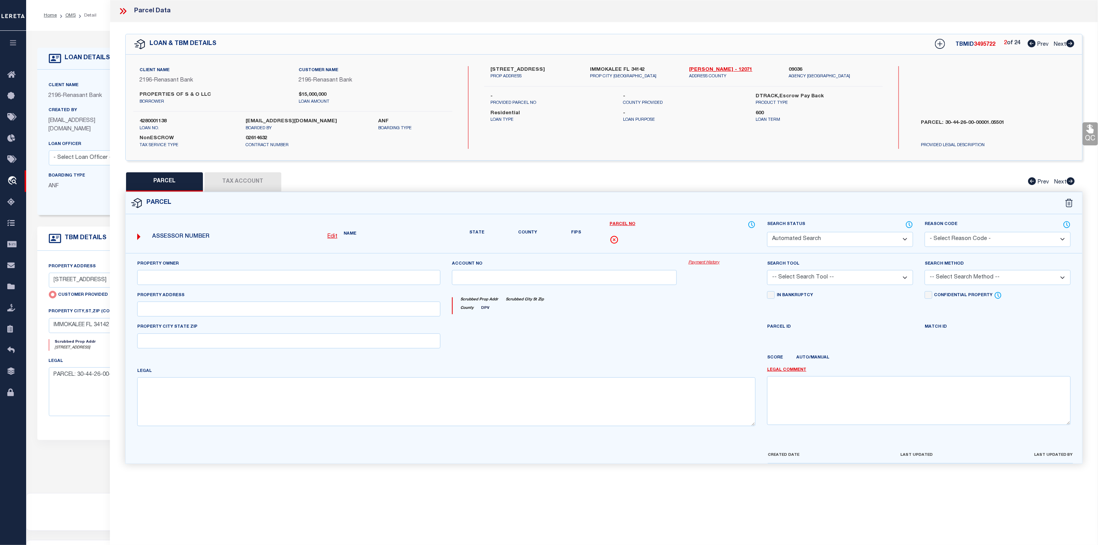
type input "IMMOKALEE FL 34142"
type textarea "5 47 29 N 132FT OF E1/2 OF NE1/4 OF SE1/4 OF NE1/4, LESS N 30FT FOR R/W .73 AC …"
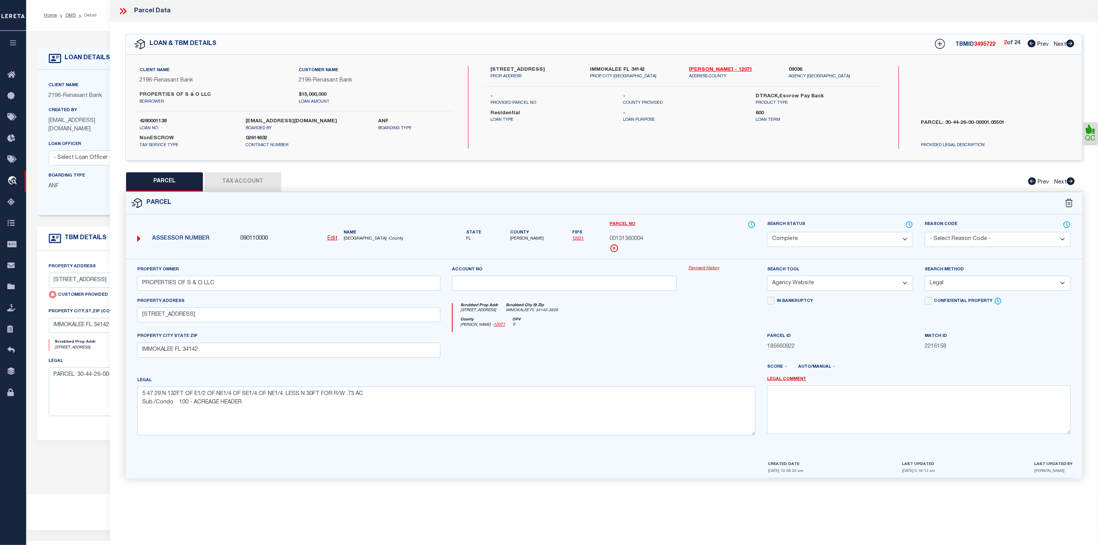
click at [1038, 43] on span "Prev" at bounding box center [1043, 44] width 11 height 5
select select "AS"
select select
checkbox input "false"
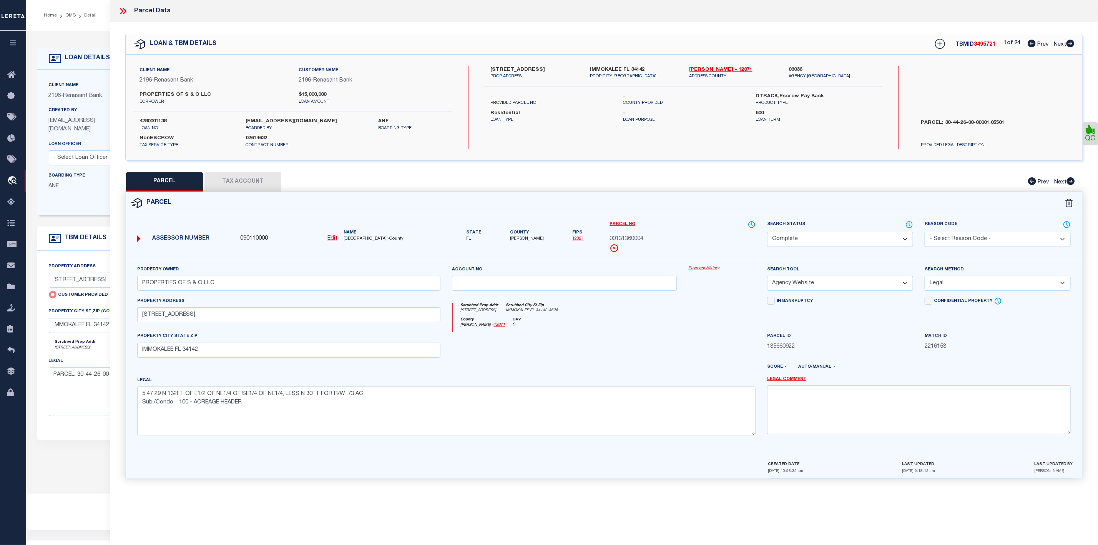
checkbox input "false"
select select "CP"
type input "PROPERTIES OF S & O INC"
select select "AGW"
select select "LEG"
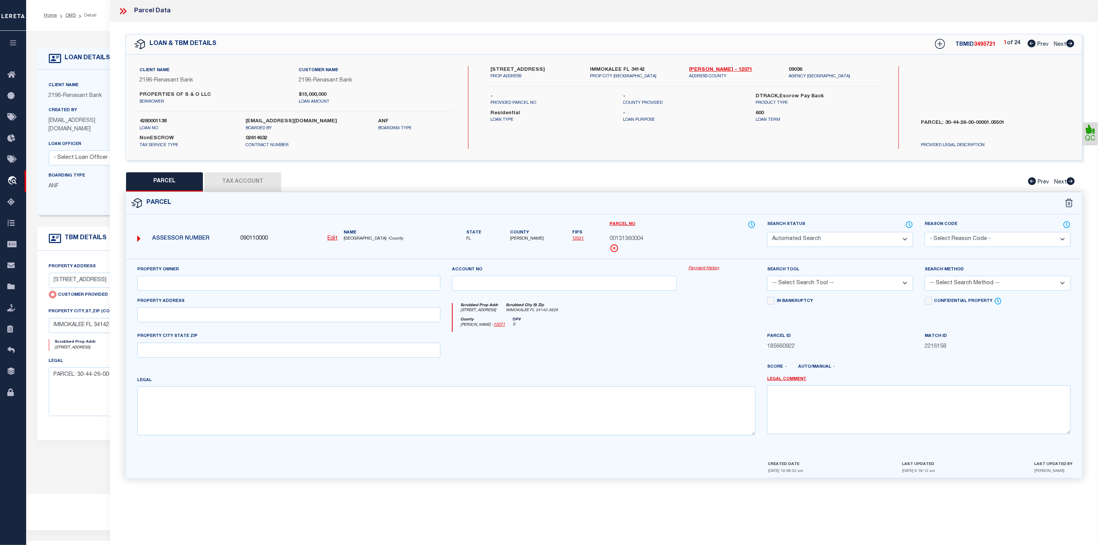
type input "106 S 3RD ST"
type input "IMMOKALEE FL 34142"
type textarea "CARSONS BLK 2 LOTS 6-17"
type textarea "Document uploaded that satisfies a legal requirement, changing from ND to RD"
click at [1032, 48] on div "1 of 24 Prev Next" at bounding box center [1039, 44] width 71 height 10
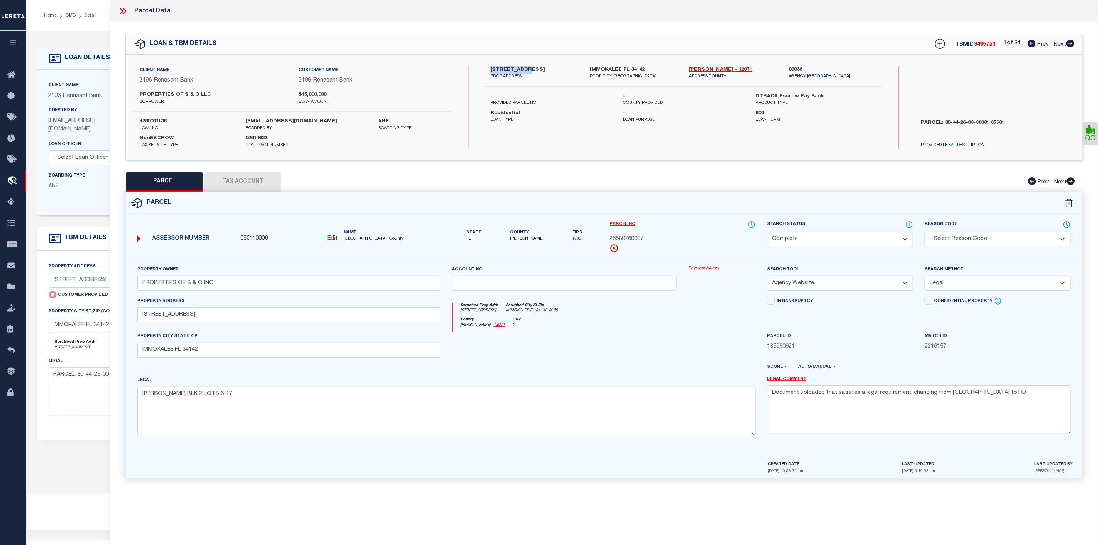
drag, startPoint x: 491, startPoint y: 70, endPoint x: 525, endPoint y: 70, distance: 33.4
click at [525, 70] on label "106 S 3RD ST" at bounding box center [535, 70] width 88 height 8
click at [1069, 45] on icon at bounding box center [1071, 44] width 8 height 8
select select "AS"
select select
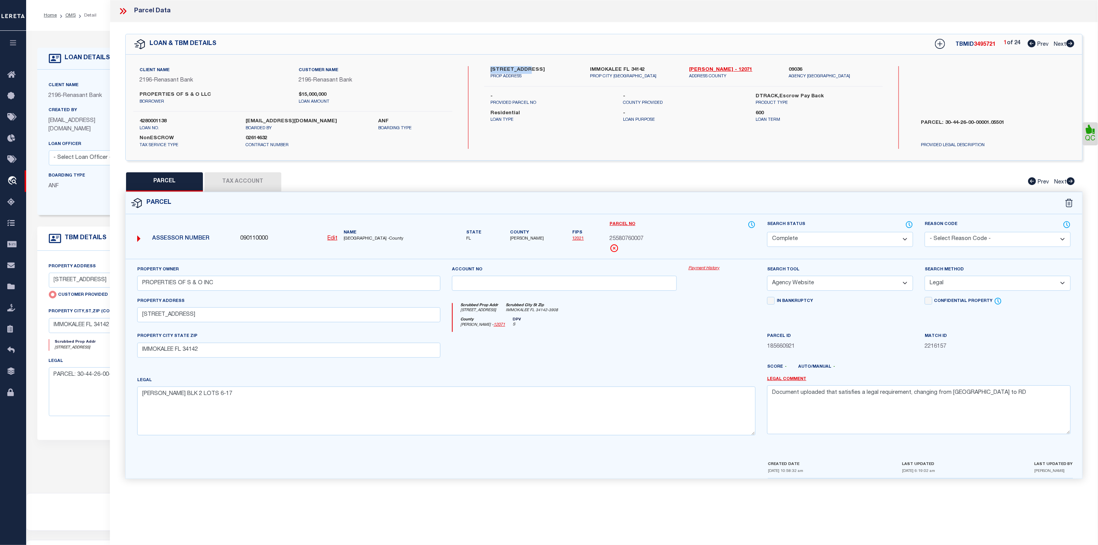
select select
checkbox input "false"
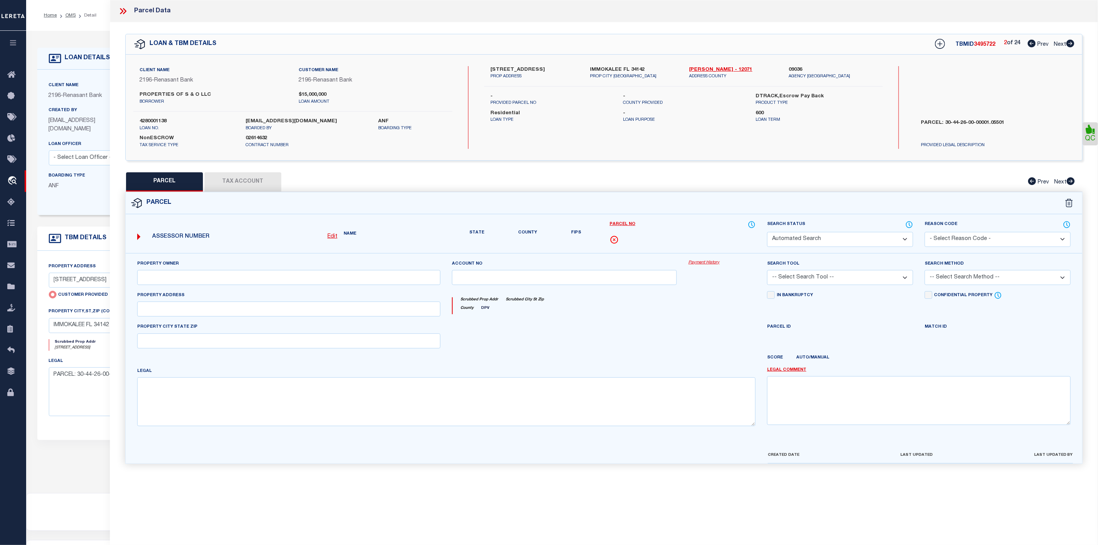
select select "CP"
type input "PROPERTIES OF S & O LLC"
select select "AGW"
select select "LEG"
type input "217 N 15TH ST"
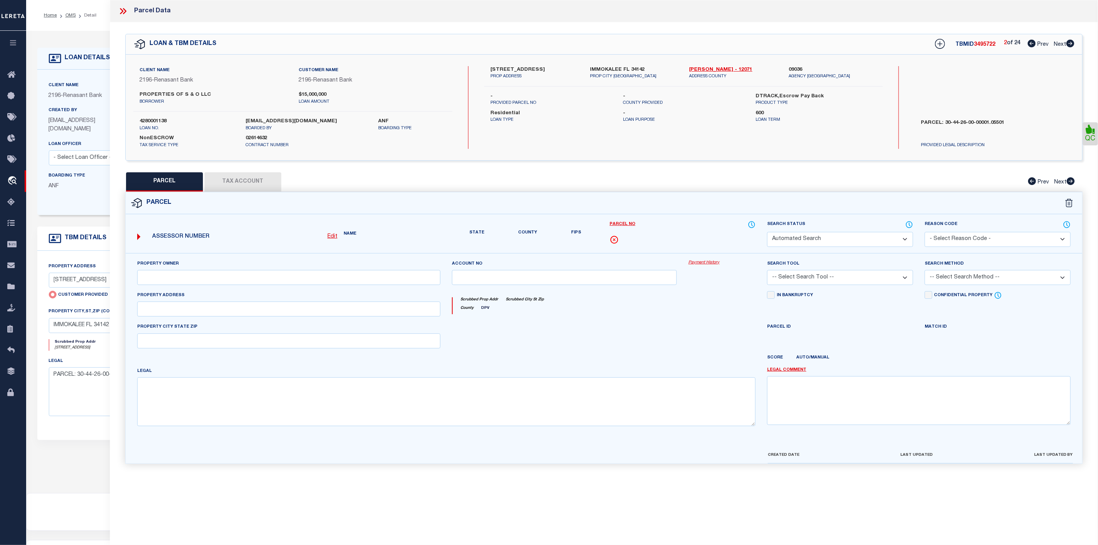
type input "IMMOKALEE FL 34142"
type textarea "5 47 29 N 132FT OF E1/2 OF NE1/4 OF SE1/4 OF NE1/4, LESS N 30FT FOR R/W .73 AC …"
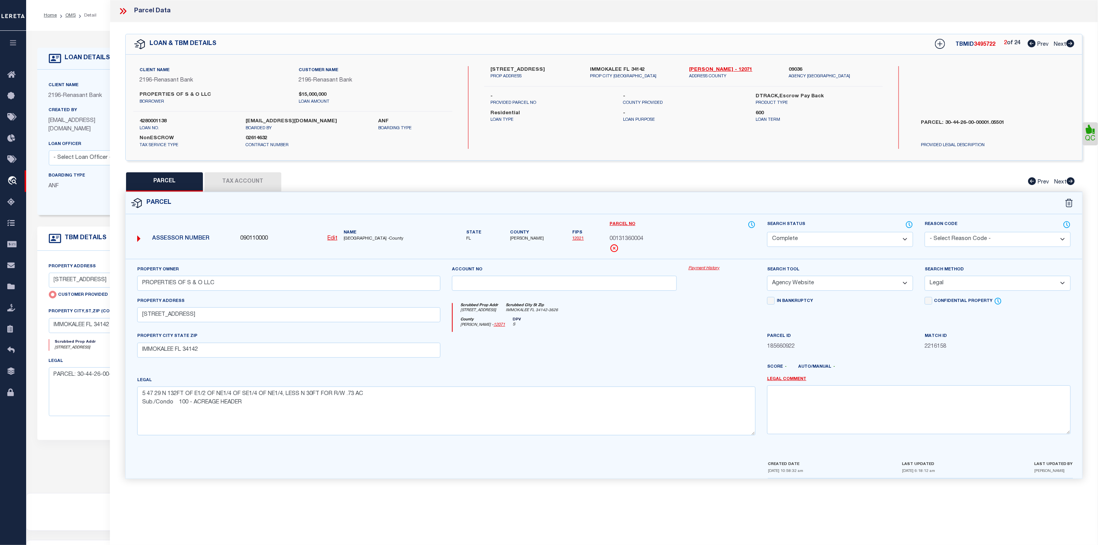
click at [121, 11] on icon at bounding box center [123, 11] width 10 height 10
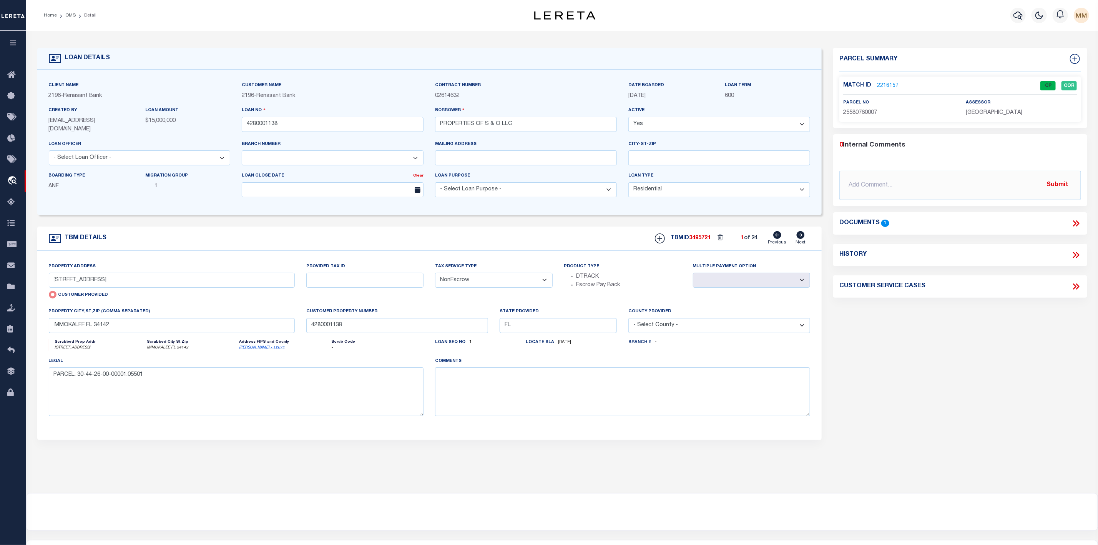
click at [879, 82] on link "2216157" at bounding box center [888, 86] width 22 height 8
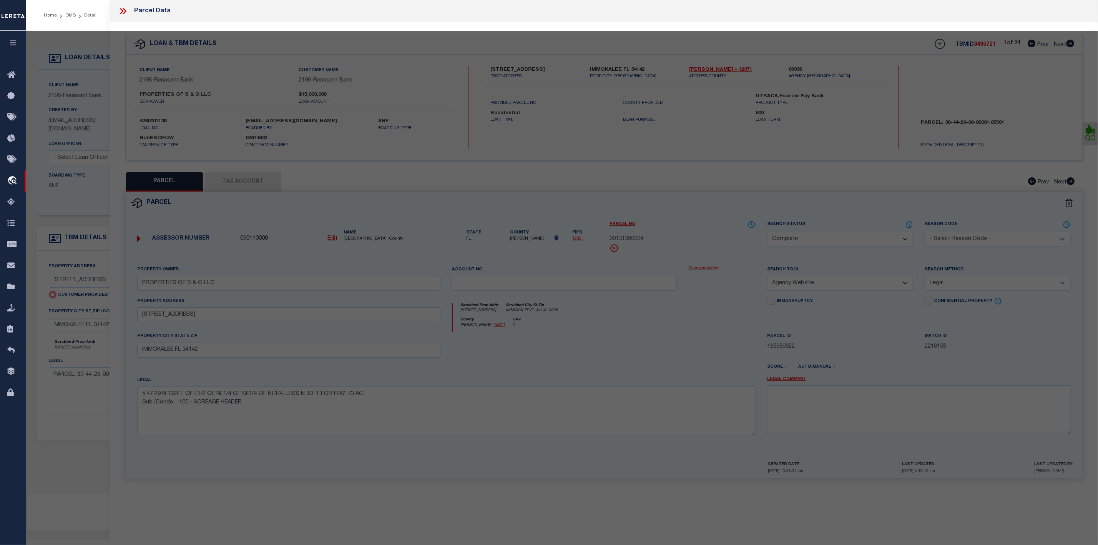
select select "AS"
select select
checkbox input "false"
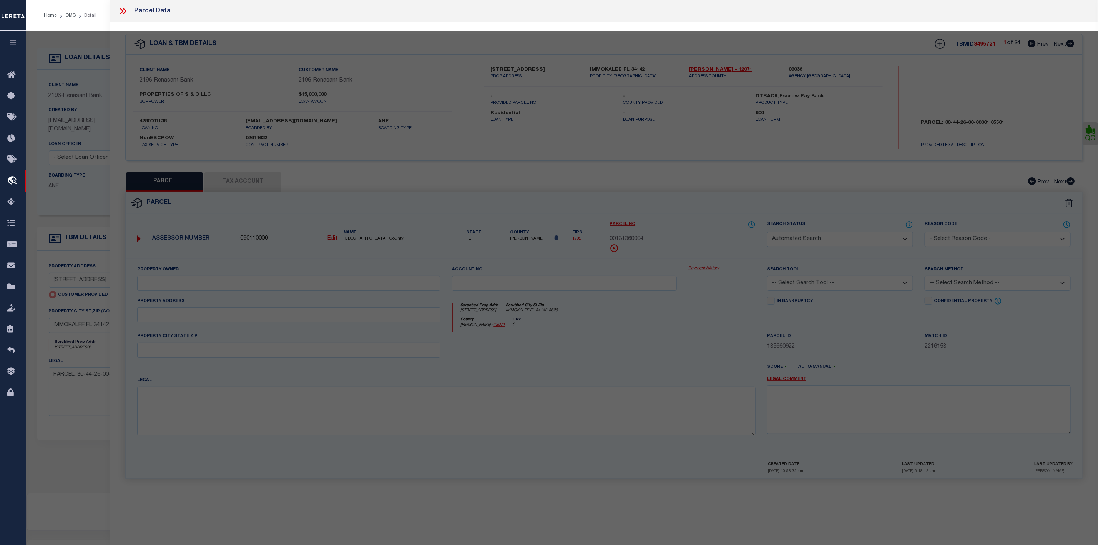
select select "CP"
type input "PROPERTIES OF S & O INC"
select select "AGW"
select select "LEG"
type input "106 S 3RD ST"
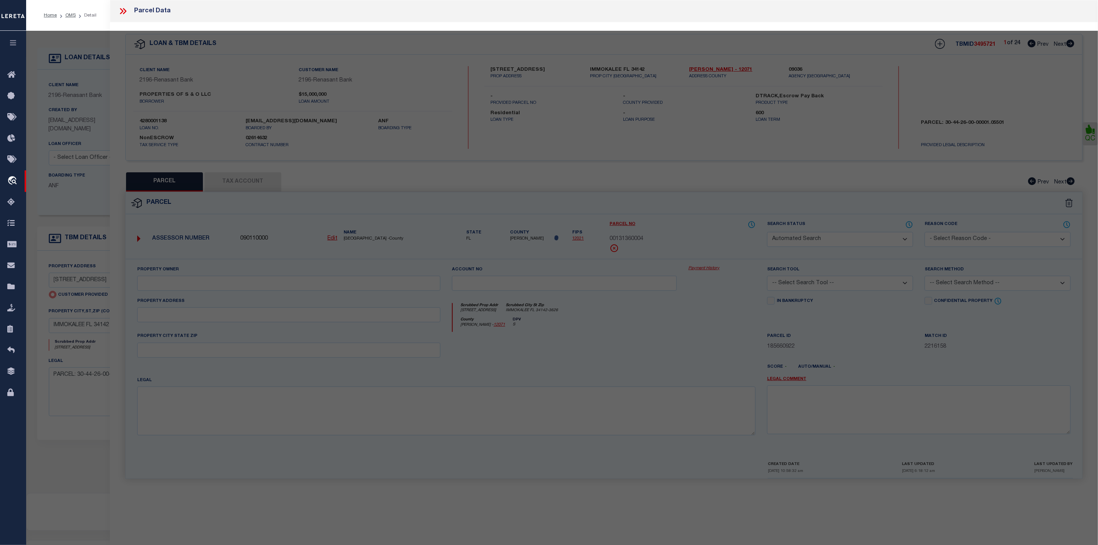
type input "IMMOKALEE FL 34142"
type textarea "CARSONS BLK 2 LOTS 6-17"
type textarea "Document uploaded that satisfies a legal requirement, changing from ND to RD"
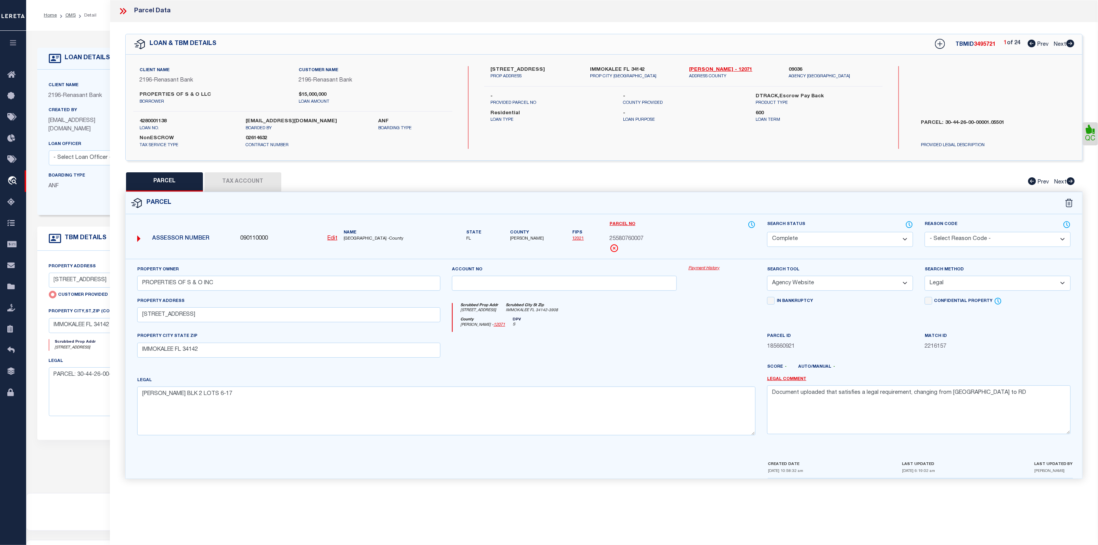
click at [124, 15] on icon at bounding box center [123, 11] width 10 height 10
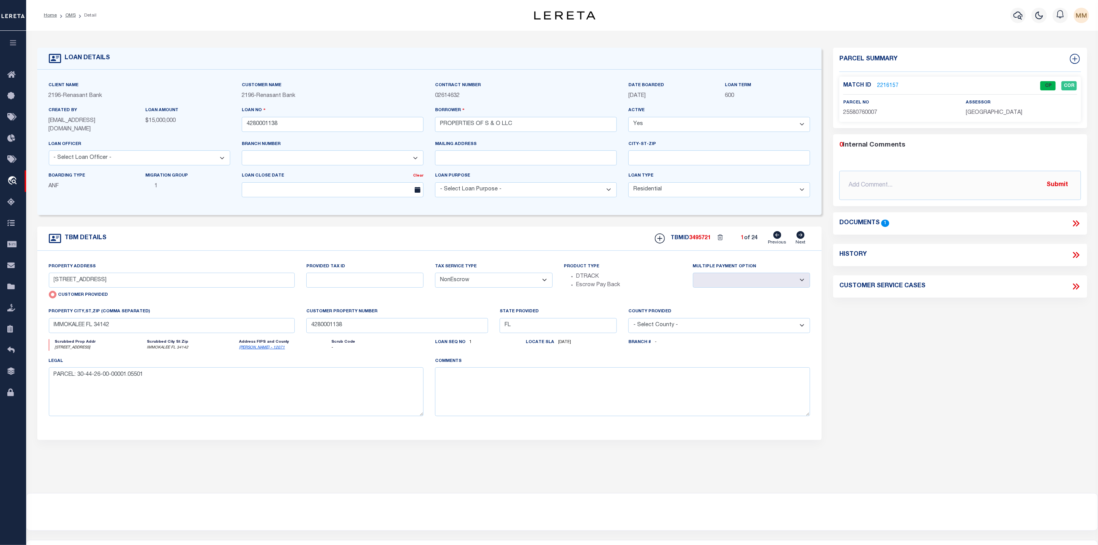
click at [73, 18] on li "OMS" at bounding box center [66, 15] width 19 height 7
click at [880, 87] on link "2216157" at bounding box center [888, 86] width 22 height 8
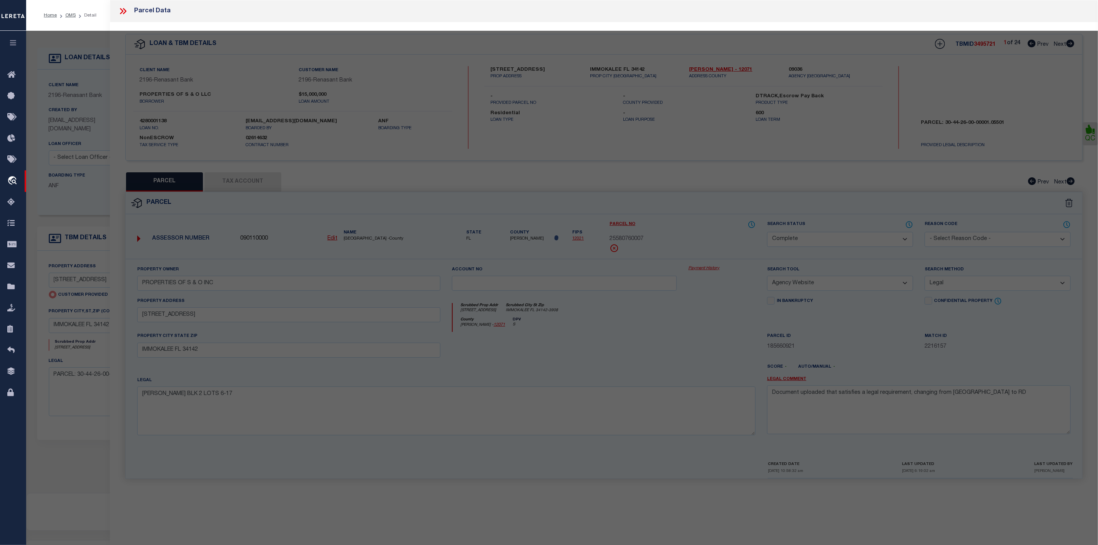
select select "AS"
select select
checkbox input "false"
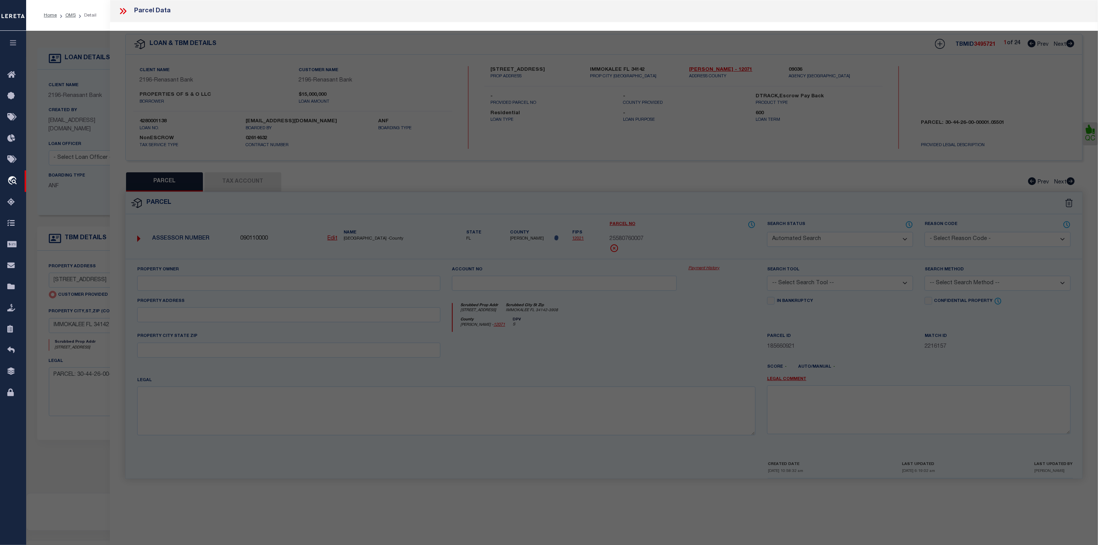
select select "CP"
type input "PROPERTIES OF S & O INC"
select select "AGW"
select select "LEG"
type input "106 S 3RD ST"
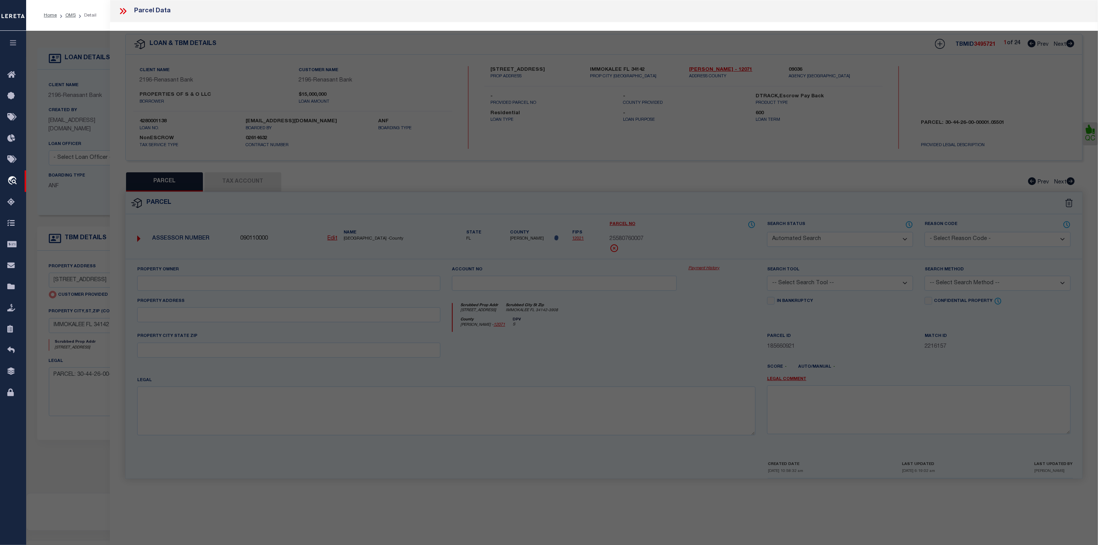
type input "IMMOKALEE FL 34142"
type textarea "CARSONS BLK 2 LOTS 6-17"
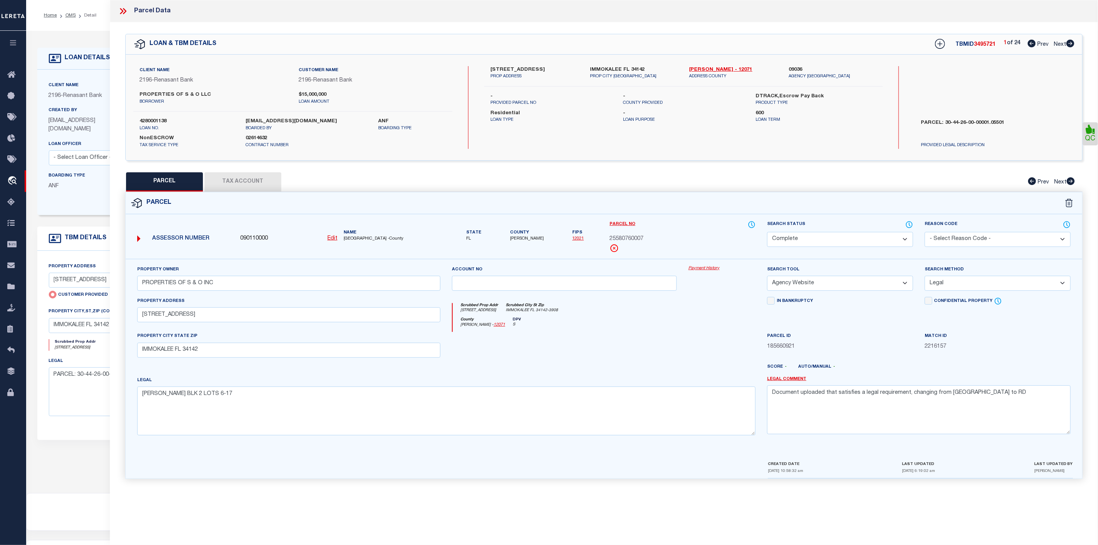
click at [825, 237] on select "Automated Search Bad Parcel Complete Duplicate Parcel High Dollar Reporting In …" at bounding box center [840, 239] width 146 height 15
click at [878, 236] on select "Automated Search Bad Parcel Complete Duplicate Parcel High Dollar Reporting In …" at bounding box center [840, 239] width 146 height 15
click at [767, 233] on select "Automated Search Bad Parcel Complete Duplicate Parcel High Dollar Reporting In …" at bounding box center [840, 239] width 146 height 15
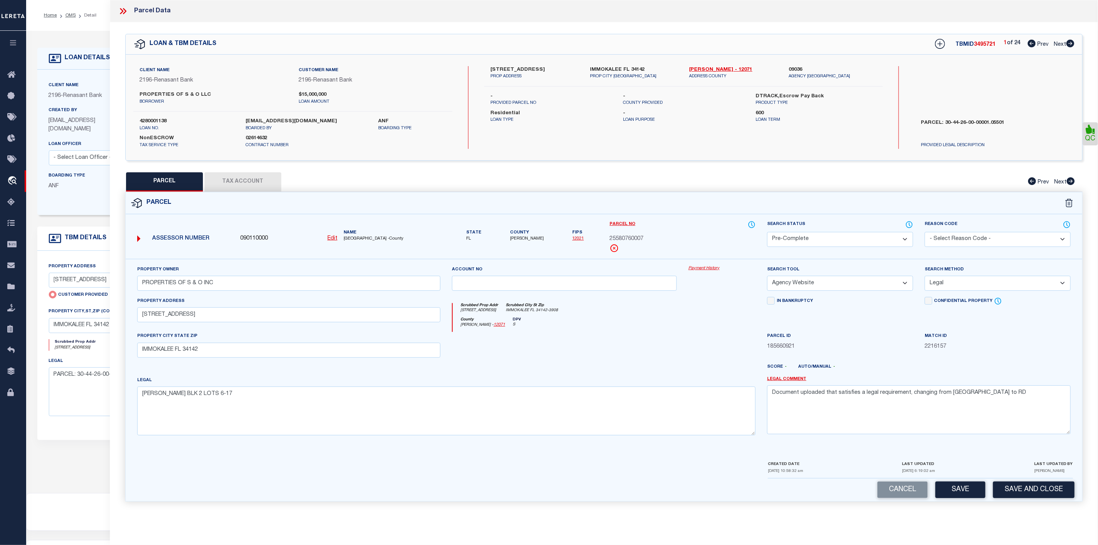
click at [822, 240] on select "Automated Search Bad Parcel Complete Duplicate Parcel High Dollar Reporting In …" at bounding box center [840, 239] width 146 height 15
click at [767, 233] on select "Automated Search Bad Parcel Complete Duplicate Parcel High Dollar Reporting In …" at bounding box center [840, 239] width 146 height 15
click at [870, 244] on select "Automated Search Bad Parcel Complete Duplicate Parcel High Dollar Reporting In …" at bounding box center [840, 239] width 146 height 15
drag, startPoint x: 604, startPoint y: 232, endPoint x: 647, endPoint y: 241, distance: 44.0
click at [647, 241] on div "Parcel No 25580760007" at bounding box center [683, 239] width 158 height 38
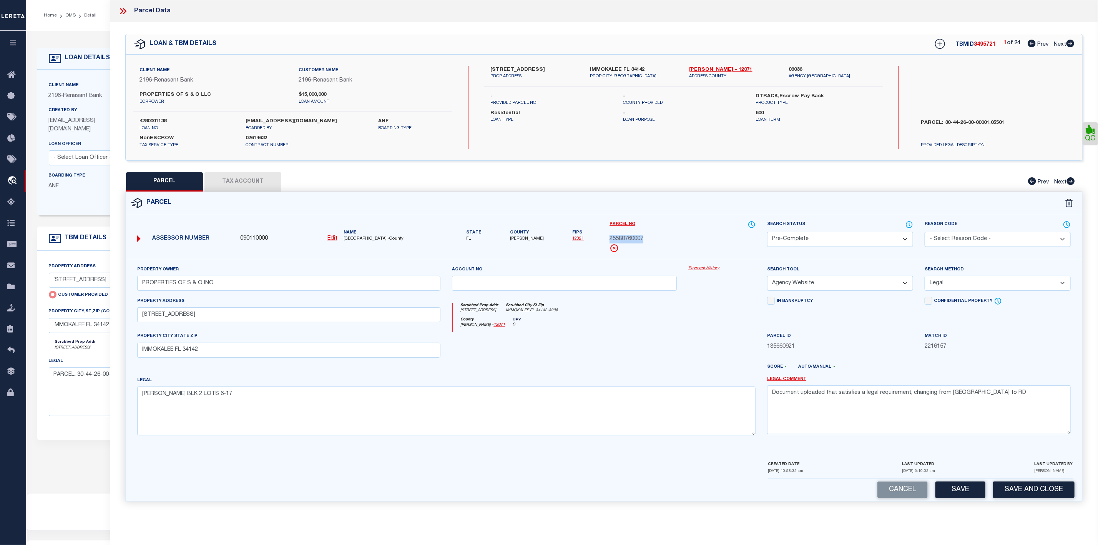
click at [1073, 45] on icon at bounding box center [1071, 44] width 8 height 8
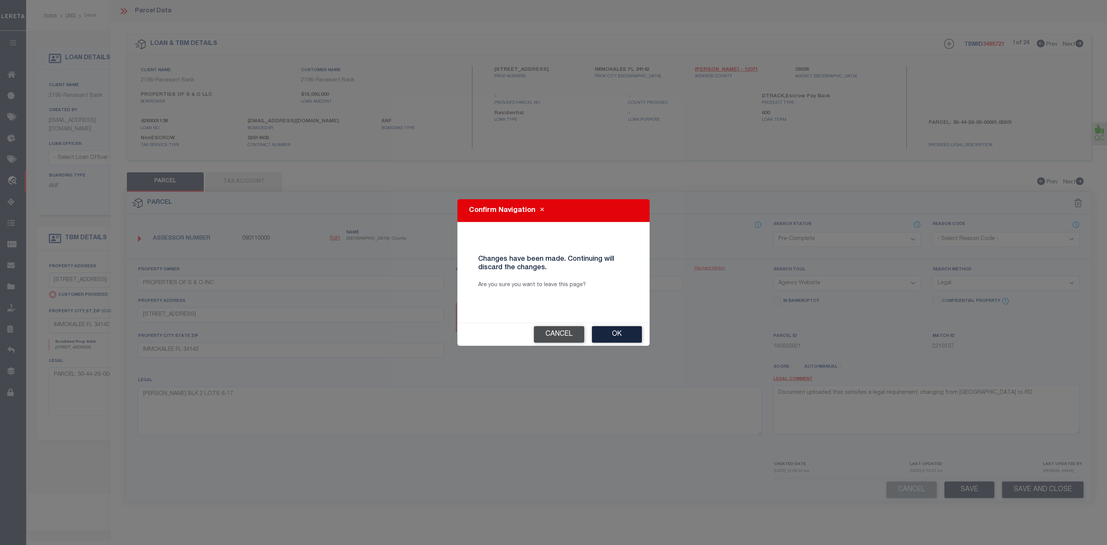
click at [554, 330] on button "Cancel" at bounding box center [559, 334] width 50 height 17
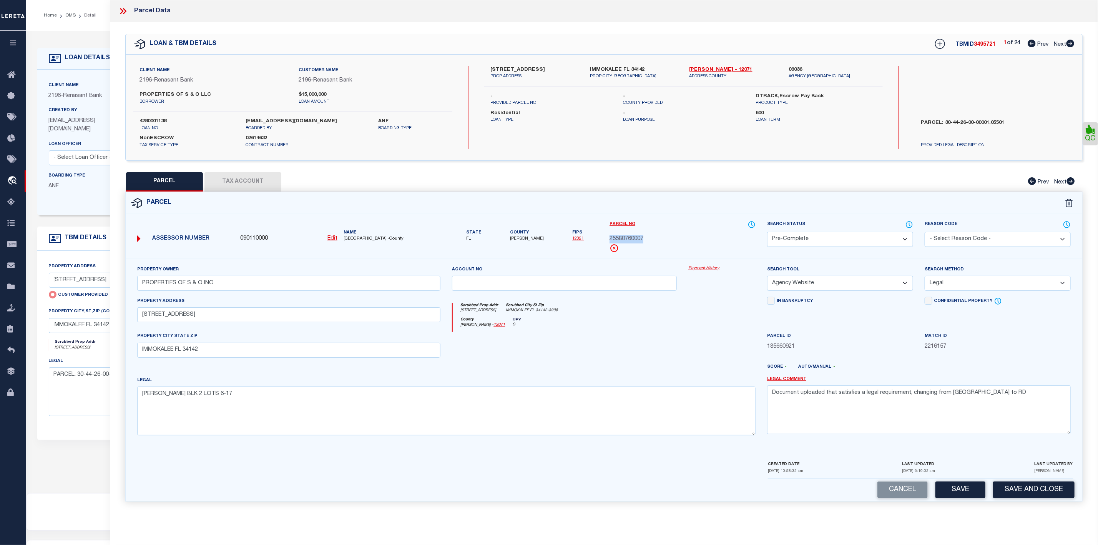
click at [1067, 43] on icon at bounding box center [1070, 44] width 8 height 8
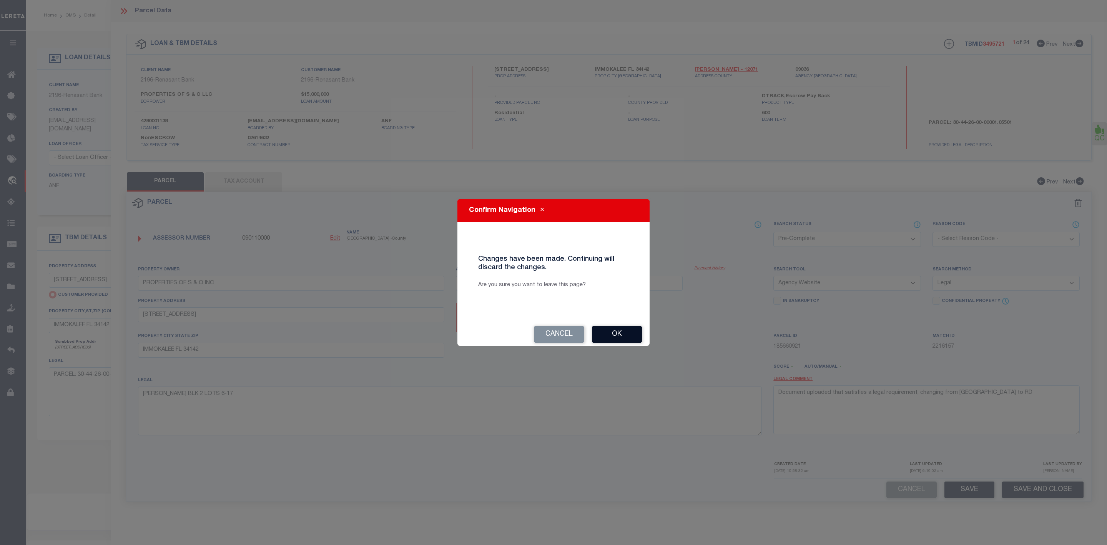
click at [630, 333] on button "Ok" at bounding box center [617, 334] width 50 height 17
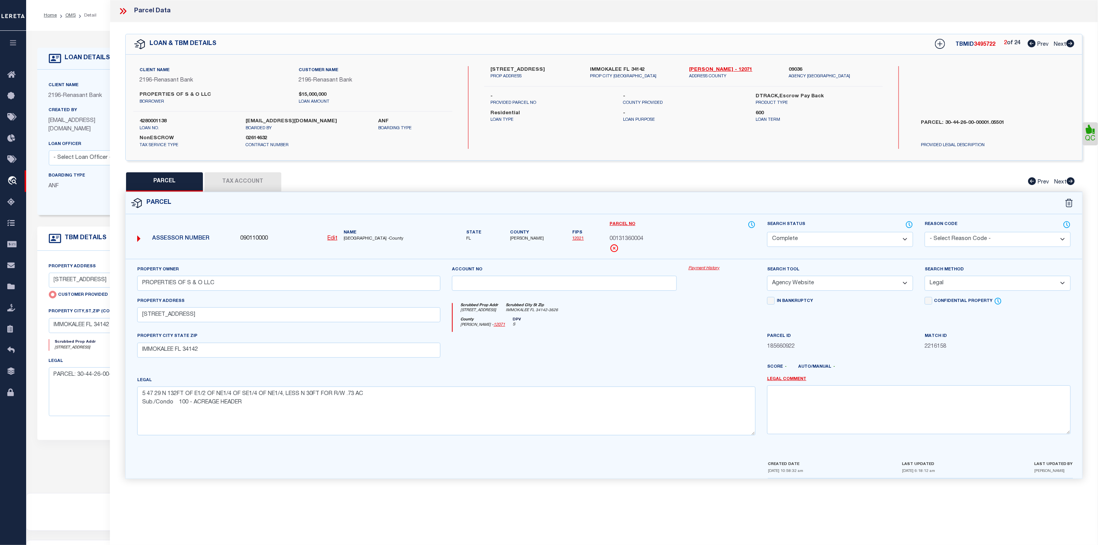
click at [1068, 47] on icon at bounding box center [1071, 44] width 8 height 8
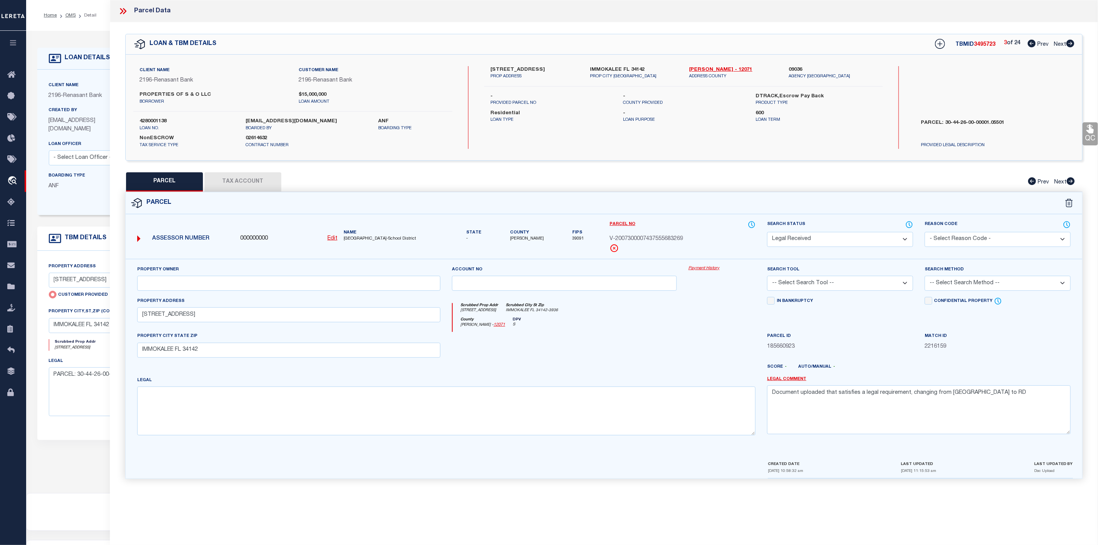
click at [1030, 42] on icon at bounding box center [1032, 44] width 8 height 8
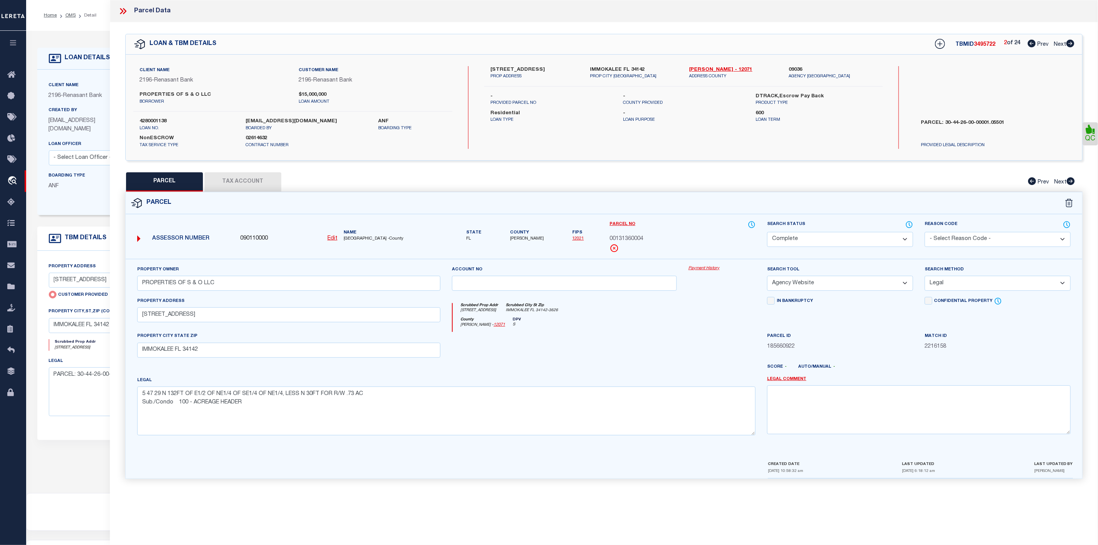
click at [886, 244] on select "Automated Search Bad Parcel Complete Duplicate Parcel High Dollar Reporting In …" at bounding box center [840, 239] width 146 height 15
click at [707, 332] on div "County Lee - 12071 DPV S" at bounding box center [604, 324] width 303 height 15
click at [126, 16] on icon at bounding box center [123, 11] width 10 height 10
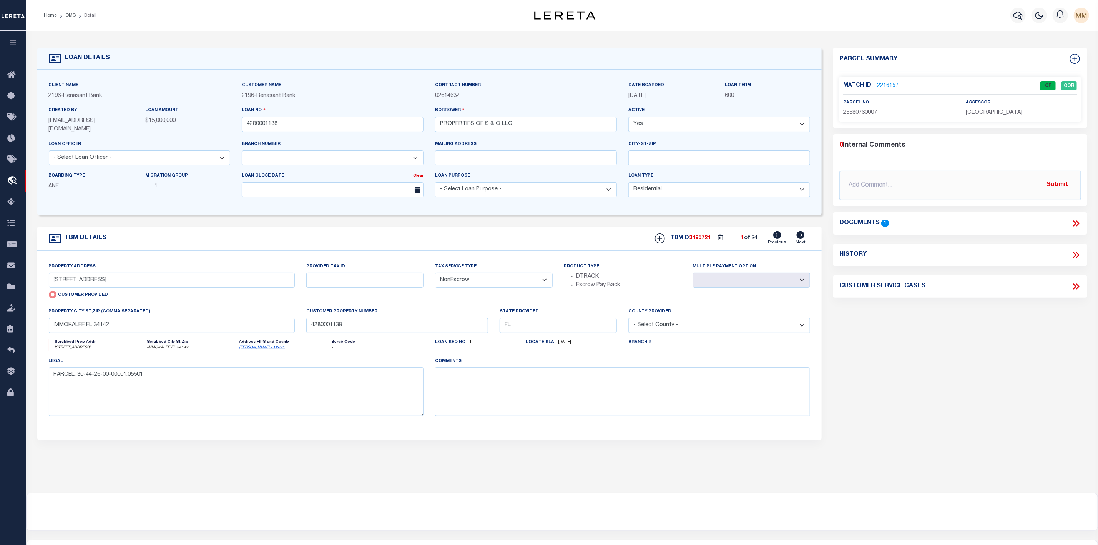
click at [76, 15] on li "Detail" at bounding box center [86, 15] width 21 height 7
click at [70, 15] on link "OMS" at bounding box center [70, 15] width 10 height 5
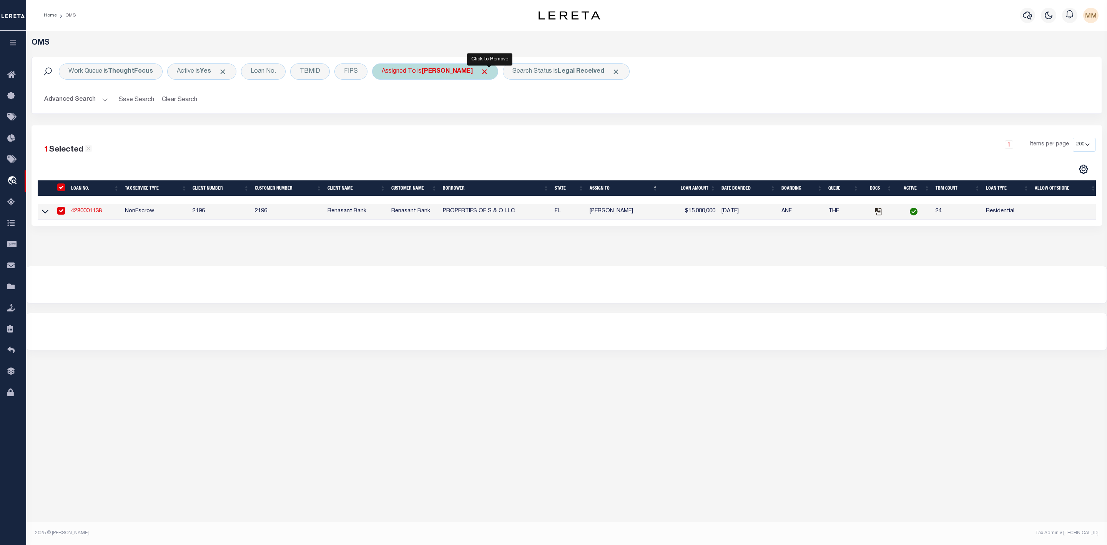
click at [487, 74] on span "Click to Remove" at bounding box center [485, 72] width 8 height 8
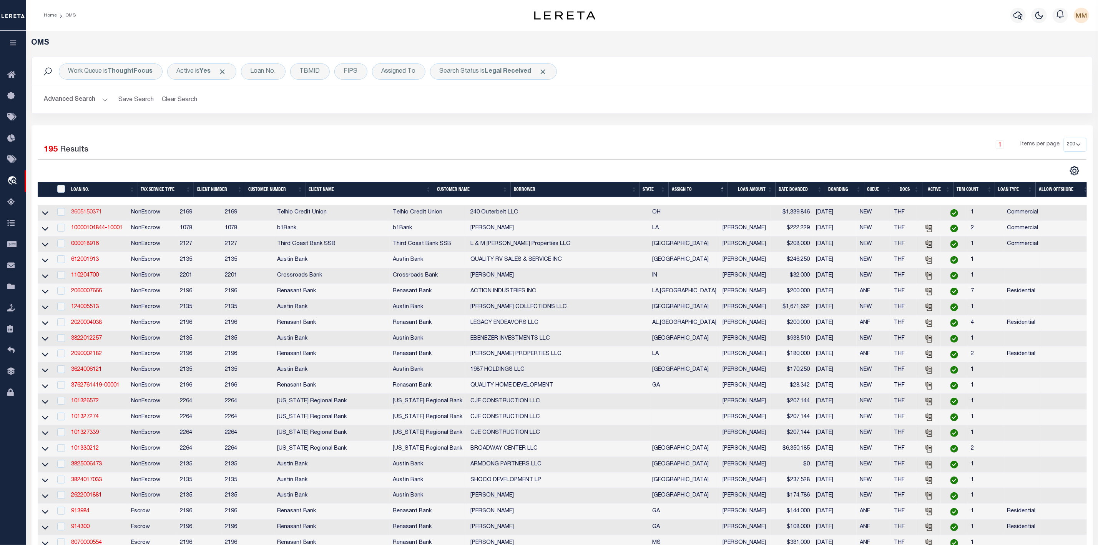
click at [83, 213] on link "3605150371" at bounding box center [86, 212] width 31 height 5
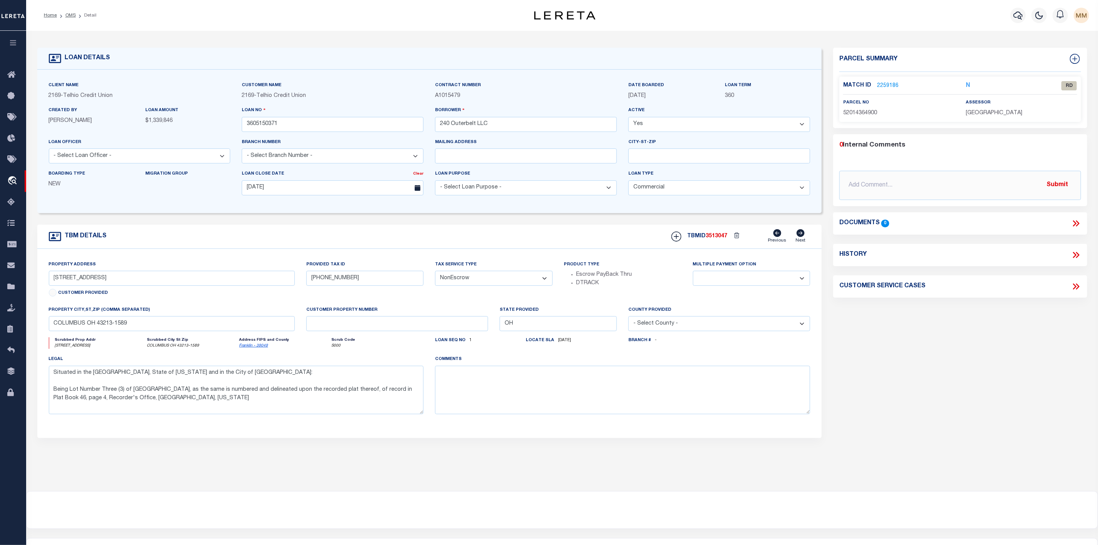
click at [887, 88] on link "2259186" at bounding box center [888, 86] width 22 height 8
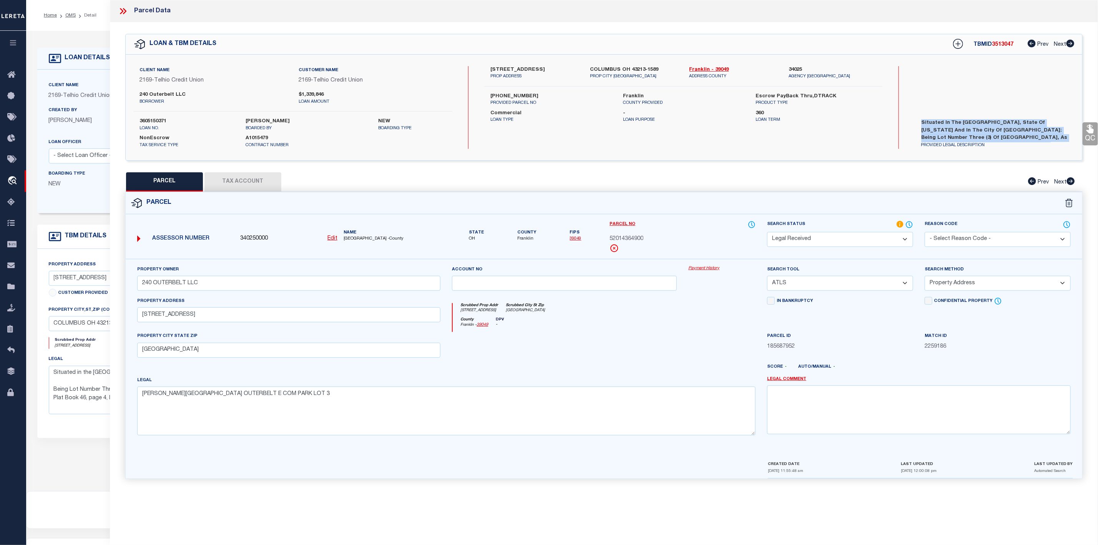
scroll to position [22, 0]
drag, startPoint x: 920, startPoint y: 119, endPoint x: 1051, endPoint y: 141, distance: 132.5
click at [1051, 141] on label "Situated in the County of Franklin, State of Ohio and in the City of Columbus: …" at bounding box center [995, 130] width 159 height 23
click at [123, 10] on icon at bounding box center [123, 11] width 10 height 10
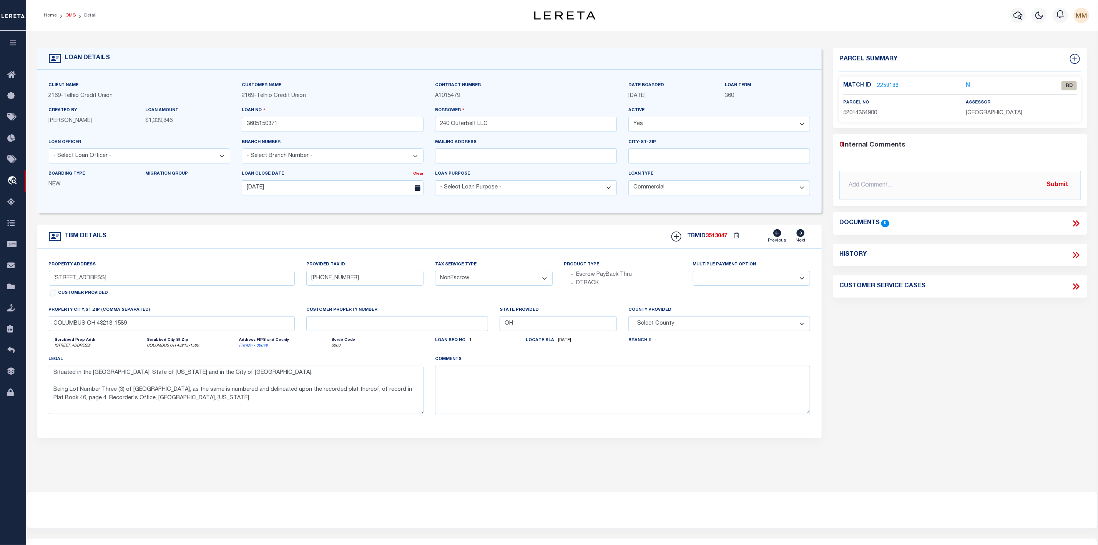
click at [73, 17] on link "OMS" at bounding box center [70, 15] width 10 height 5
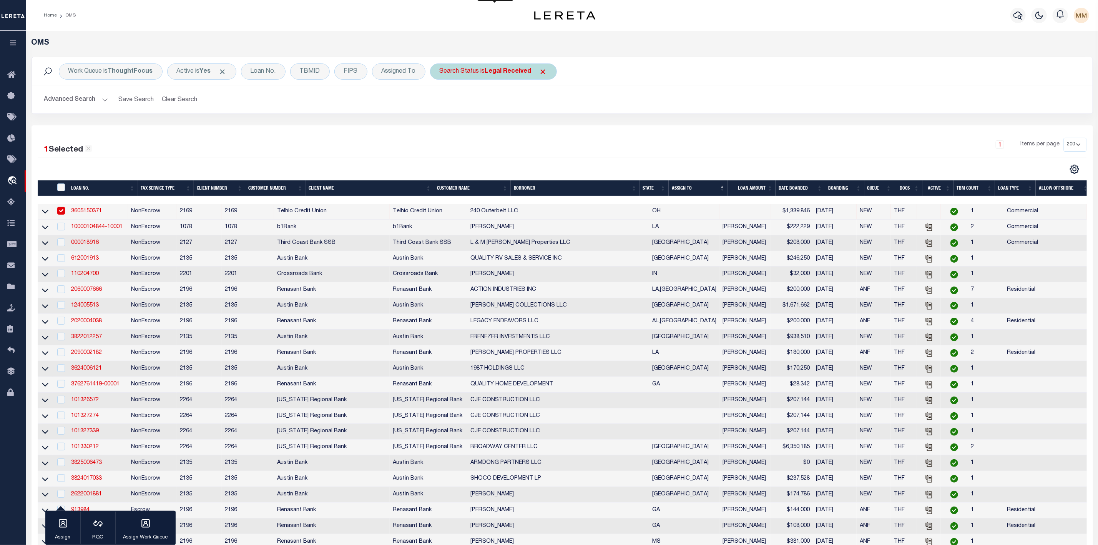
click at [494, 71] on b "Legal Received" at bounding box center [508, 71] width 47 height 6
click at [488, 112] on select "Automated Search Bad Parcel Complete Duplicate Parcel High Dollar Reporting In …" at bounding box center [496, 109] width 113 height 15
click at [442, 103] on select "Automated Search Bad Parcel Complete Duplicate Parcel High Dollar Reporting In …" at bounding box center [496, 109] width 113 height 15
click at [536, 128] on input "Apply" at bounding box center [542, 126] width 23 height 13
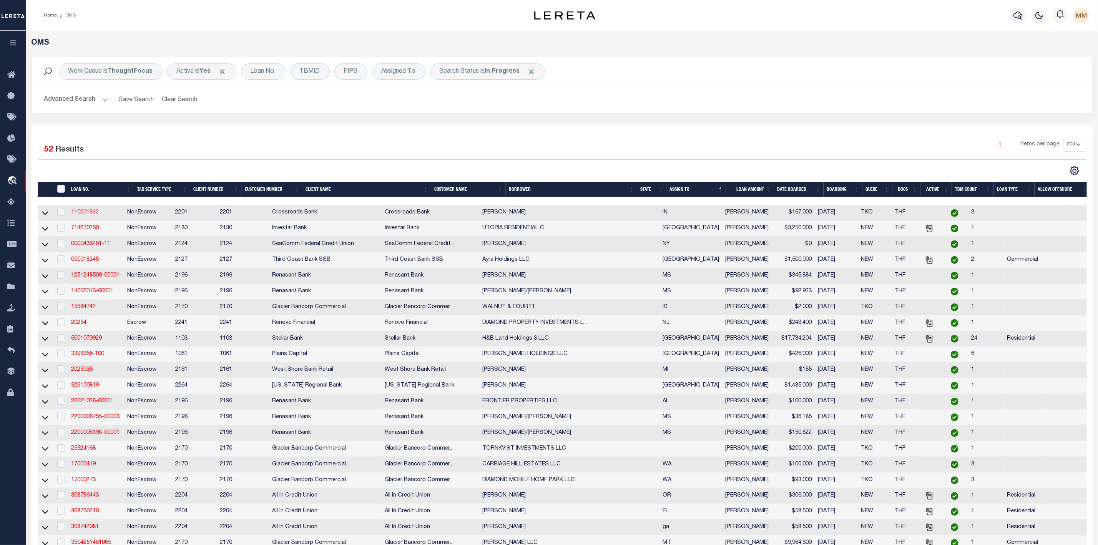
click at [87, 215] on link "110201842" at bounding box center [85, 212] width 28 height 5
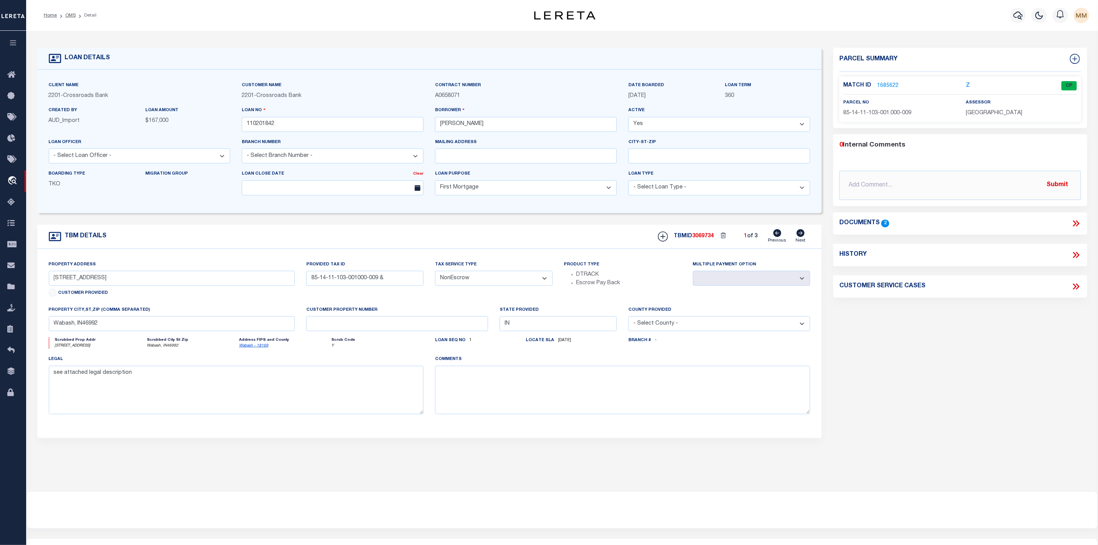
click at [884, 91] on div "Match ID 1685622 Z CP" at bounding box center [960, 87] width 234 height 13
click at [881, 82] on link "1685622" at bounding box center [888, 86] width 22 height 8
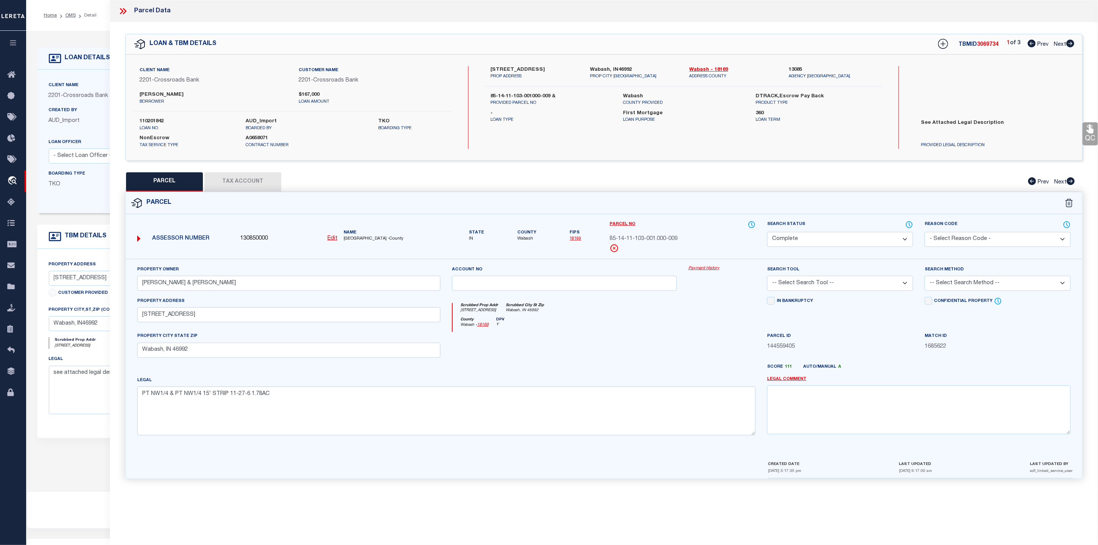
click at [1071, 45] on icon at bounding box center [1071, 44] width 8 height 8
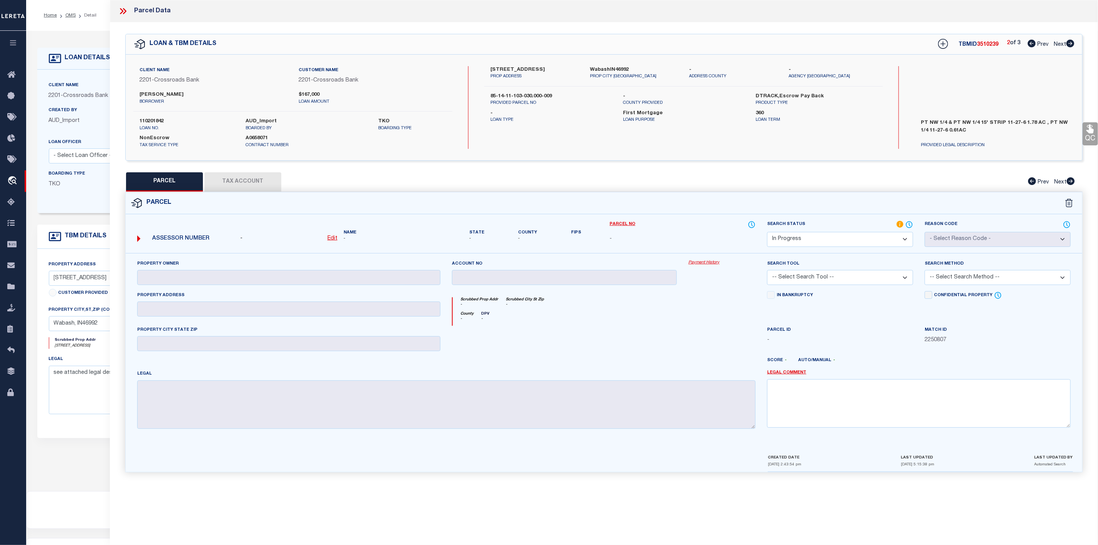
drag, startPoint x: 761, startPoint y: 239, endPoint x: 813, endPoint y: 240, distance: 52.3
click at [813, 240] on div "Search Status Automated Search Bad Parcel Complete Duplicate Parcel High Dollar…" at bounding box center [841, 236] width 158 height 33
click at [813, 240] on select "Automated Search Bad Parcel Complete Duplicate Parcel High Dollar Reporting In …" at bounding box center [840, 239] width 146 height 15
click at [563, 219] on form "Parcel - Edit Name - - -" at bounding box center [604, 332] width 957 height 280
click at [121, 12] on icon at bounding box center [123, 11] width 10 height 10
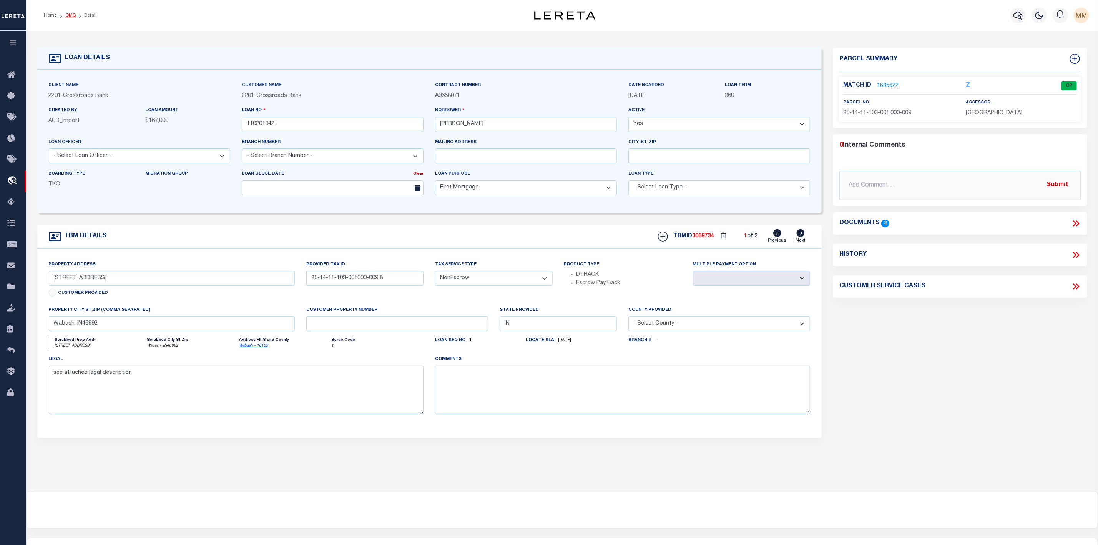
click at [73, 16] on link "OMS" at bounding box center [70, 15] width 10 height 5
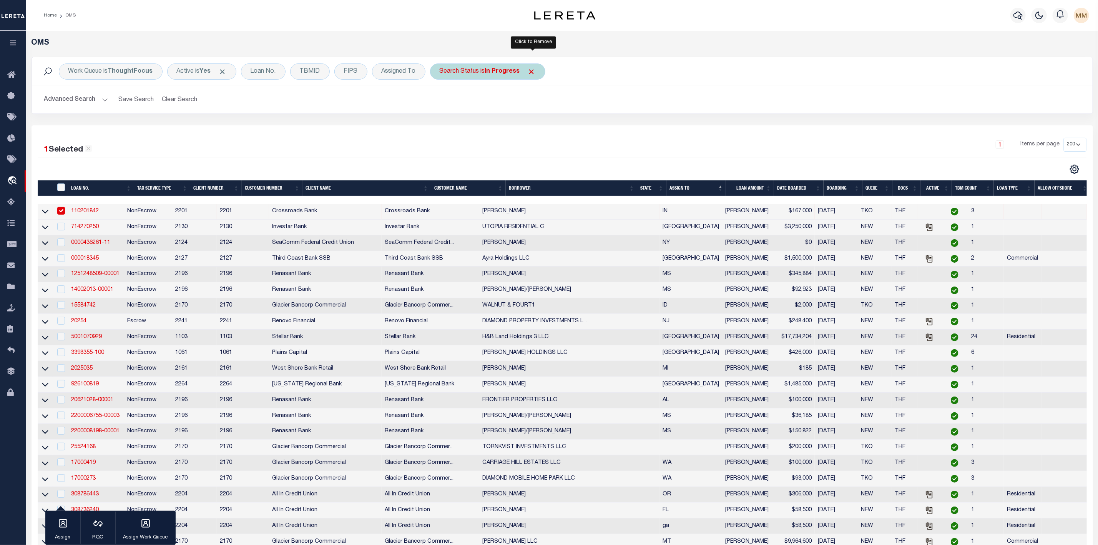
click at [533, 71] on span "Click to Remove" at bounding box center [532, 72] width 8 height 8
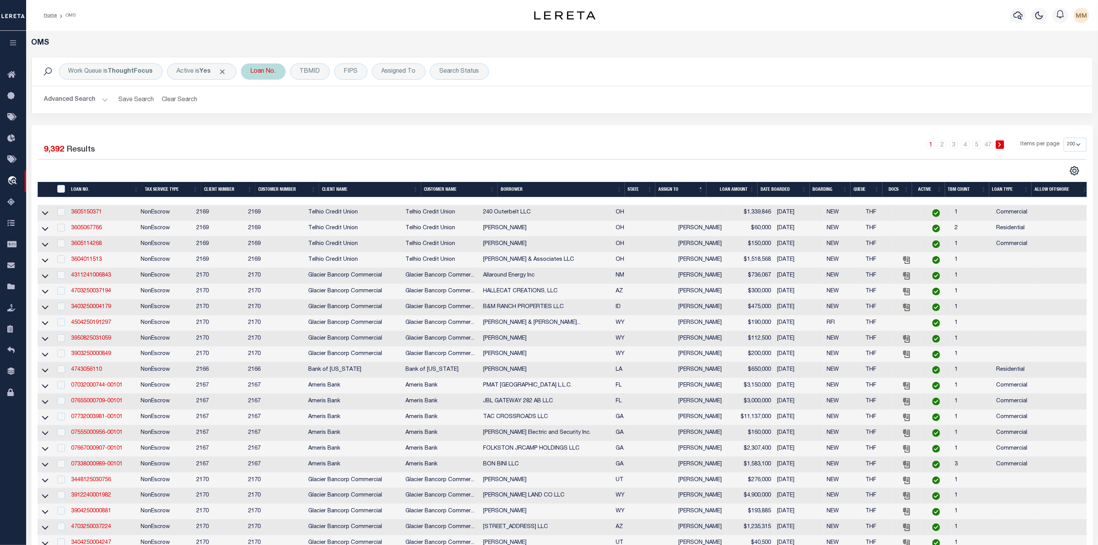
click at [258, 70] on div "Loan No." at bounding box center [263, 71] width 45 height 16
click at [264, 108] on input "text" at bounding box center [307, 109] width 113 height 15
click at [358, 129] on input "Apply" at bounding box center [352, 126] width 23 height 13
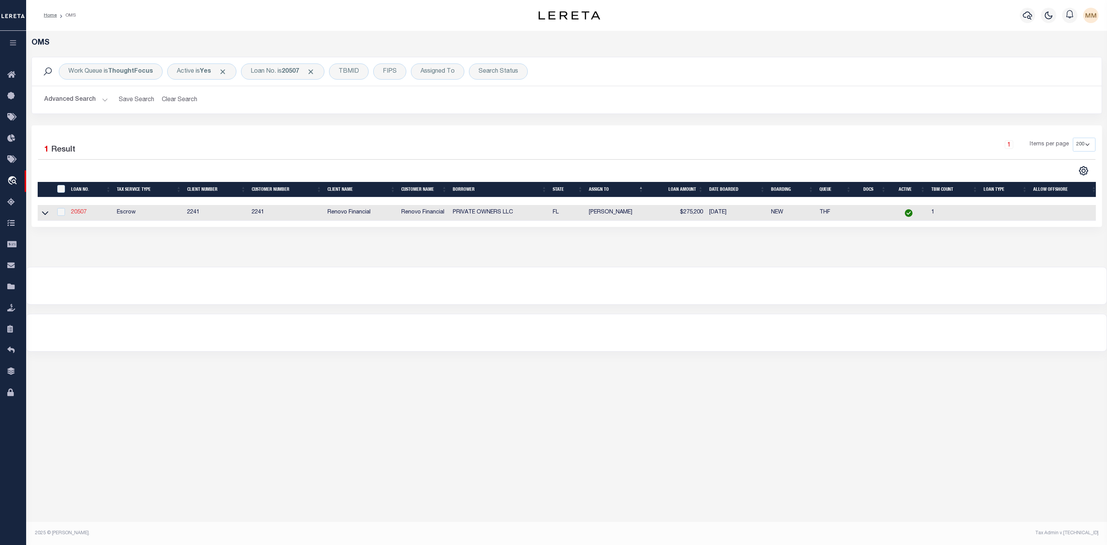
click at [77, 213] on link "20507" at bounding box center [78, 212] width 15 height 5
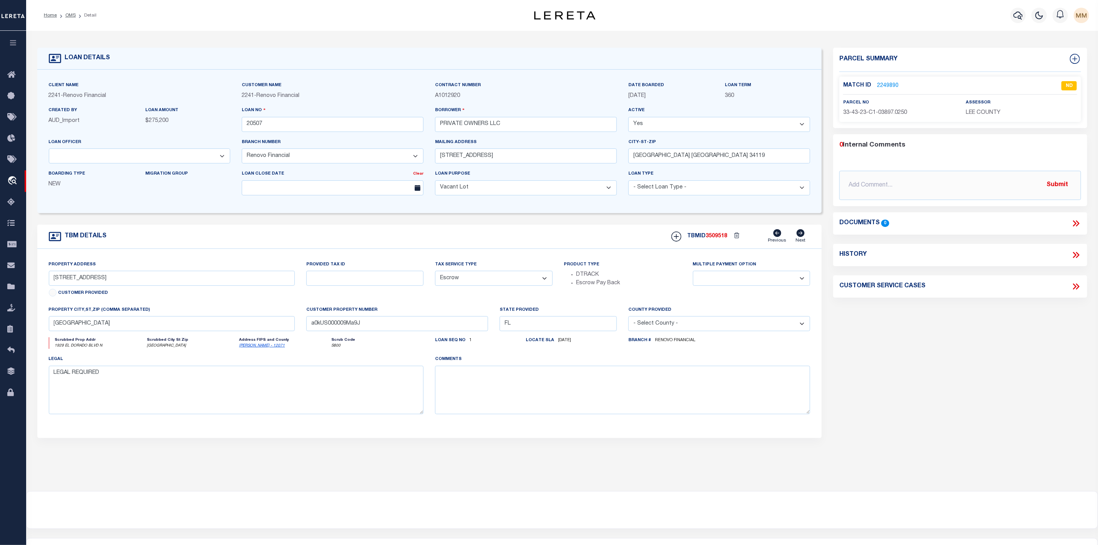
click at [888, 82] on link "2249890" at bounding box center [888, 86] width 22 height 8
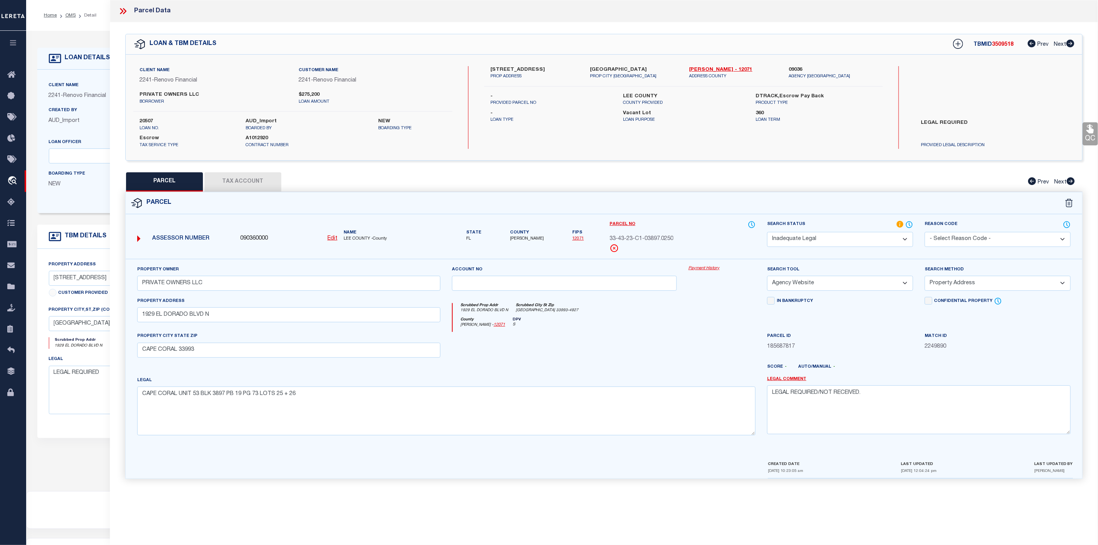
click at [125, 10] on icon at bounding box center [124, 11] width 3 height 6
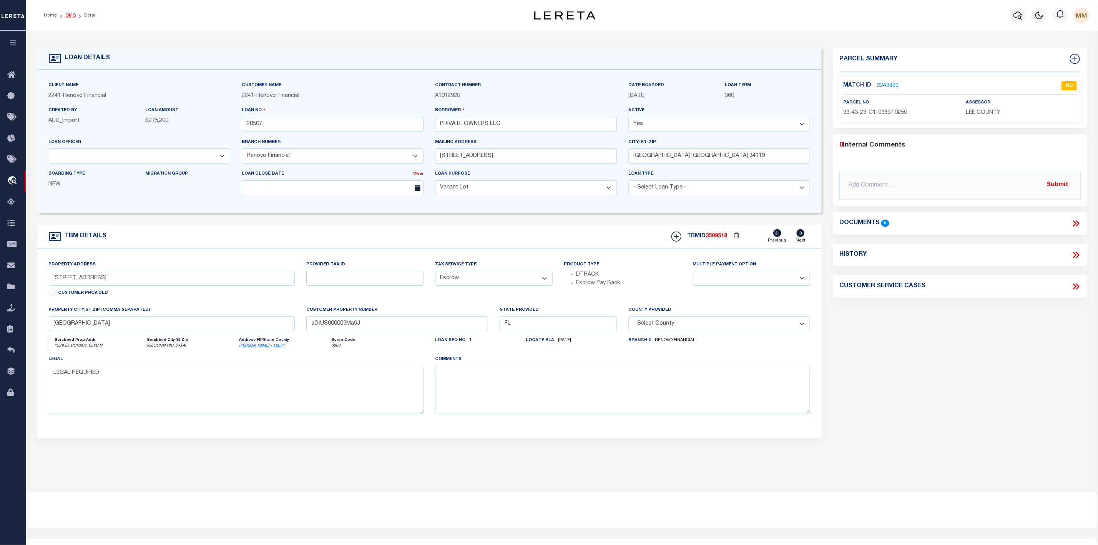
click at [74, 16] on link "OMS" at bounding box center [70, 15] width 10 height 5
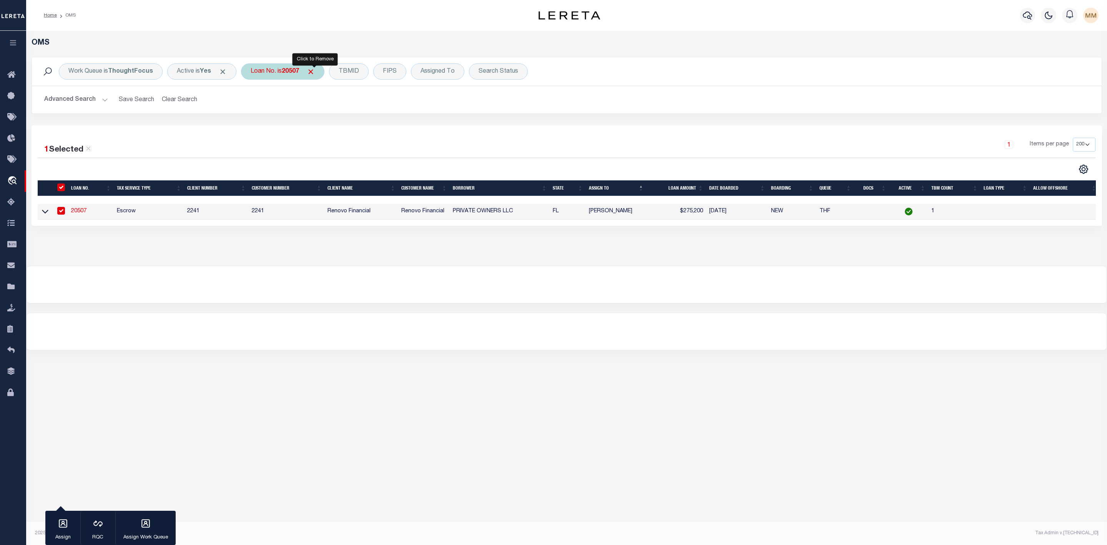
click at [315, 72] on span "Click to Remove" at bounding box center [311, 72] width 8 height 8
click at [279, 75] on div "Loan No." at bounding box center [263, 71] width 45 height 16
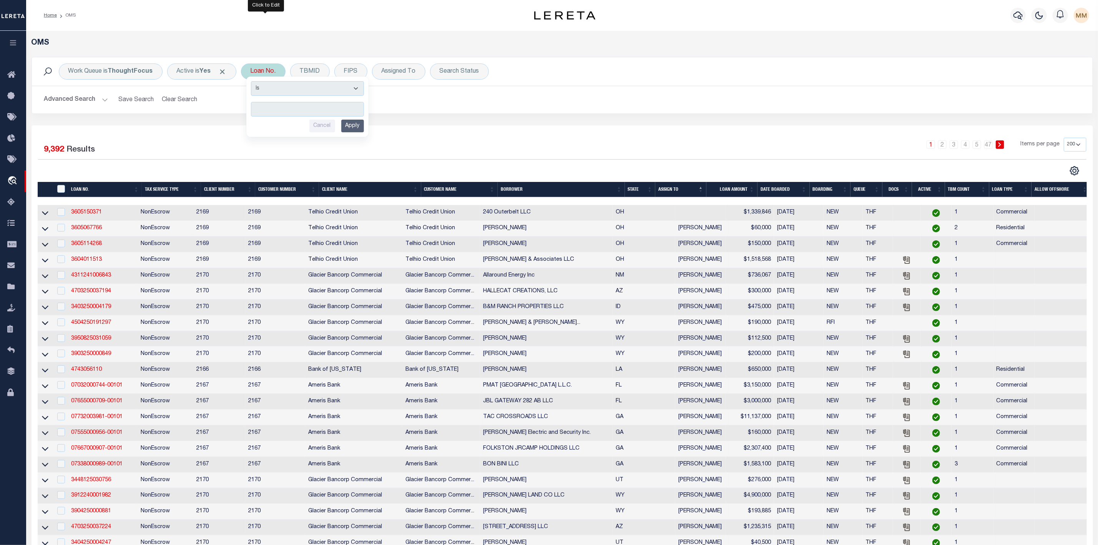
click at [275, 105] on input "text" at bounding box center [307, 109] width 113 height 15
click at [352, 127] on input "Apply" at bounding box center [352, 126] width 23 height 13
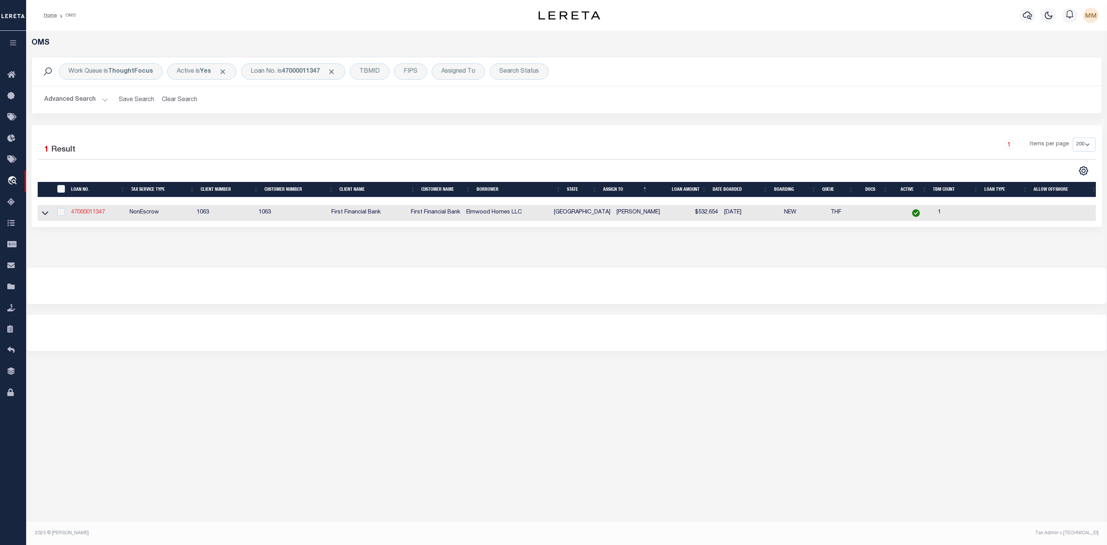
click at [85, 214] on link "47000011347" at bounding box center [88, 212] width 34 height 5
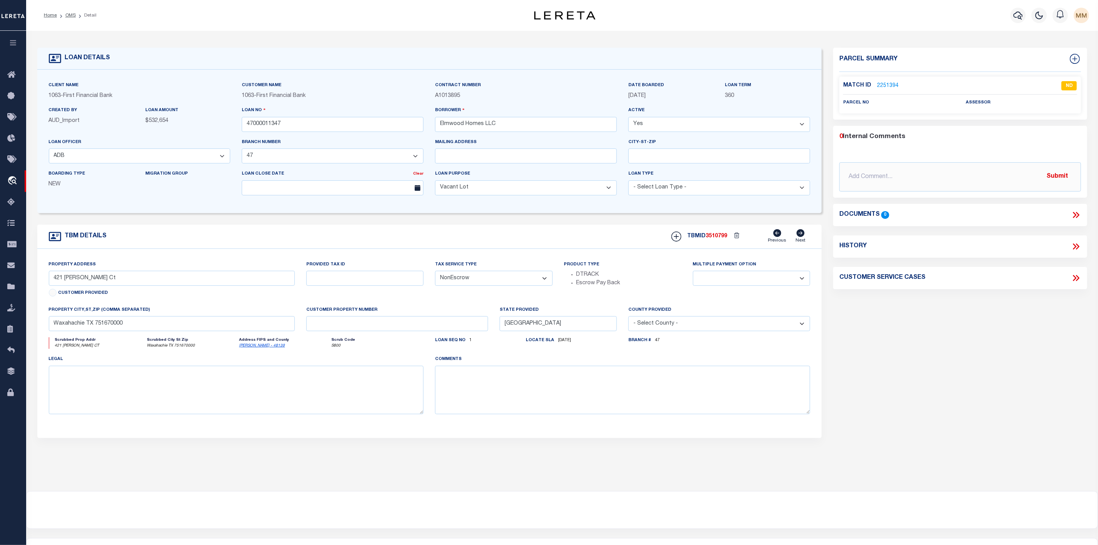
click at [879, 86] on link "2251394" at bounding box center [888, 86] width 22 height 8
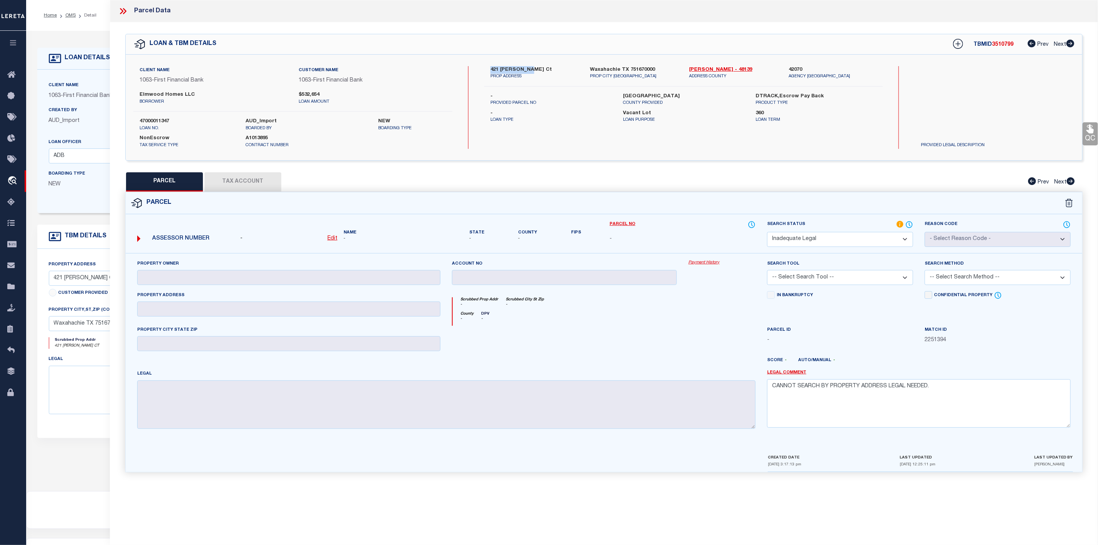
drag, startPoint x: 490, startPoint y: 70, endPoint x: 528, endPoint y: 70, distance: 38.1
click at [528, 70] on label "421 Creamer Ct" at bounding box center [535, 70] width 88 height 8
drag, startPoint x: 136, startPoint y: 92, endPoint x: 200, endPoint y: 97, distance: 64.0
click at [200, 97] on div "Elmwood Homes LLC borrower" at bounding box center [213, 98] width 159 height 14
drag, startPoint x: 500, startPoint y: 93, endPoint x: 547, endPoint y: 98, distance: 47.6
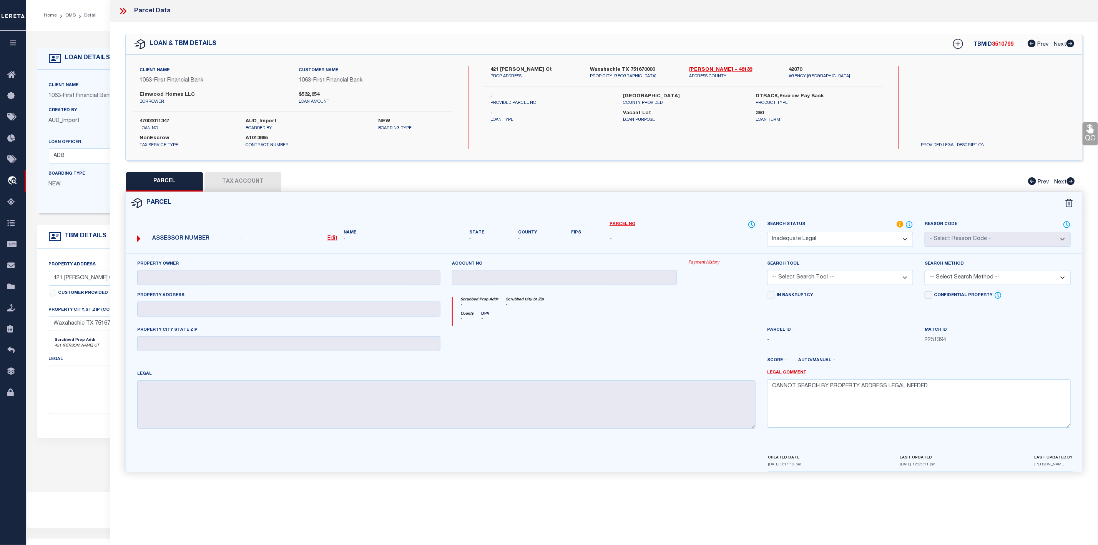
click at [547, 98] on label "-" at bounding box center [551, 97] width 121 height 8
drag, startPoint x: 931, startPoint y: 124, endPoint x: 1034, endPoint y: 134, distance: 103.2
click at [1034, 134] on div "Search by Legal Customer Access to Client Imaging System" at bounding box center [995, 107] width 160 height 83
click at [125, 8] on icon at bounding box center [123, 11] width 10 height 10
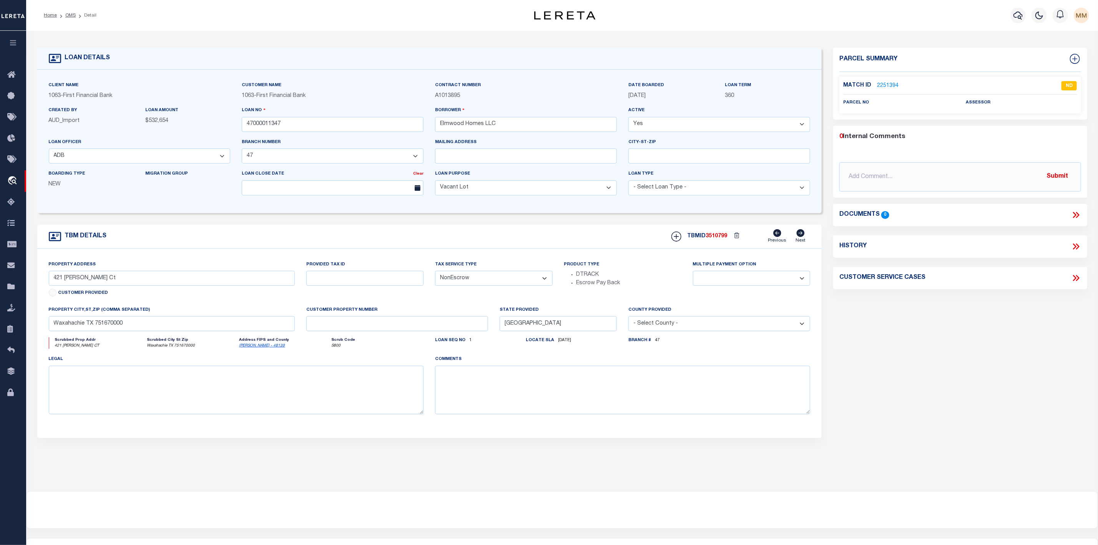
click at [890, 85] on link "2251394" at bounding box center [888, 86] width 22 height 8
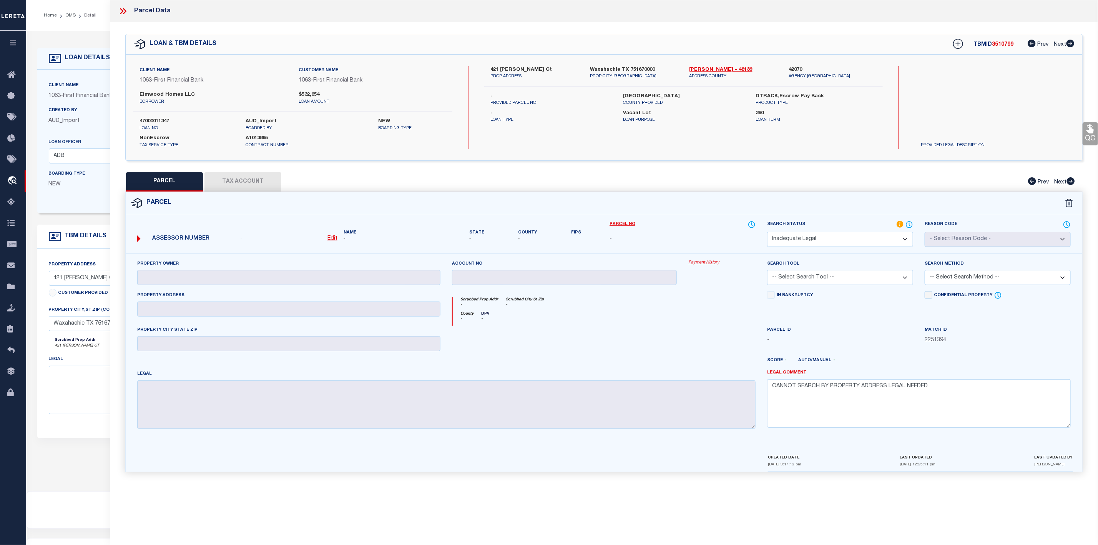
click at [896, 226] on label "Search Status" at bounding box center [840, 224] width 146 height 8
click at [901, 225] on icon at bounding box center [900, 224] width 7 height 7
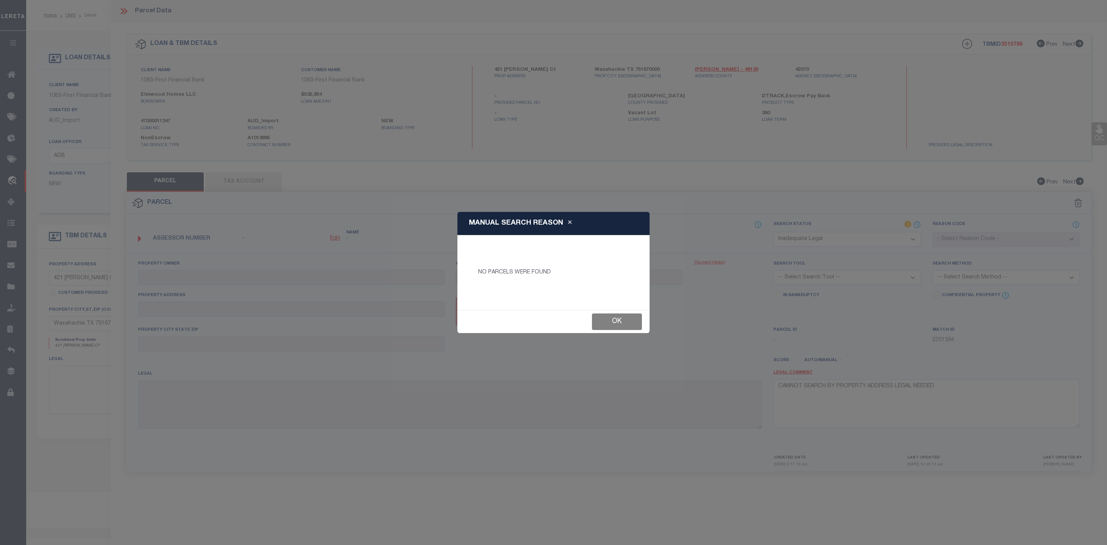
click at [627, 321] on button "Ok" at bounding box center [617, 321] width 50 height 17
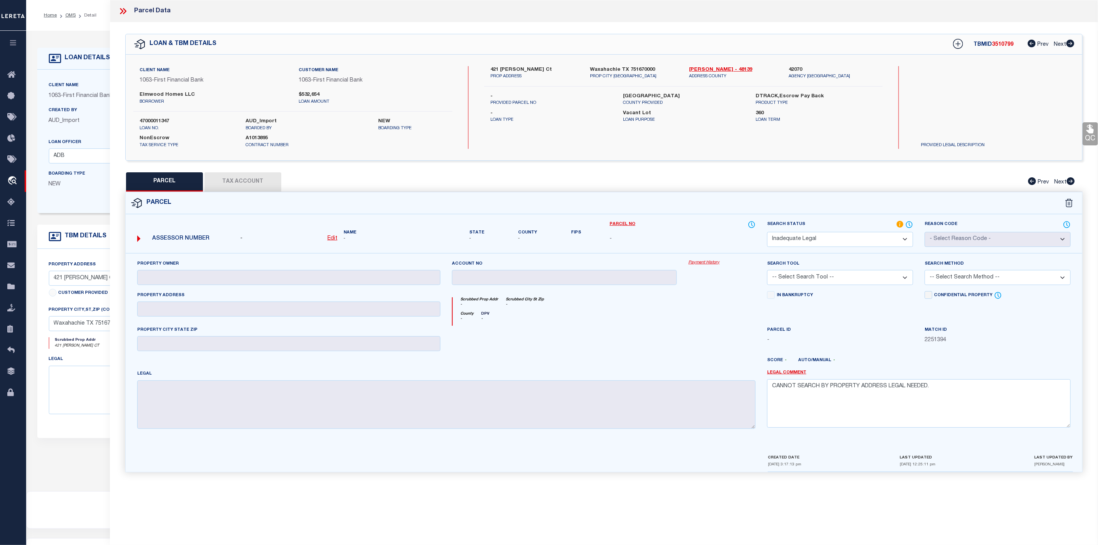
click at [904, 240] on select "Automated Search Bad Parcel Complete Duplicate Parcel High Dollar Reporting In …" at bounding box center [840, 239] width 146 height 15
click at [767, 233] on select "Automated Search Bad Parcel Complete Duplicate Parcel High Dollar Reporting In …" at bounding box center [840, 239] width 146 height 15
drag, startPoint x: 770, startPoint y: 389, endPoint x: 932, endPoint y: 393, distance: 161.9
click at [932, 393] on textarea "CANNOT SEARCH BY PROPERTY ADDRESS LEGAL NEEDED." at bounding box center [919, 403] width 304 height 48
click at [785, 367] on div "Score - Auto/Manual -" at bounding box center [919, 362] width 304 height 10
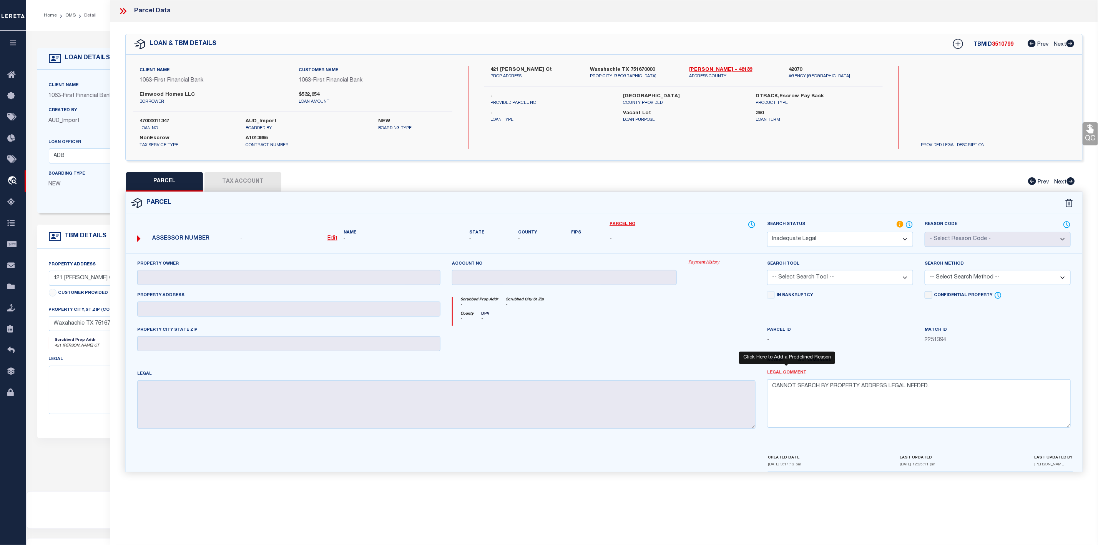
click at [783, 375] on link "Legal Comment" at bounding box center [786, 372] width 39 height 7
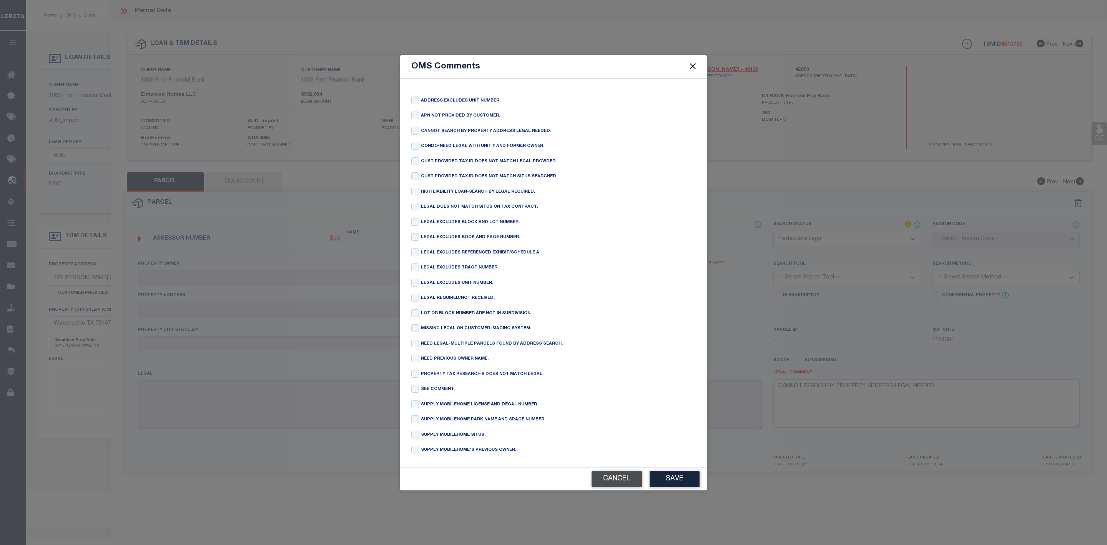
click at [622, 484] on button "Cancel" at bounding box center [617, 479] width 50 height 17
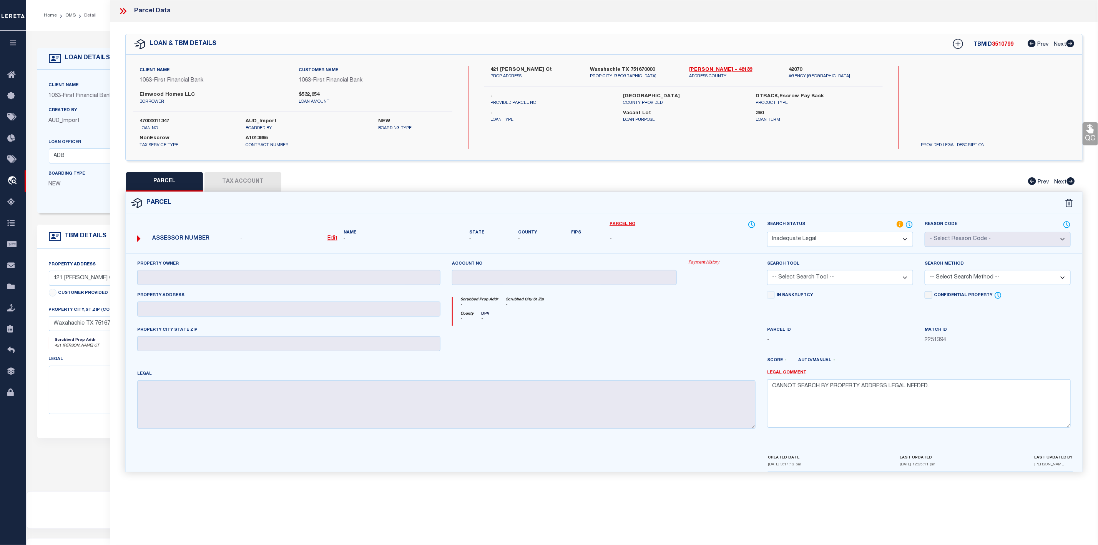
click at [849, 239] on select "Automated Search Bad Parcel Complete Duplicate Parcel High Dollar Reporting In …" at bounding box center [840, 239] width 146 height 15
click at [588, 351] on div at bounding box center [564, 342] width 236 height 32
click at [260, 186] on div "PARCEL Tax Account Prev Next" at bounding box center [604, 181] width 958 height 19
click at [257, 186] on div "PARCEL Tax Account Prev Next" at bounding box center [604, 181] width 958 height 19
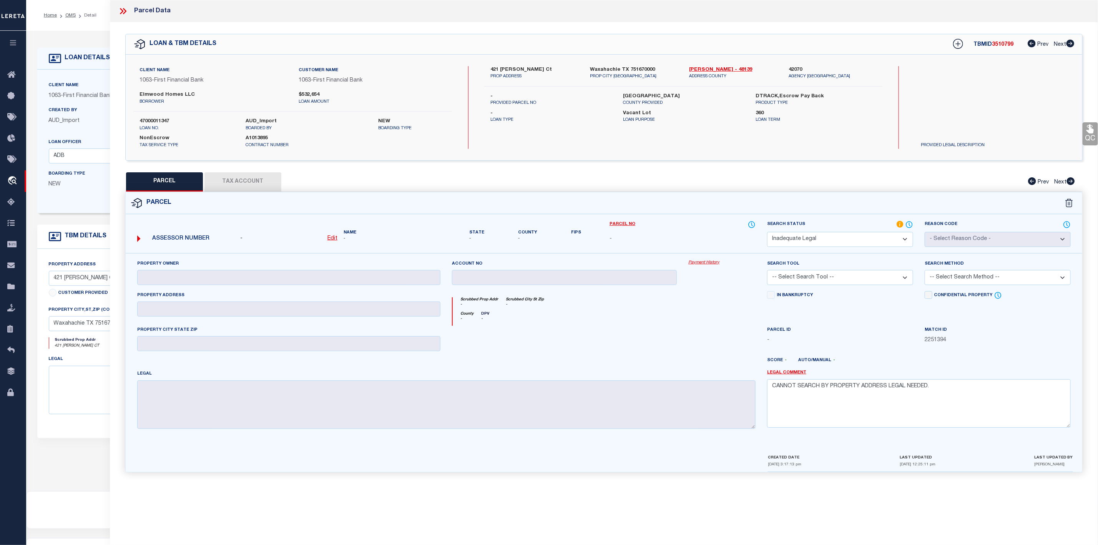
click at [257, 186] on div "PARCEL Tax Account Prev Next" at bounding box center [604, 181] width 958 height 19
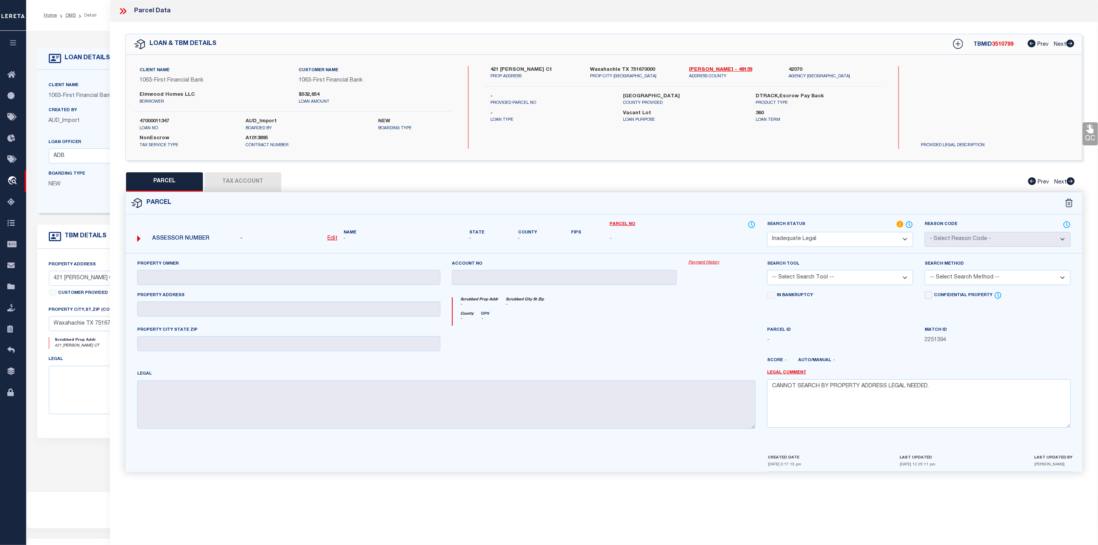
click at [257, 186] on div "PARCEL Tax Account Prev Next" at bounding box center [604, 181] width 958 height 19
click at [434, 191] on div "PARCEL Tax Account Prev Next" at bounding box center [604, 181] width 958 height 19
click at [119, 5] on div "Parcel Data" at bounding box center [604, 11] width 988 height 22
click at [122, 12] on icon at bounding box center [121, 11] width 3 height 6
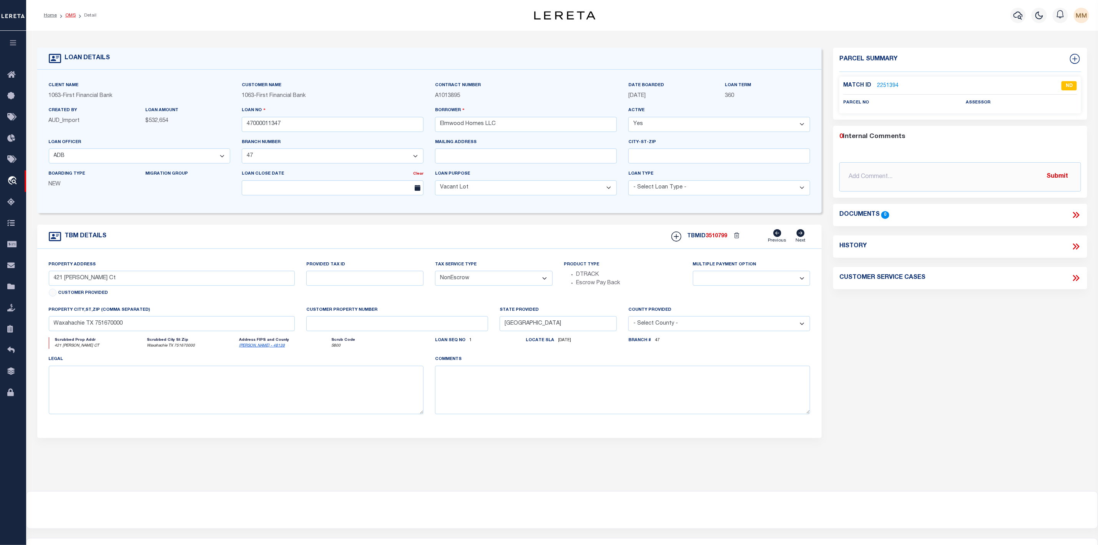
click at [70, 17] on link "OMS" at bounding box center [70, 15] width 10 height 5
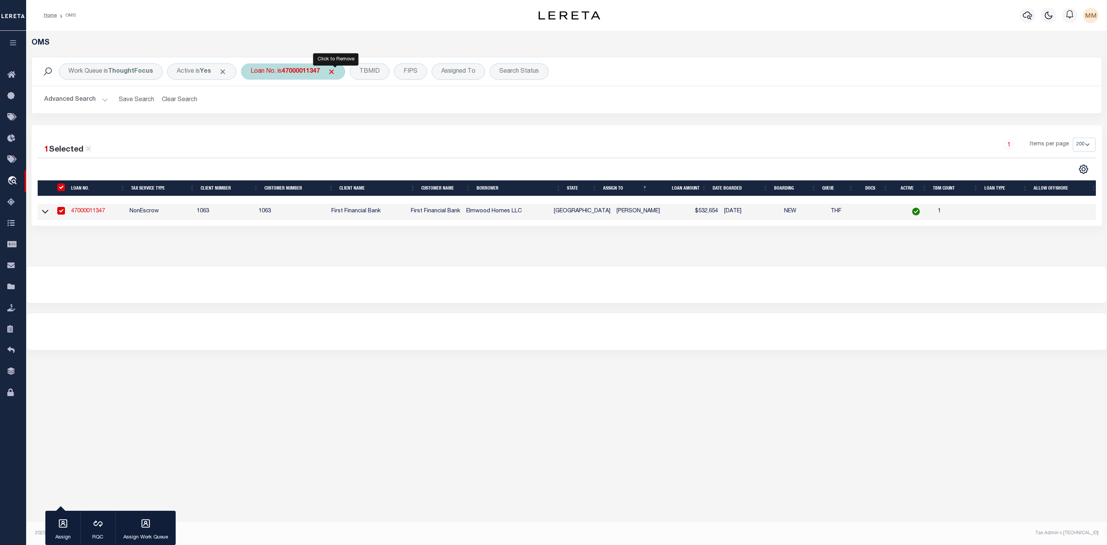
click at [336, 69] on span "Click to Remove" at bounding box center [332, 72] width 8 height 8
click at [399, 72] on div "Assigned To" at bounding box center [398, 71] width 53 height 16
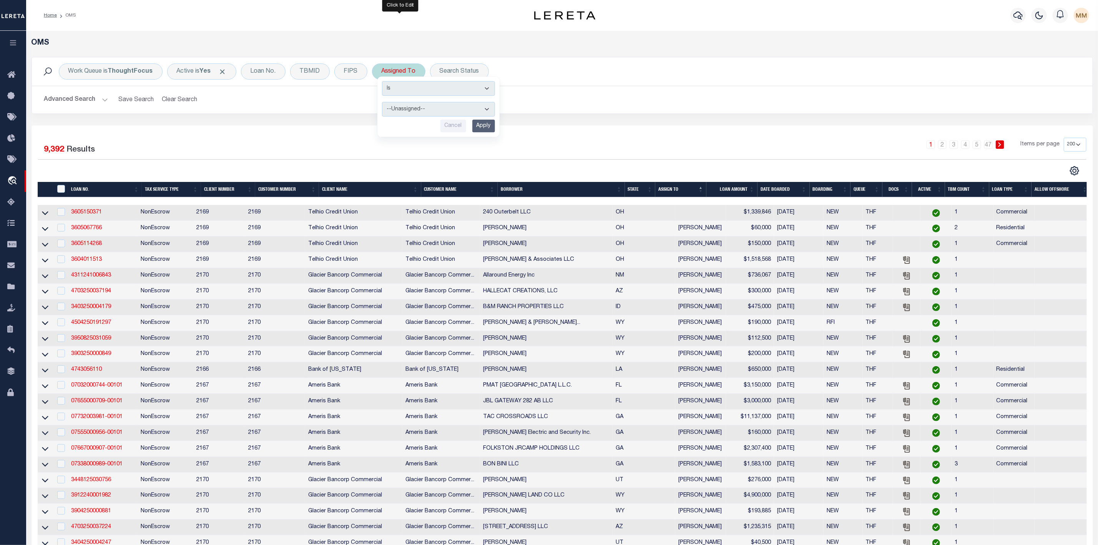
click at [402, 111] on select "--Unassigned-- [PERSON_NAME] [PERSON_NAME] [PERSON_NAME] [PERSON_NAME], [PERSON…" at bounding box center [438, 109] width 113 height 15
click at [383, 103] on select "--Unassigned-- [PERSON_NAME] [PERSON_NAME] [PERSON_NAME] [PERSON_NAME], [PERSON…" at bounding box center [438, 109] width 113 height 15
click at [485, 128] on input "Apply" at bounding box center [483, 126] width 23 height 13
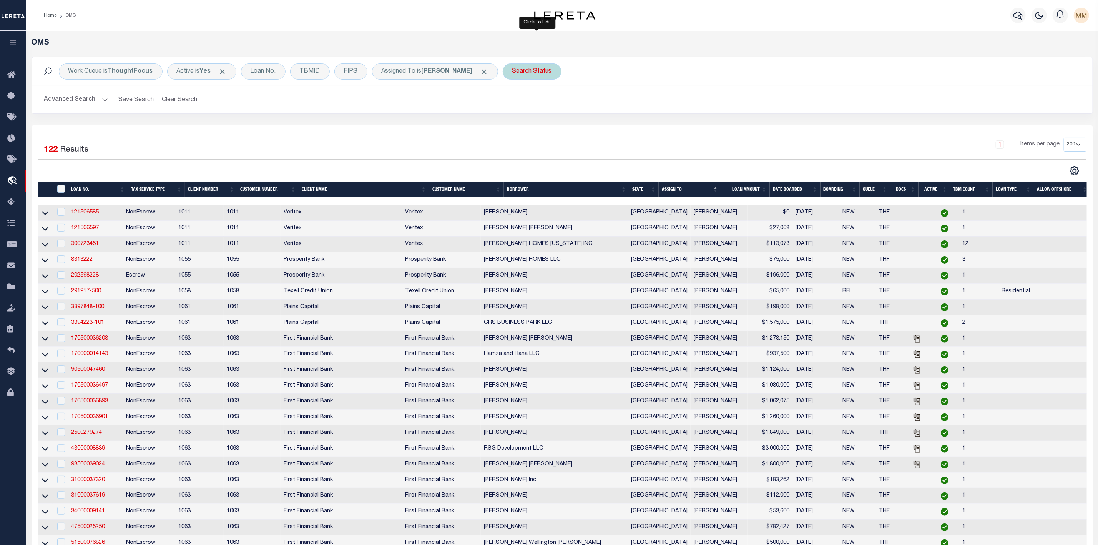
click at [541, 74] on div "Search Status" at bounding box center [532, 71] width 59 height 16
click at [540, 112] on select "Automated Search Bad Parcel Complete Duplicate Parcel High Dollar Reporting In …" at bounding box center [569, 109] width 113 height 15
click at [518, 103] on select "Automated Search Bad Parcel Complete Duplicate Parcel High Dollar Reporting In …" at bounding box center [569, 109] width 113 height 15
click at [613, 128] on input "Apply" at bounding box center [614, 126] width 23 height 13
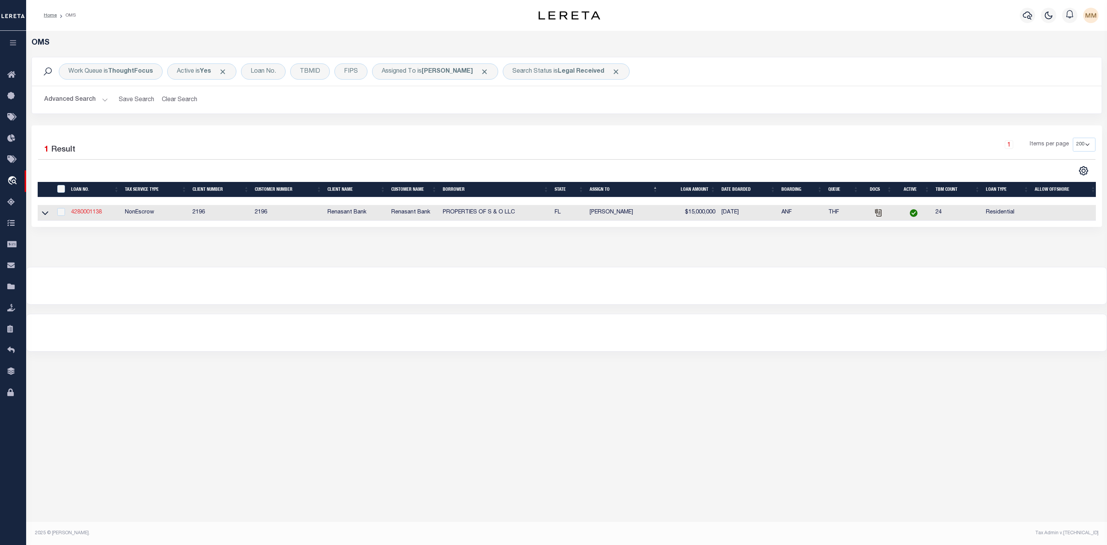
click at [80, 215] on link "4280001138" at bounding box center [86, 212] width 31 height 5
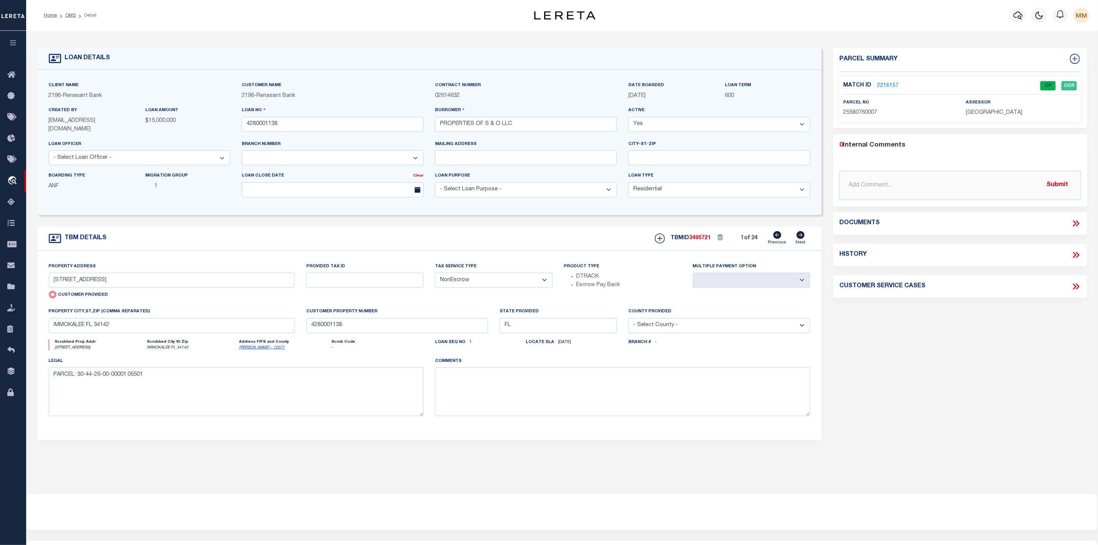
click at [888, 84] on link "2216157" at bounding box center [888, 86] width 22 height 8
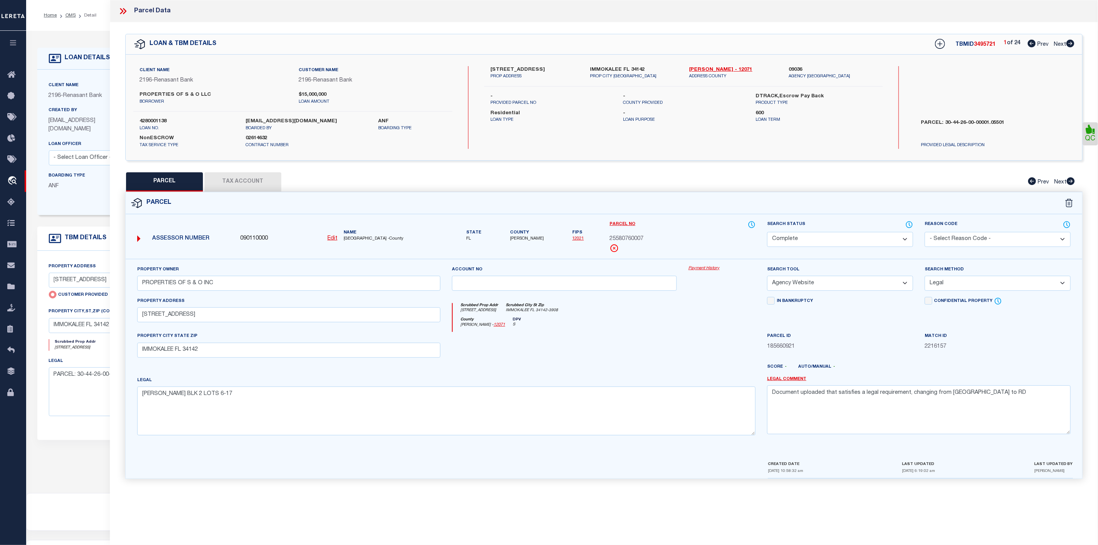
click at [171, 183] on button "PARCEL" at bounding box center [164, 181] width 77 height 19
click at [243, 180] on button "Tax Account" at bounding box center [243, 181] width 77 height 19
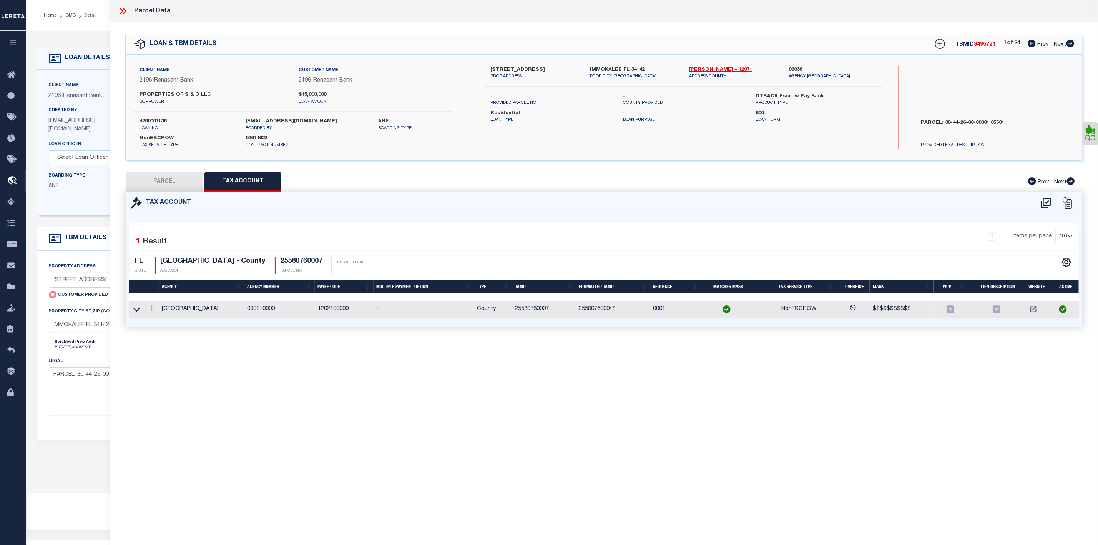
click at [186, 185] on button "PARCEL" at bounding box center [164, 181] width 77 height 19
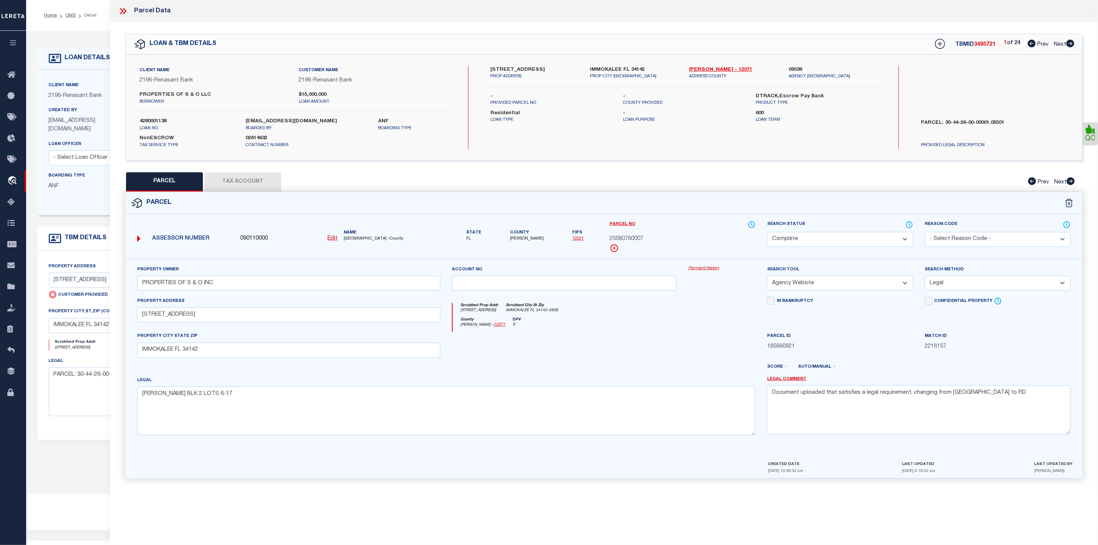
click at [329, 241] on u "Edit" at bounding box center [333, 238] width 10 height 5
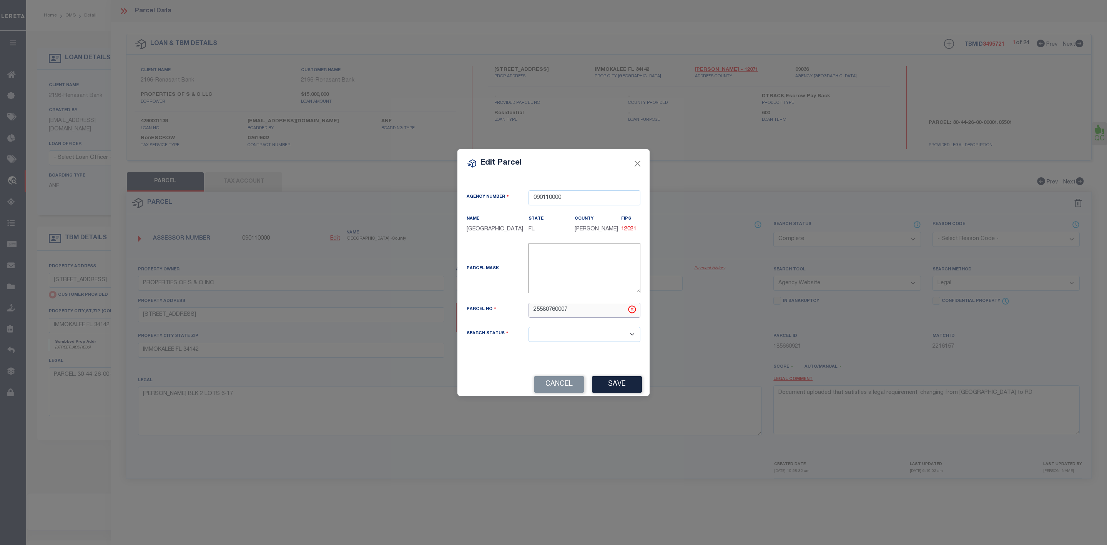
click at [536, 312] on input "25580760007" at bounding box center [585, 310] width 112 height 15
click at [558, 386] on button "Cancel" at bounding box center [559, 384] width 50 height 17
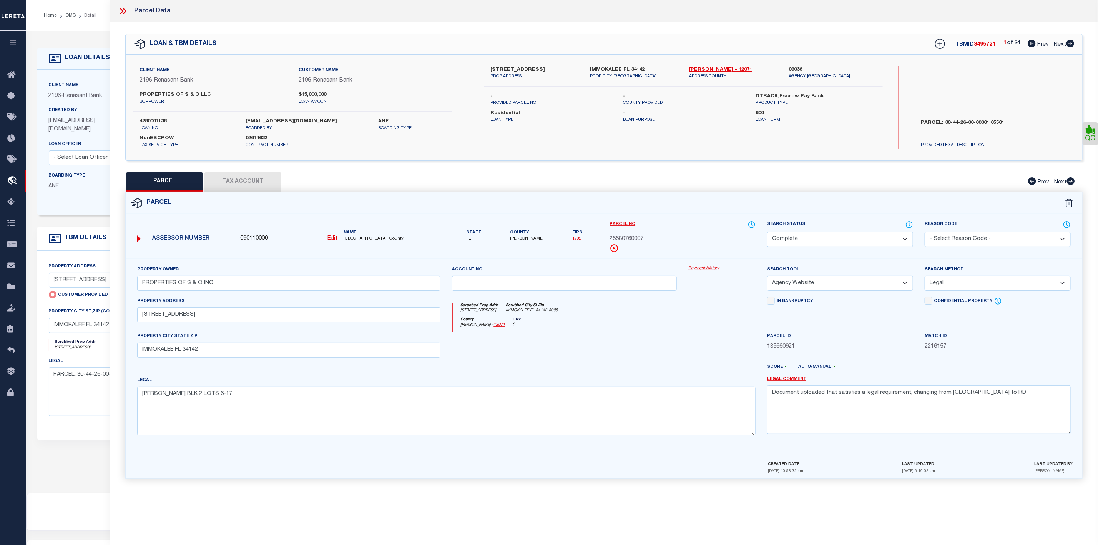
click at [248, 186] on button "Tax Account" at bounding box center [243, 181] width 77 height 19
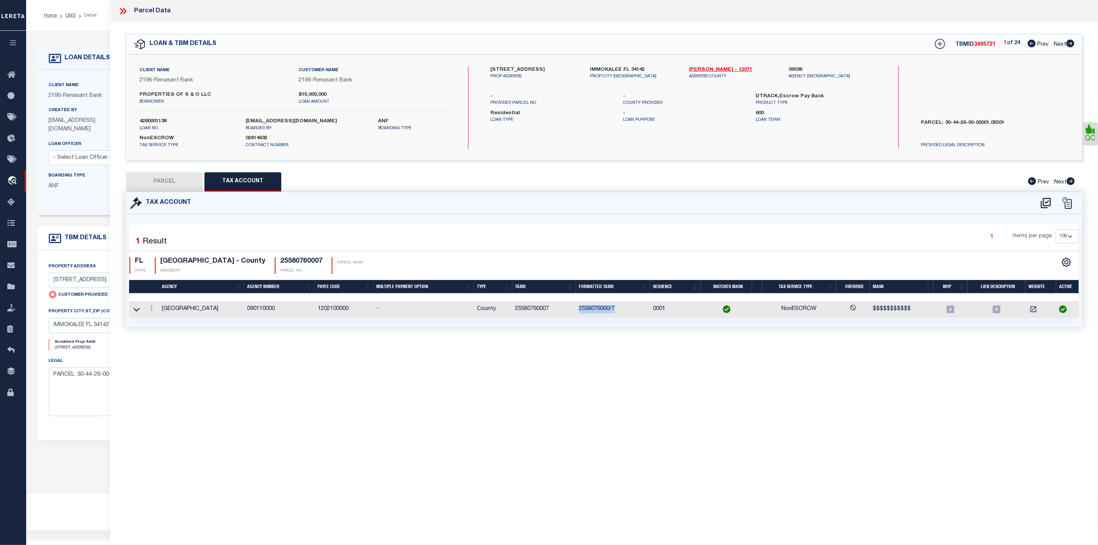
drag, startPoint x: 577, startPoint y: 313, endPoint x: 617, endPoint y: 314, distance: 40.0
click at [617, 314] on td "2558076000/7" at bounding box center [613, 309] width 74 height 17
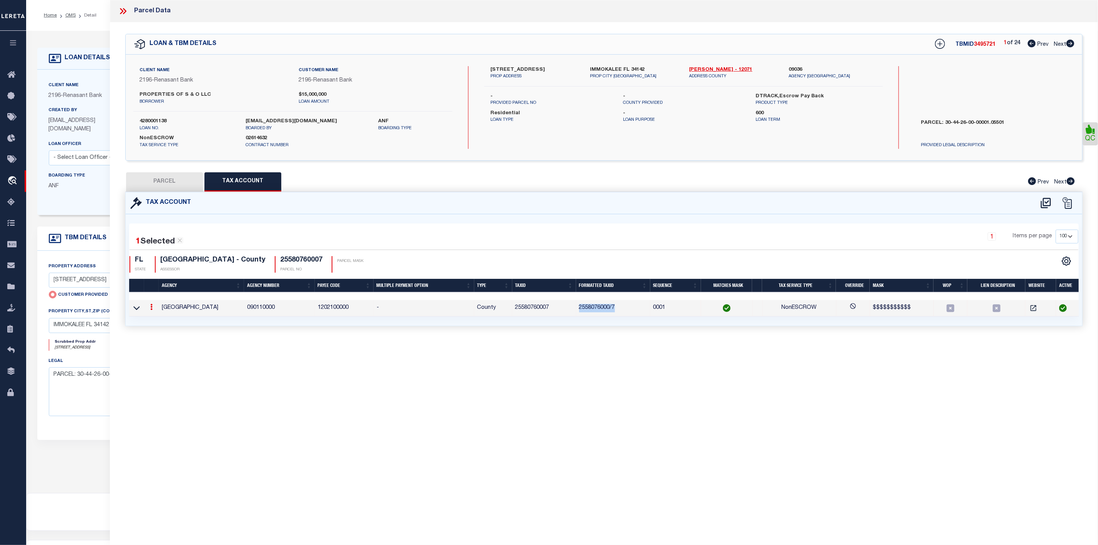
click at [175, 182] on button "PARCEL" at bounding box center [164, 181] width 77 height 19
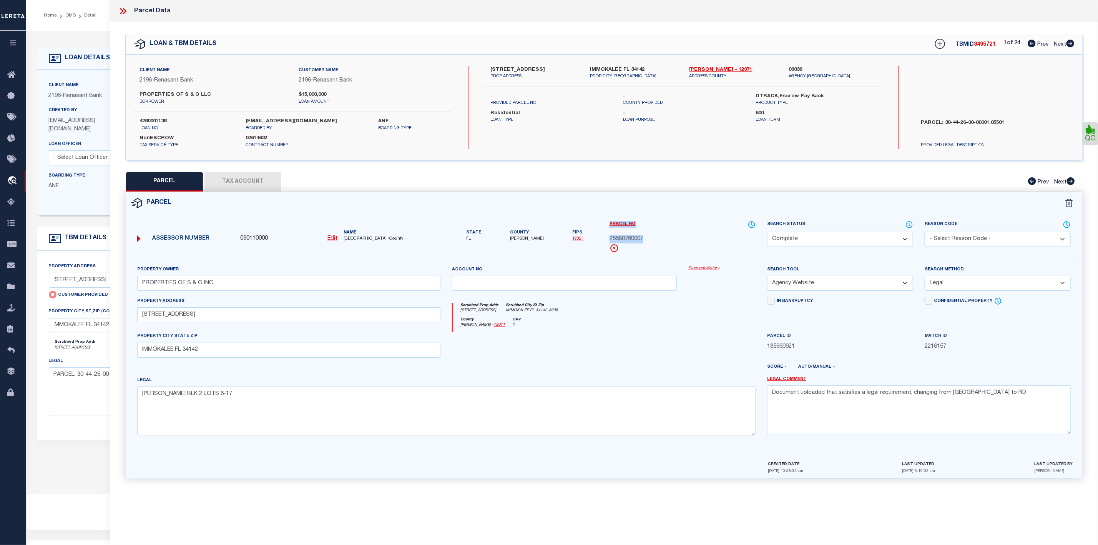
drag, startPoint x: 599, startPoint y: 237, endPoint x: 662, endPoint y: 243, distance: 63.4
click at [662, 243] on div "Assessor Number 090110000 Edit Name COLLIER COUNTY -County" at bounding box center [604, 239] width 968 height 38
click at [655, 246] on div "Parcel No 25580760007" at bounding box center [683, 236] width 146 height 32
click at [251, 187] on button "Tax Account" at bounding box center [243, 181] width 77 height 19
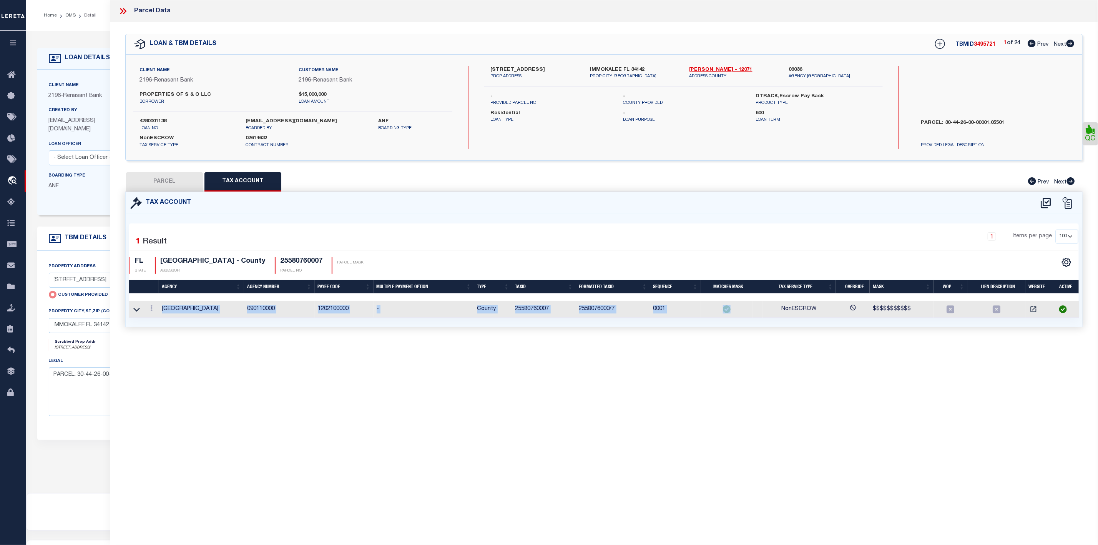
drag, startPoint x: 728, startPoint y: 306, endPoint x: 740, endPoint y: 321, distance: 19.6
click at [740, 318] on div "Agency Agency Number Payee Code Multiple Payment Option Type TaxID Formatted Ta…" at bounding box center [604, 309] width 950 height 17
click at [748, 369] on div "Parcel Data QC" at bounding box center [604, 262] width 988 height 524
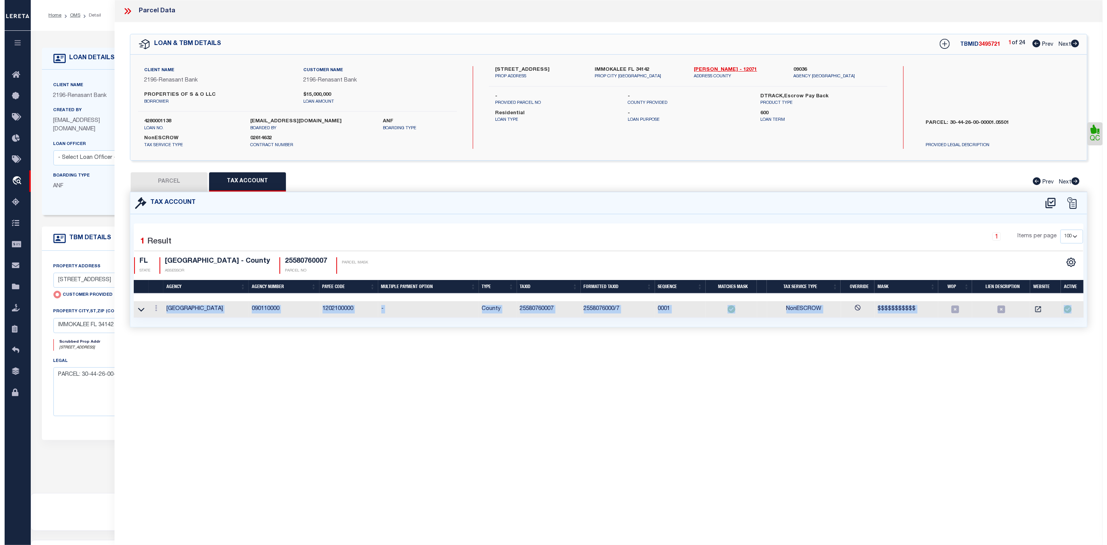
scroll to position [0, 3]
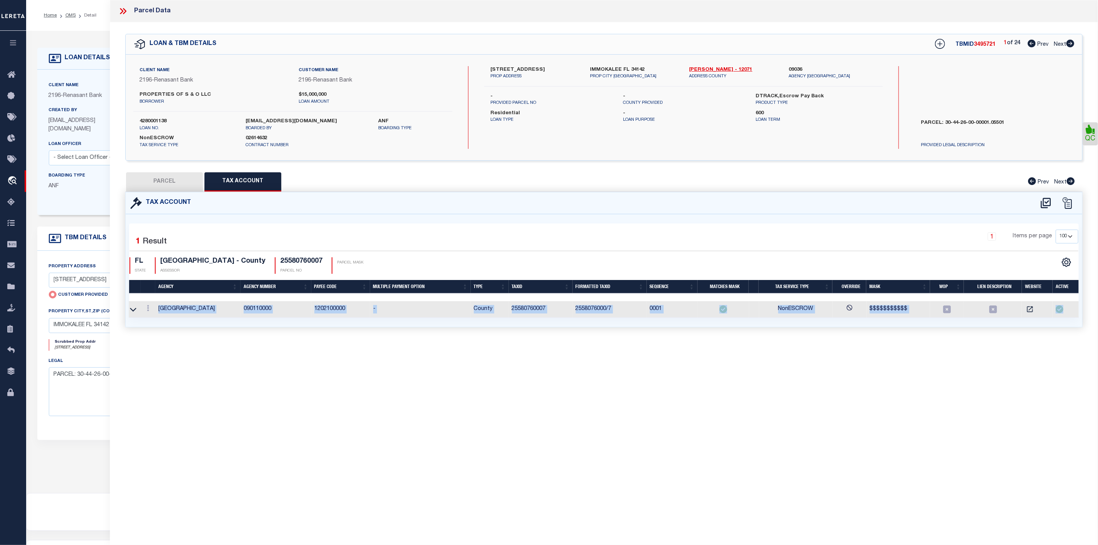
drag, startPoint x: 1057, startPoint y: 305, endPoint x: 1069, endPoint y: 323, distance: 22.4
click at [1069, 318] on div "Agency Agency Number Payee Code Multiple Payment Option Type TaxID Formatted Ta…" at bounding box center [604, 309] width 950 height 17
click at [1045, 354] on div "Parcel Data QC" at bounding box center [604, 262] width 988 height 524
click at [166, 180] on button "PARCEL" at bounding box center [164, 181] width 77 height 19
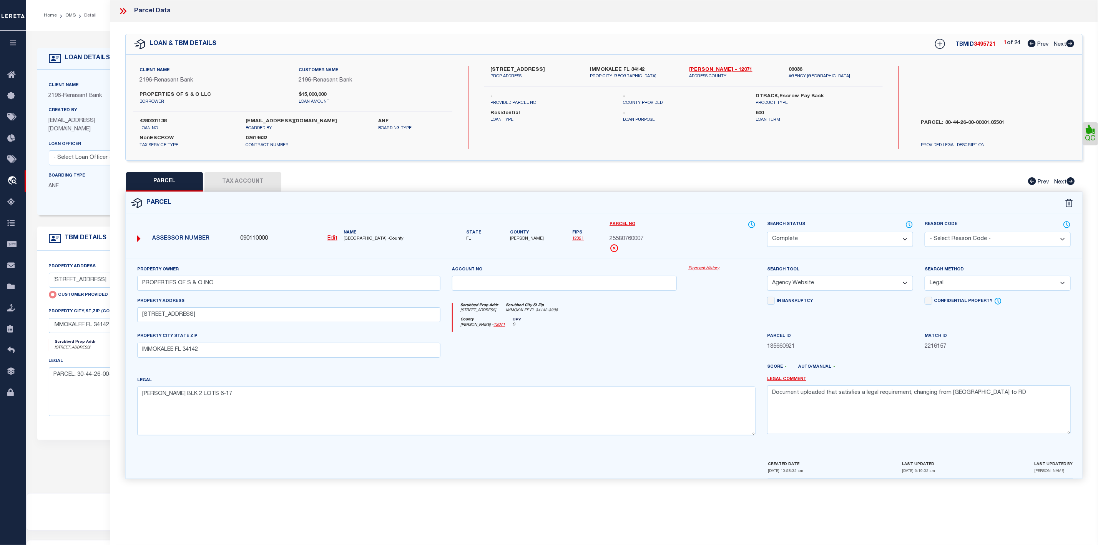
click at [827, 283] on select "-- Select Search Tool -- 3rd Party Website Agency File Agency Website ATLS CNV-…" at bounding box center [840, 283] width 146 height 15
click at [822, 241] on select "Automated Search Bad Parcel Complete Duplicate Parcel High Dollar Reporting In …" at bounding box center [840, 239] width 146 height 15
click at [723, 314] on div "Scrubbed Prop Addr 106 S 3RD ST Scrubbed City St Zip IMMOKALEE FL 34142-3908" at bounding box center [604, 310] width 303 height 14
click at [240, 186] on button "Tax Account" at bounding box center [243, 181] width 77 height 19
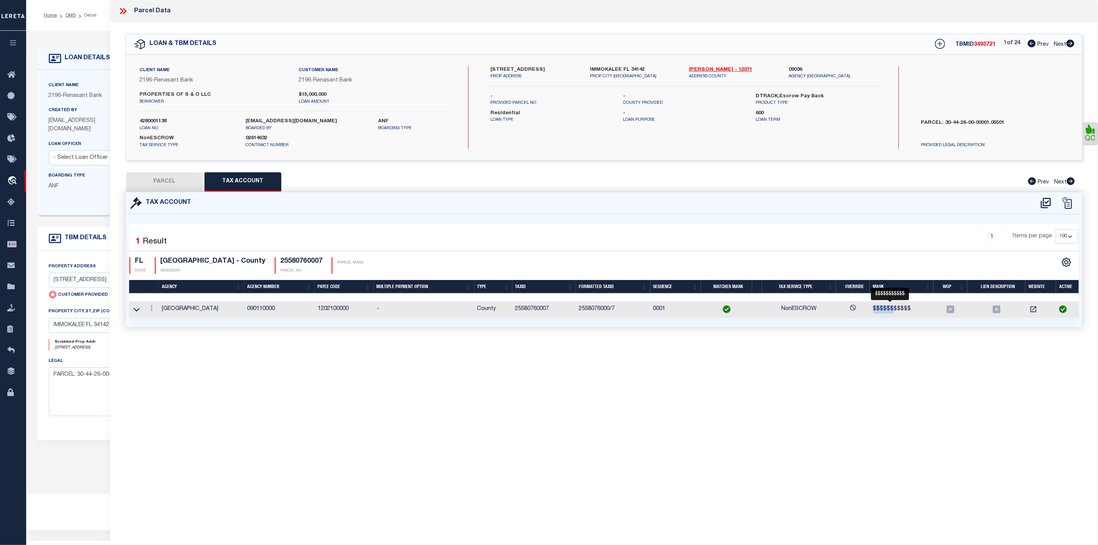
drag, startPoint x: 873, startPoint y: 311, endPoint x: 893, endPoint y: 313, distance: 20.1
click at [893, 311] on span "$$$$$$$$$$$" at bounding box center [892, 308] width 38 height 5
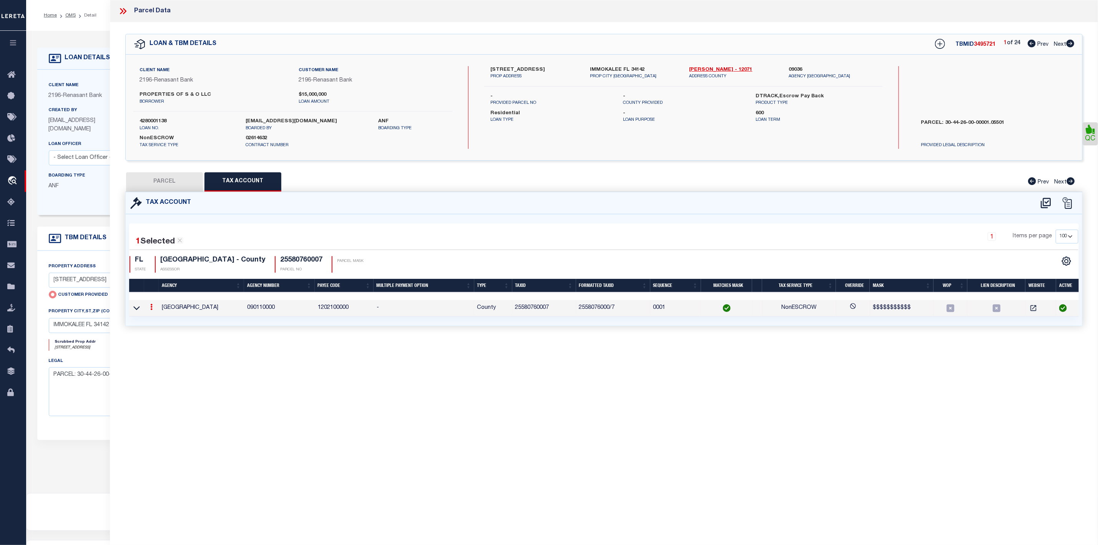
click at [870, 315] on td at bounding box center [854, 308] width 34 height 17
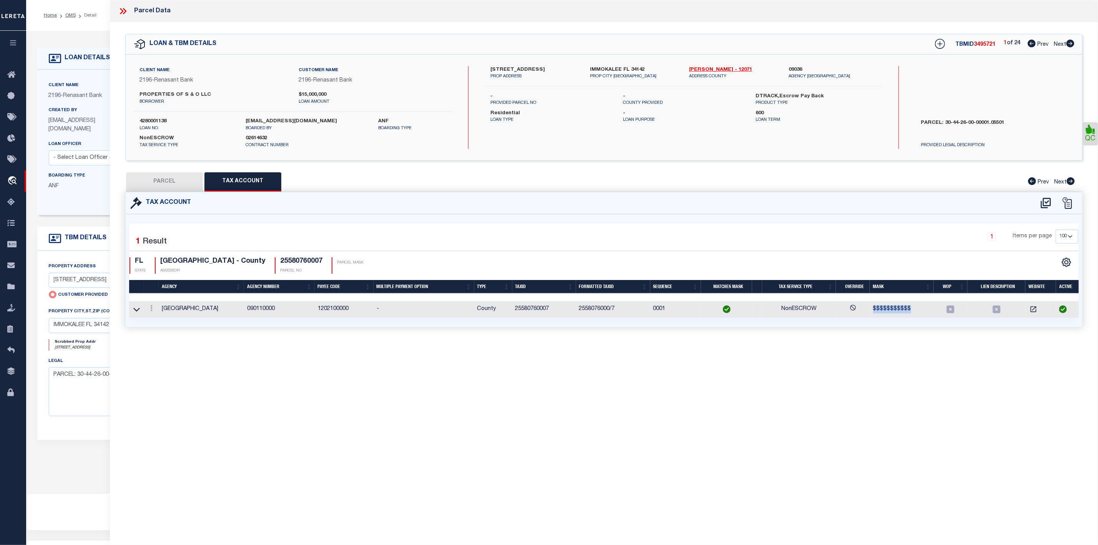
drag, startPoint x: 872, startPoint y: 313, endPoint x: 909, endPoint y: 312, distance: 36.5
click at [909, 312] on td "$$$$$$$$$$$" at bounding box center [902, 309] width 64 height 17
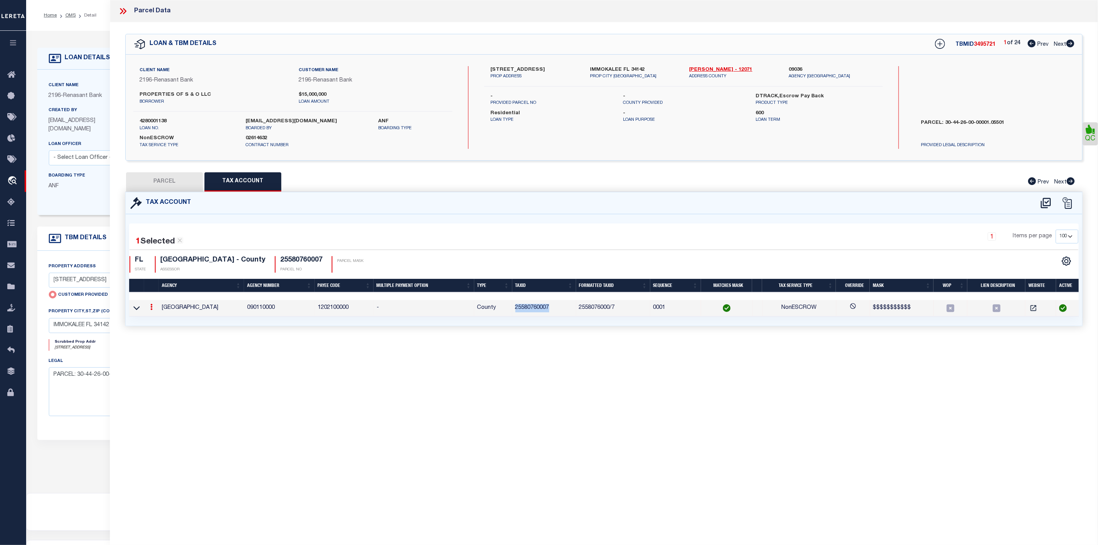
drag, startPoint x: 515, startPoint y: 311, endPoint x: 562, endPoint y: 309, distance: 46.9
click at [562, 309] on td "25580760007" at bounding box center [544, 308] width 64 height 17
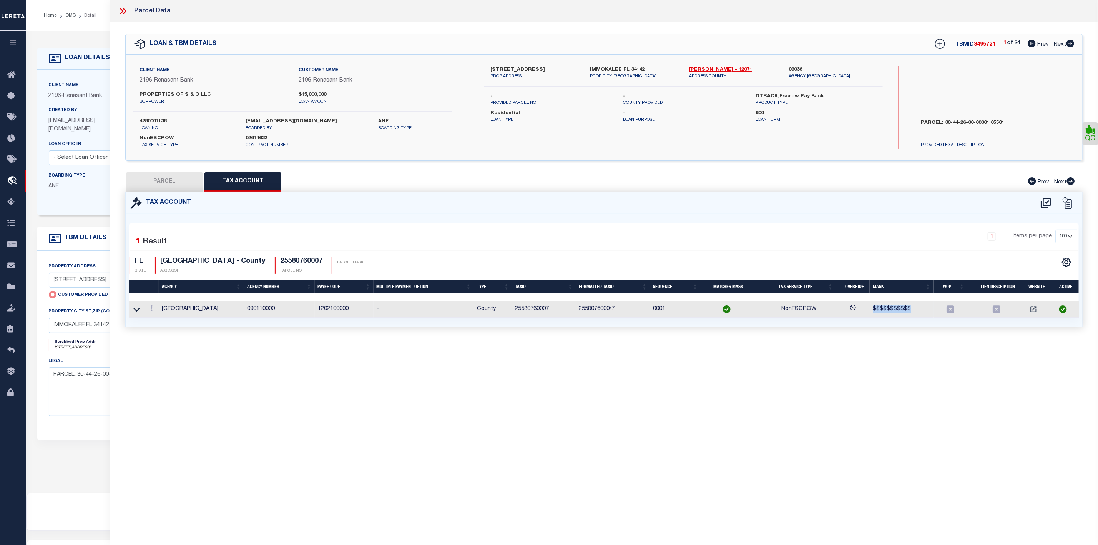
drag, startPoint x: 870, startPoint y: 313, endPoint x: 926, endPoint y: 310, distance: 56.2
click at [926, 310] on td "$$$$$$$$$$$" at bounding box center [902, 309] width 64 height 17
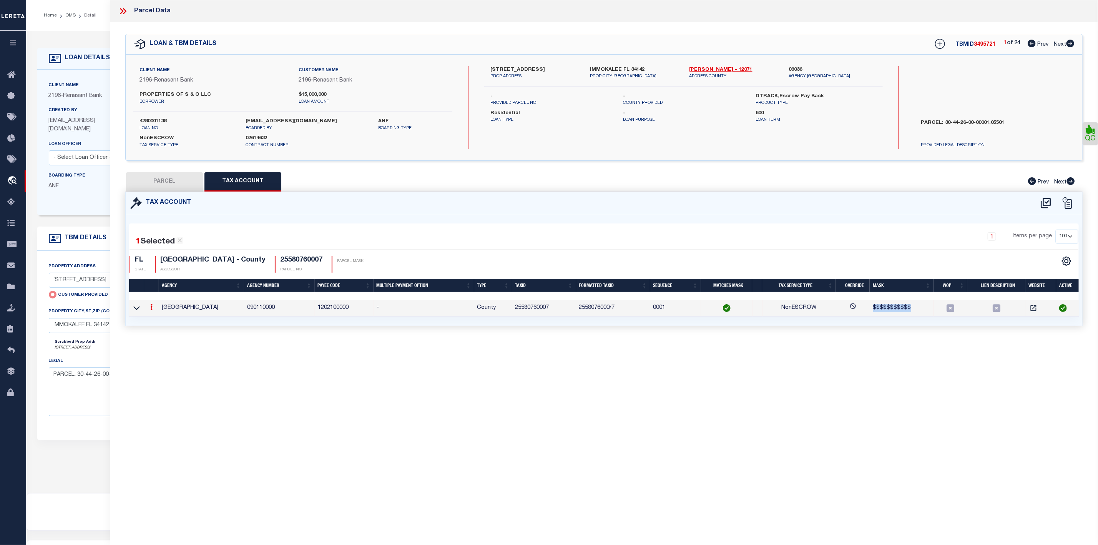
click at [173, 180] on button "PARCEL" at bounding box center [164, 181] width 77 height 19
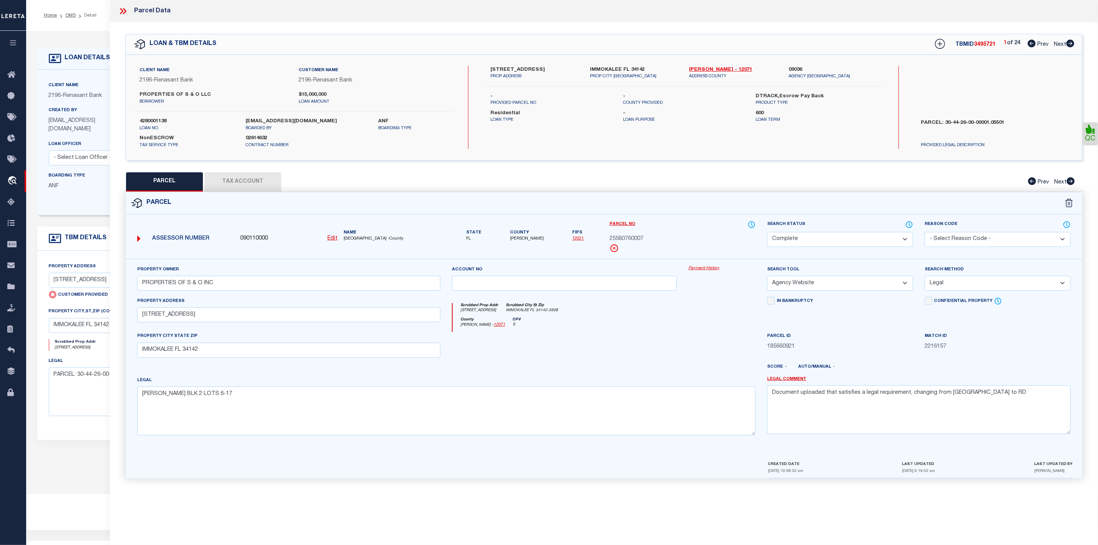
click at [837, 286] on select "-- Select Search Tool -- 3rd Party Website Agency File Agency Website ATLS CNV-…" at bounding box center [840, 283] width 146 height 15
click at [232, 181] on button "Tax Account" at bounding box center [243, 181] width 77 height 19
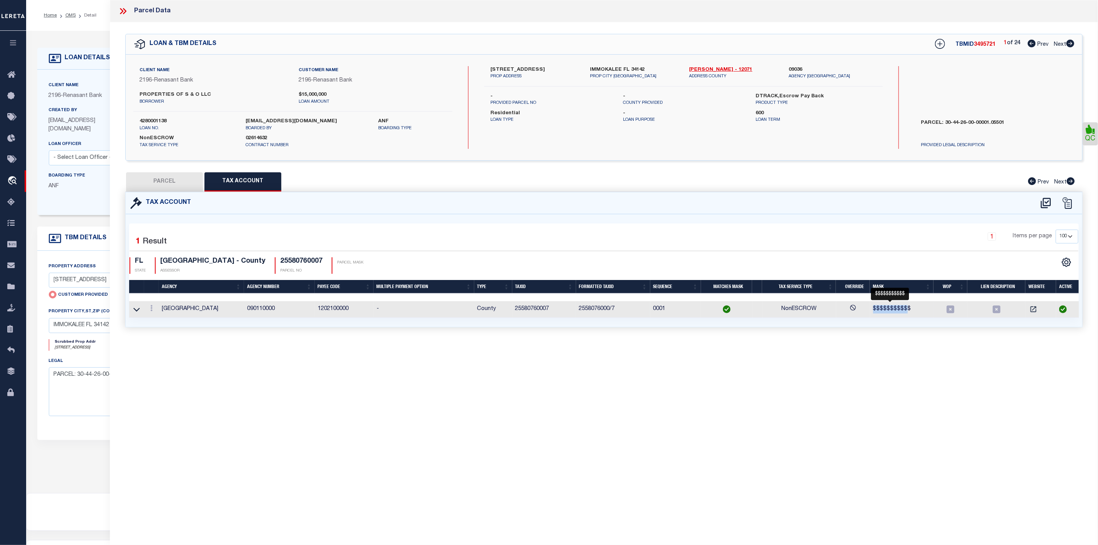
drag, startPoint x: 865, startPoint y: 311, endPoint x: 904, endPoint y: 308, distance: 38.9
click at [904, 308] on tr "COLLIER COUNTY 090110000 1202100000 - County 25580760007 2558076000/7 0001 NonE…" at bounding box center [605, 309] width 953 height 17
click at [529, 311] on td "25580760007" at bounding box center [544, 309] width 64 height 17
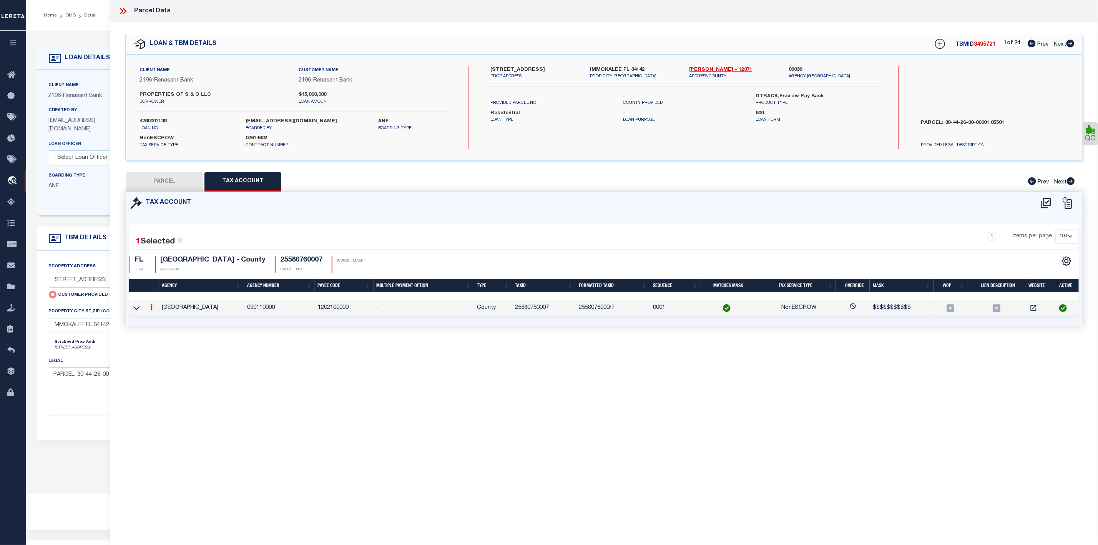
click at [529, 311] on td "25580760007" at bounding box center [544, 308] width 64 height 17
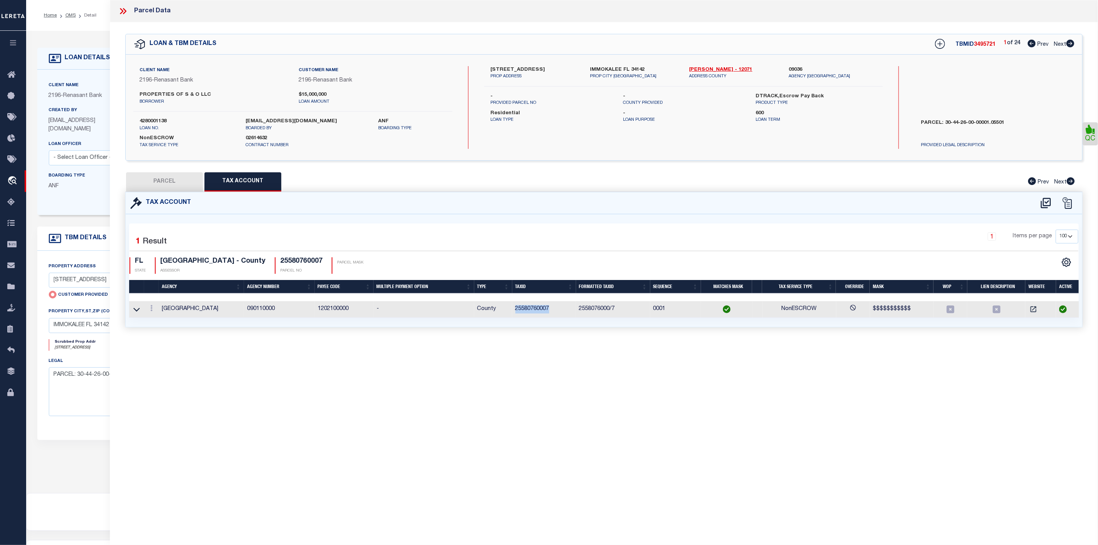
click at [176, 178] on button "PARCEL" at bounding box center [164, 181] width 77 height 19
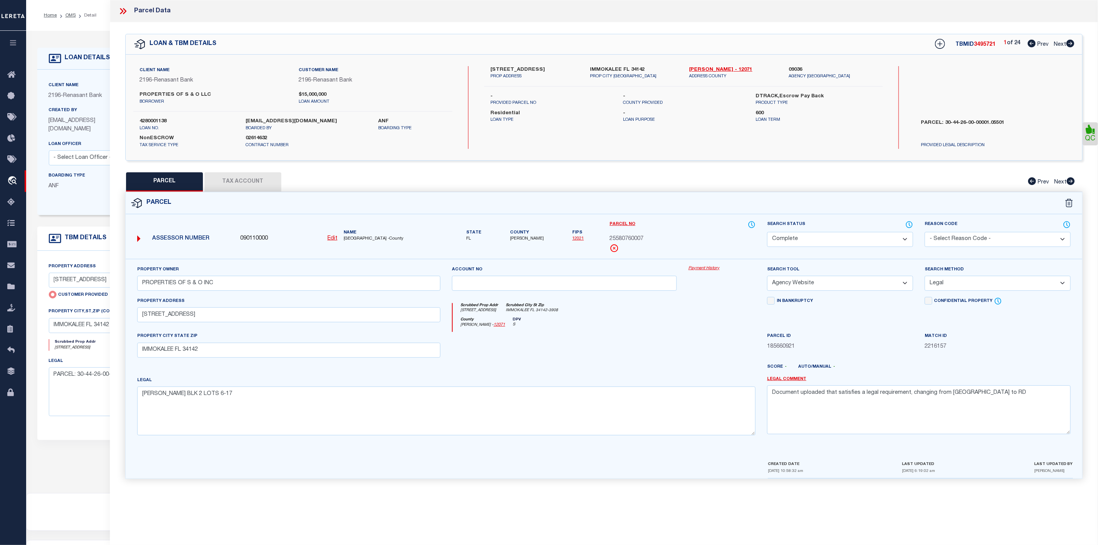
click at [811, 283] on select "-- Select Search Tool -- 3rd Party Website Agency File Agency Website ATLS CNV-…" at bounding box center [840, 283] width 146 height 15
click at [814, 239] on select "Automated Search Bad Parcel Complete Duplicate Parcel High Dollar Reporting In …" at bounding box center [840, 239] width 146 height 15
click at [1016, 432] on textarea "Document uploaded that satisfies a legal requirement, changing from ND to RD" at bounding box center [919, 409] width 304 height 48
drag, startPoint x: 1016, startPoint y: 417, endPoint x: 887, endPoint y: 414, distance: 129.2
click at [887, 414] on textarea "Document uploaded that satisfies a legal requirement, changing from ND to RD" at bounding box center [919, 409] width 304 height 48
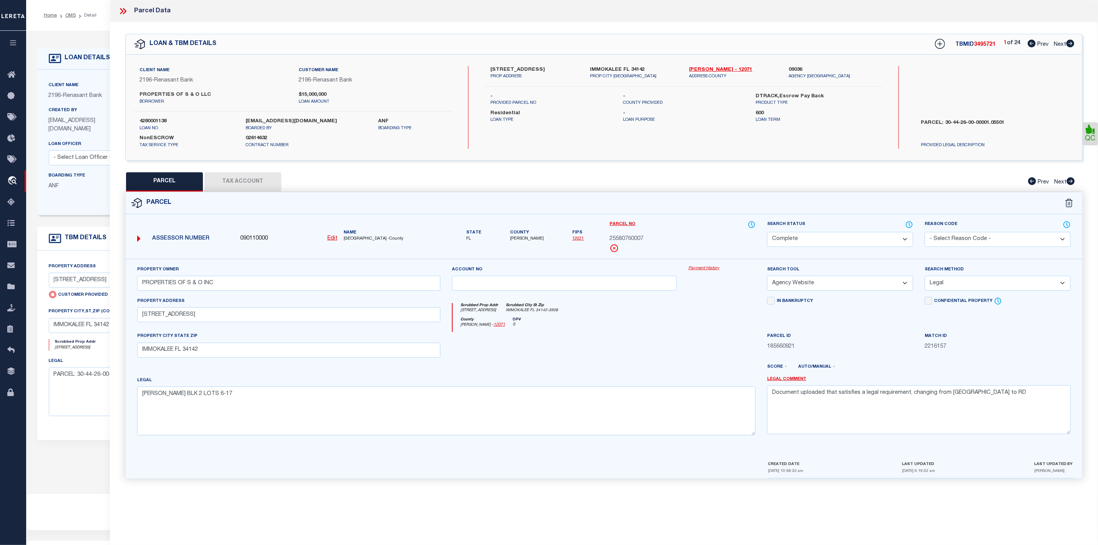
click at [870, 321] on div "In Bankruptcy" at bounding box center [841, 314] width 158 height 35
click at [804, 290] on select "-- Select Search Tool -- 3rd Party Website Agency File Agency Website ATLS CNV-…" at bounding box center [840, 283] width 146 height 15
click at [126, 12] on icon at bounding box center [123, 11] width 10 height 10
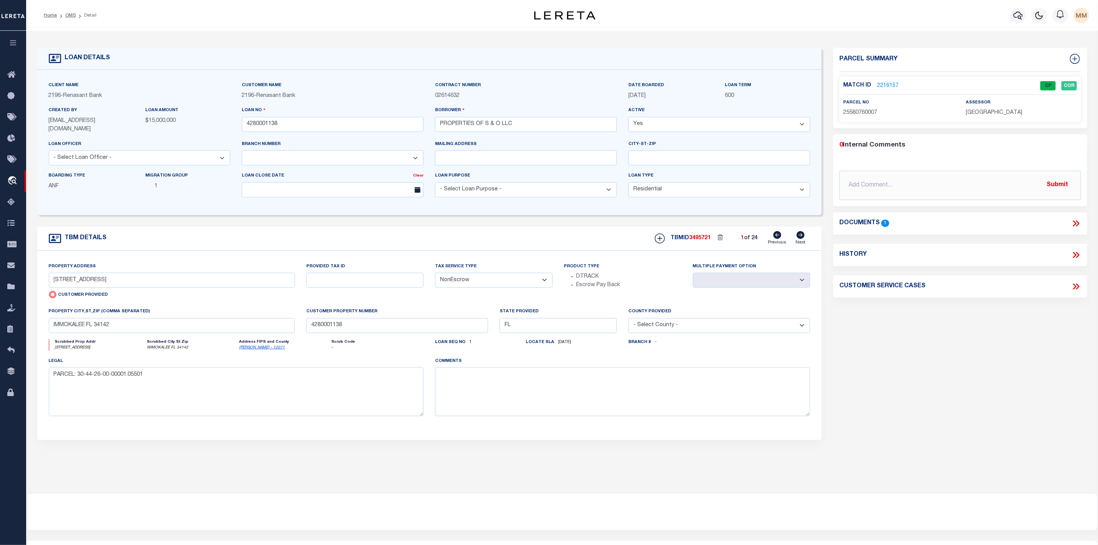
click at [70, 19] on ol "Home OMS Detail" at bounding box center [70, 15] width 65 height 16
click at [66, 14] on link "OMS" at bounding box center [70, 15] width 10 height 5
